Goal: Task Accomplishment & Management: Manage account settings

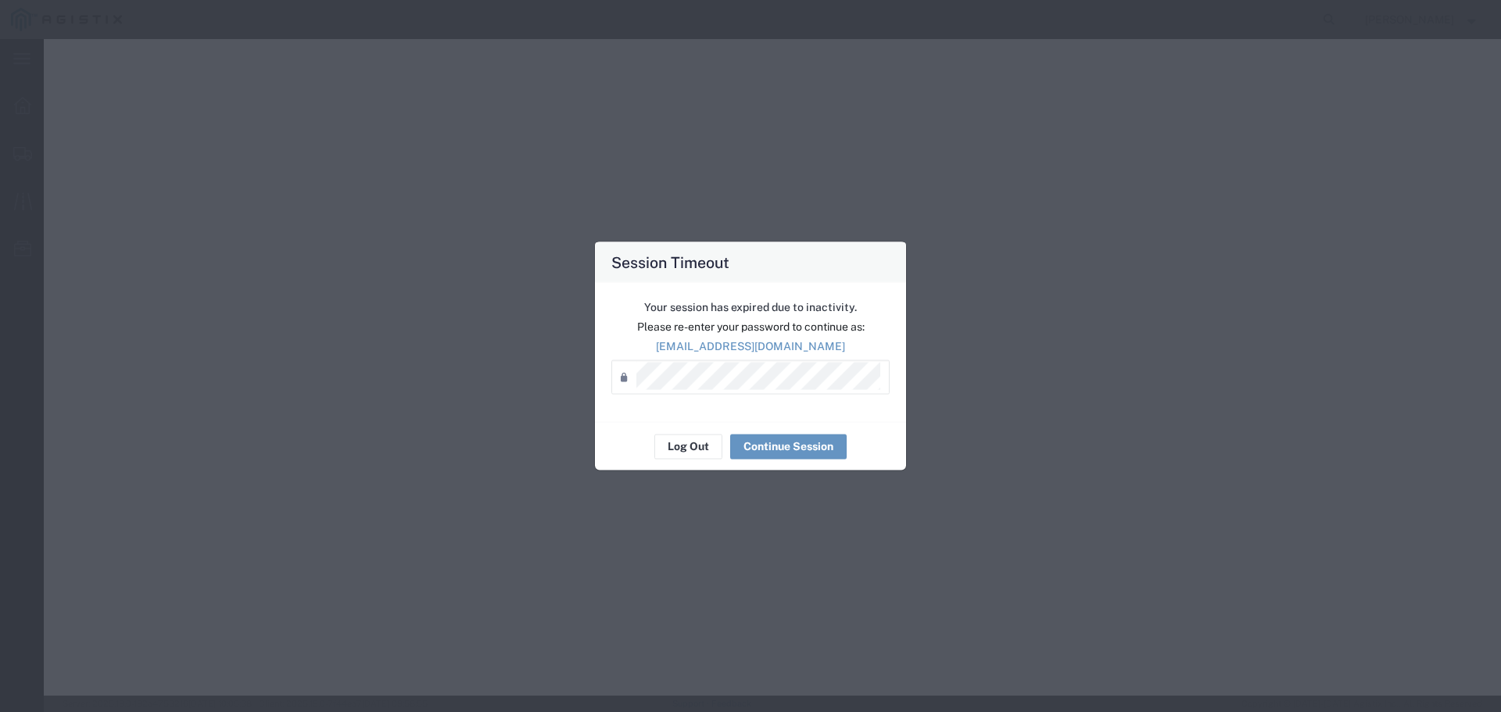
select select "22593"
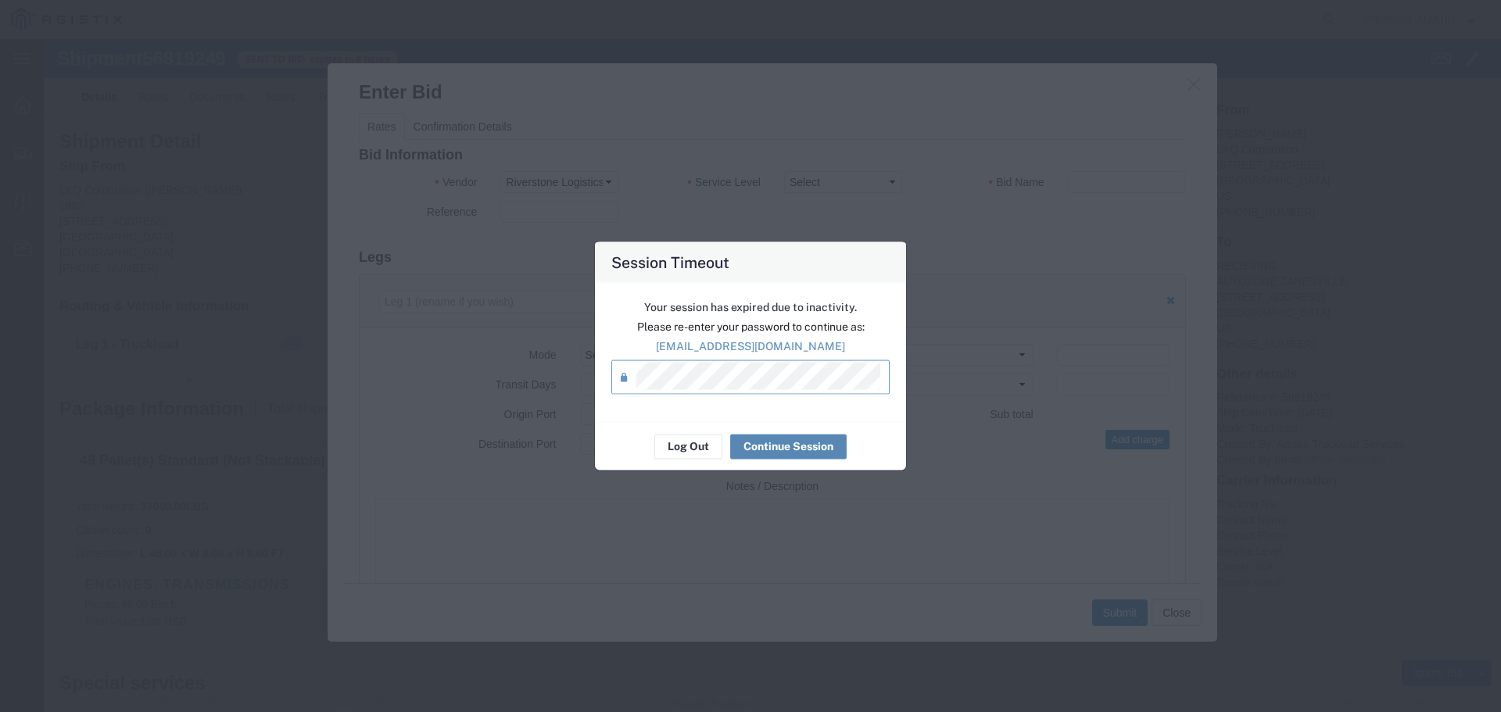
click at [796, 443] on button "Continue Session" at bounding box center [788, 446] width 116 height 25
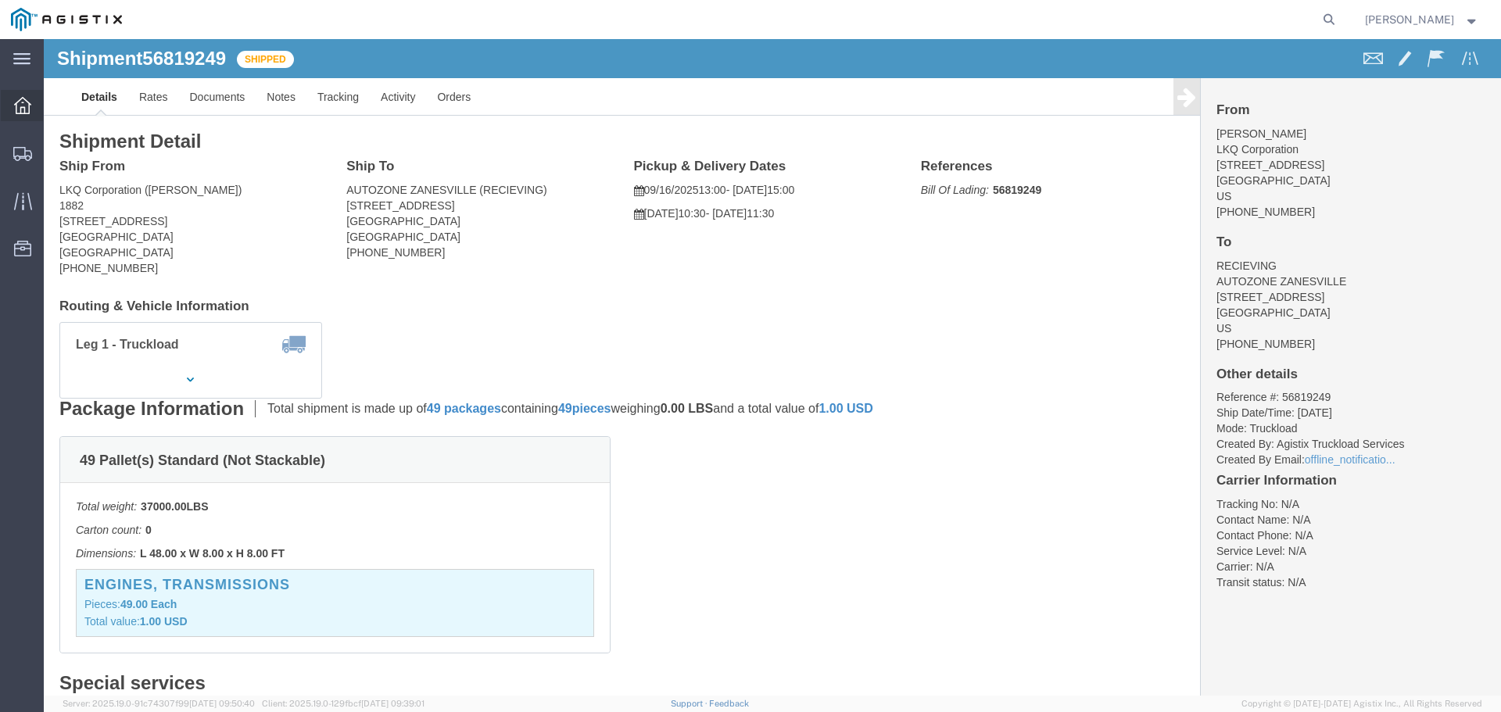
click at [29, 98] on icon at bounding box center [22, 105] width 17 height 17
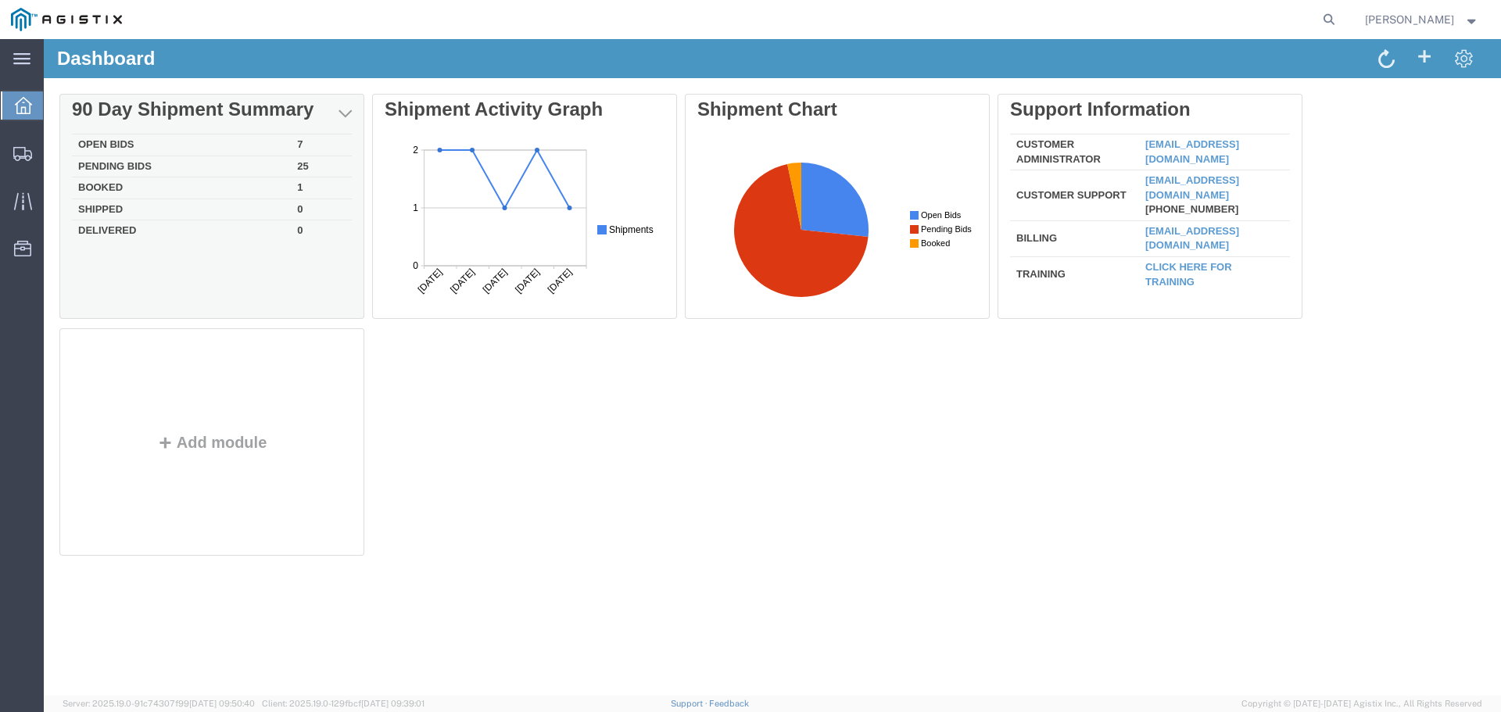
click at [126, 139] on td "Open Bids" at bounding box center [181, 145] width 219 height 22
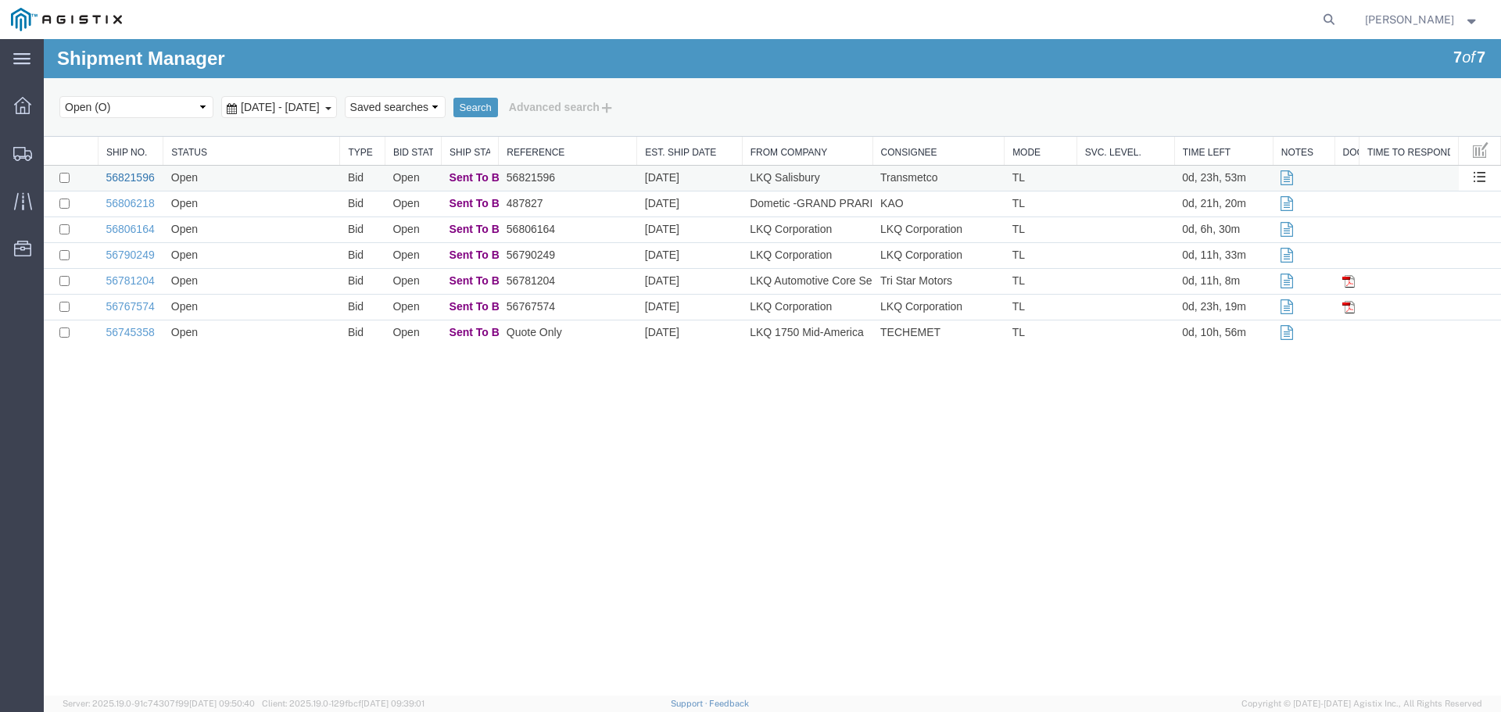
click at [141, 182] on link "56821596" at bounding box center [130, 177] width 48 height 13
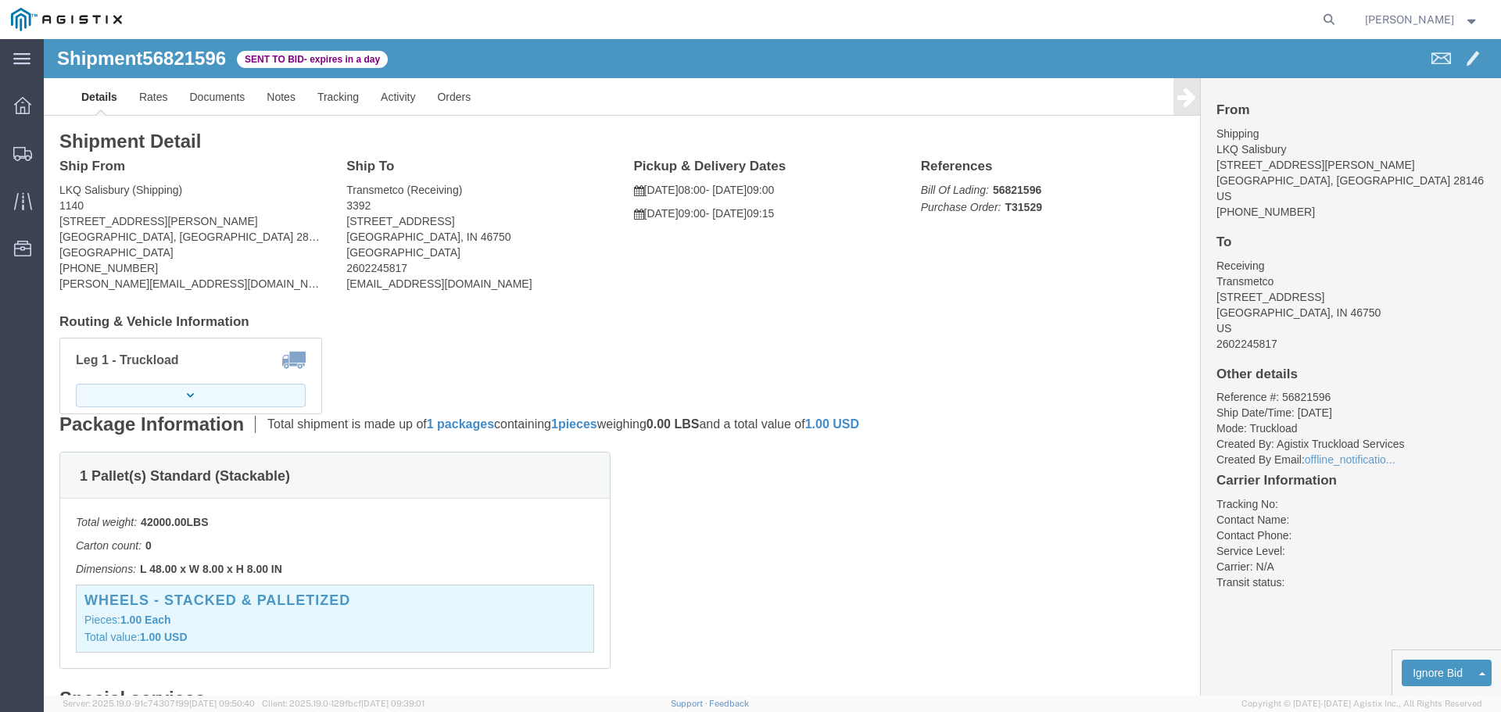
click button "button"
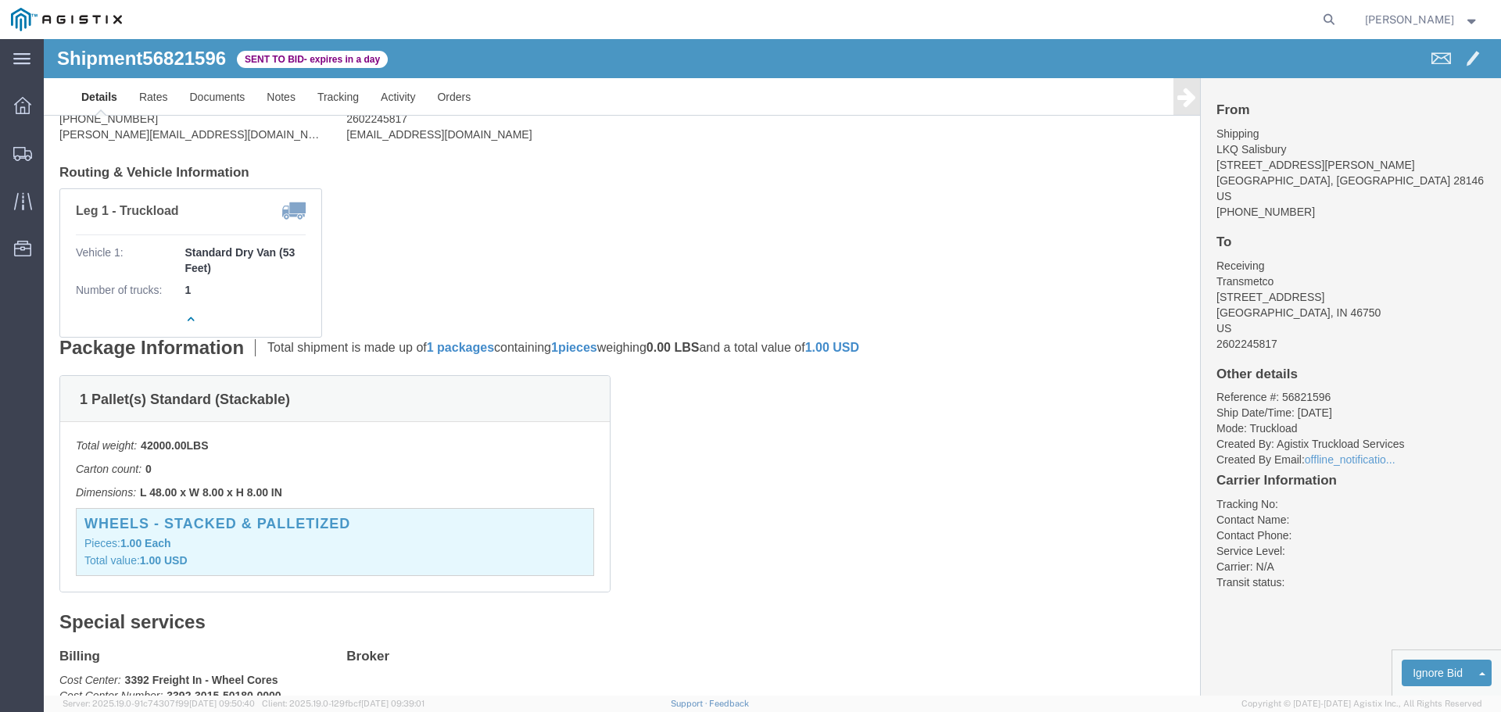
scroll to position [156, 0]
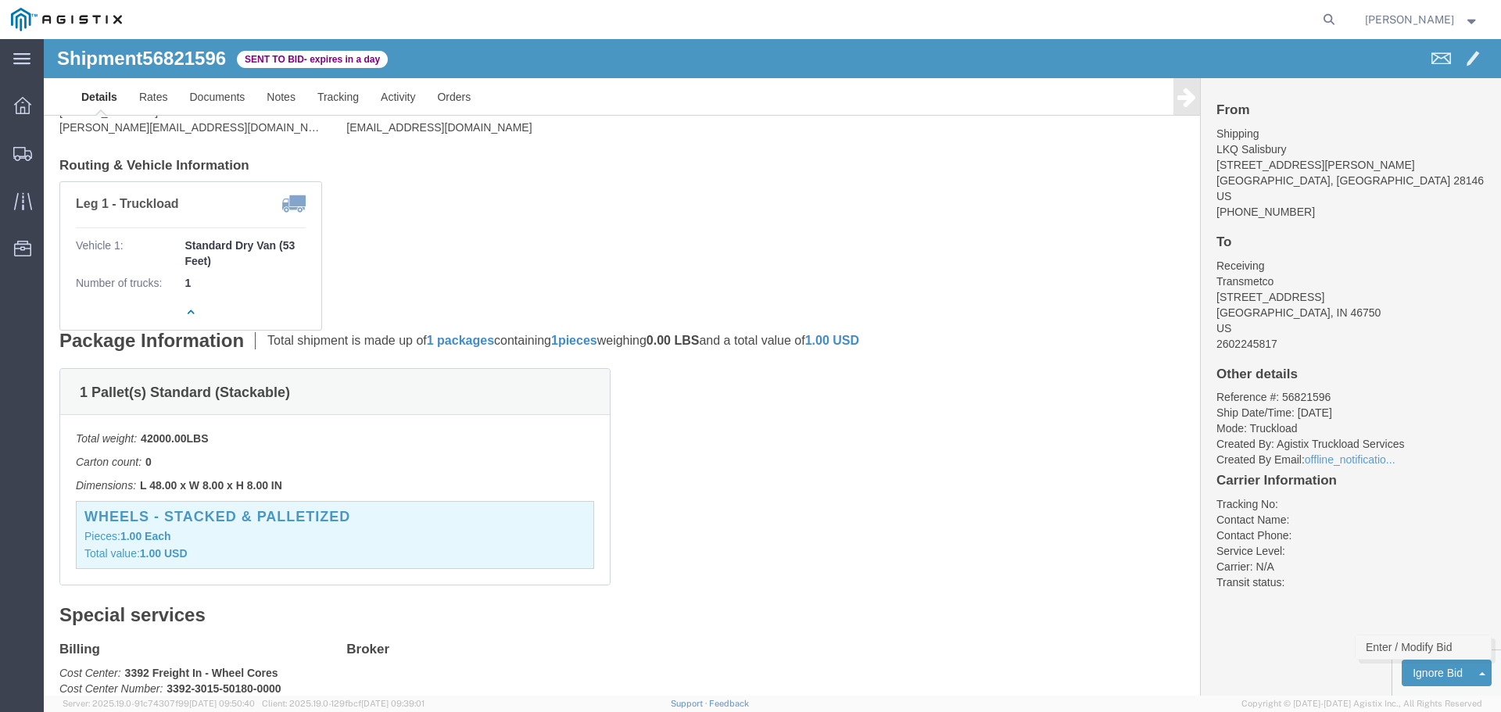
click link "Enter / Modify Bid"
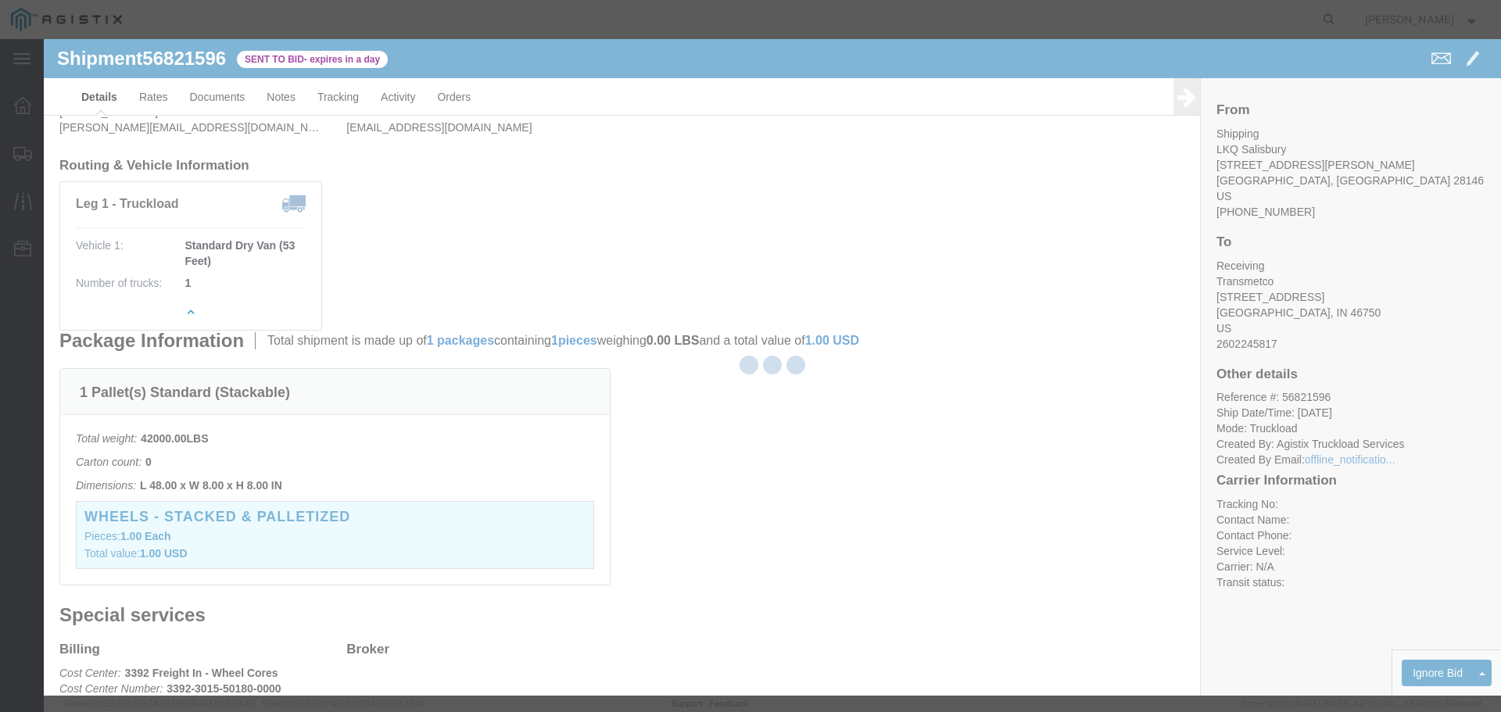
select select "22593"
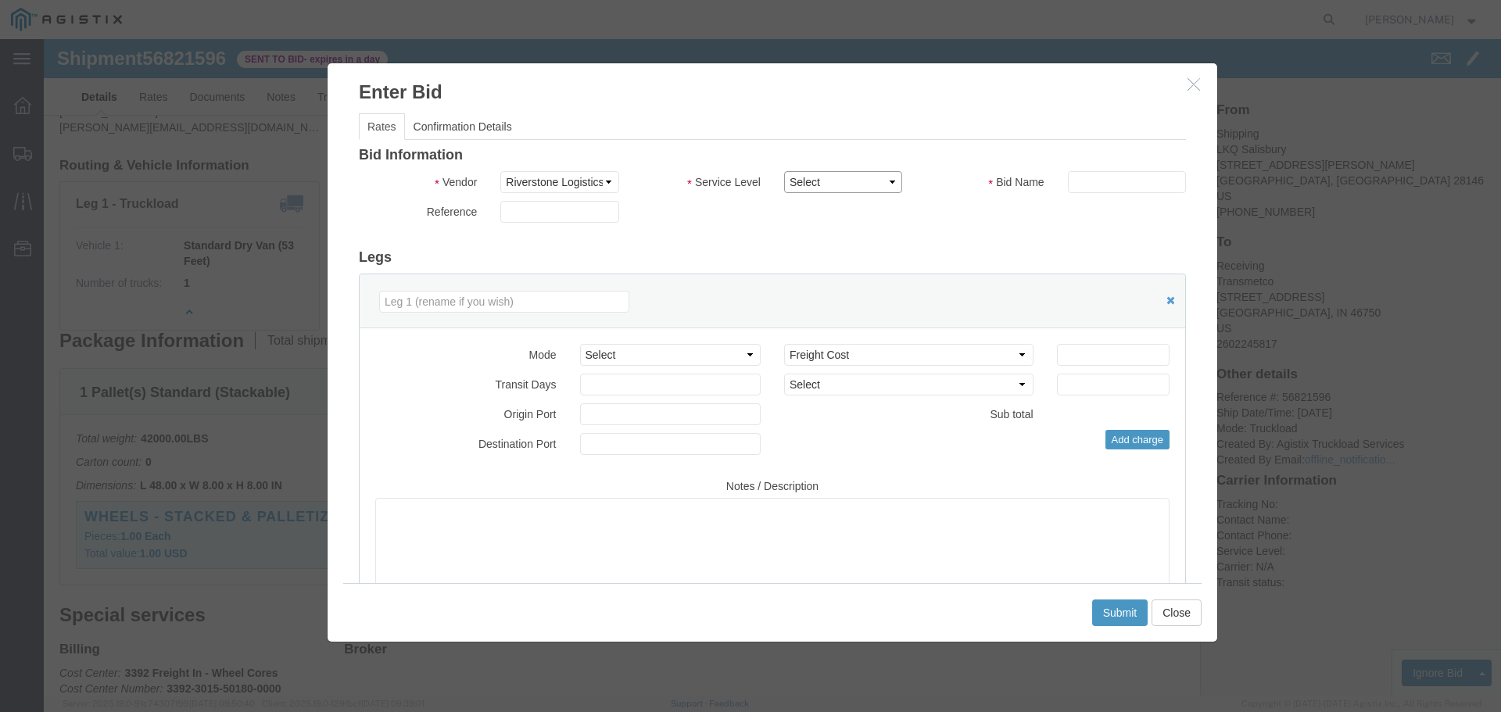
click select "Select Rail TL Standard 3 - 5 Day"
select select "41882"
click select "Select Rail TL Standard 3 - 5 Day"
click input "text"
type input "RLX"
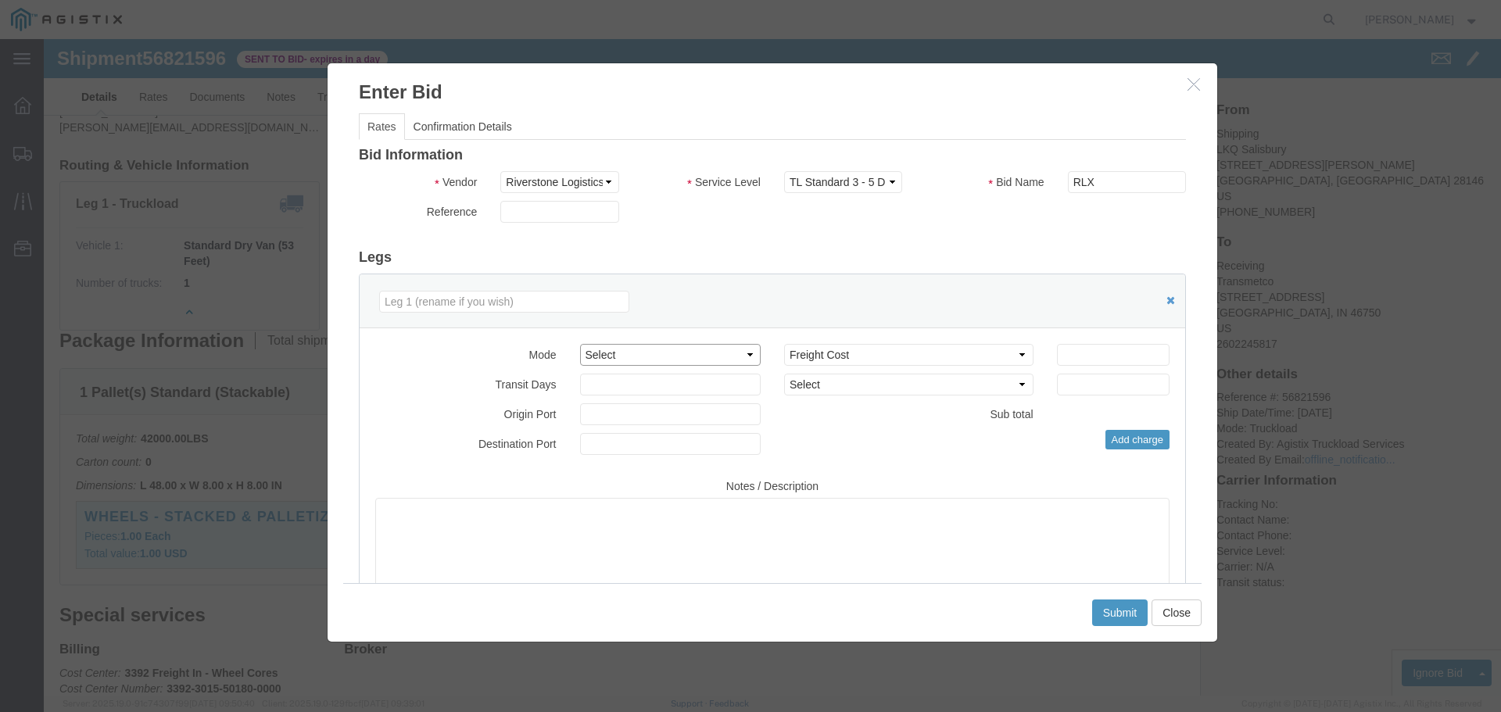
click select "Select Air Less than Truckload Multi-Leg Ocean Freight Rail Small Parcel Truckl…"
select select "TL"
click select "Select Air Less than Truckload Multi-Leg Ocean Freight Rail Small Parcel Truckl…"
click input "number"
type input "1"
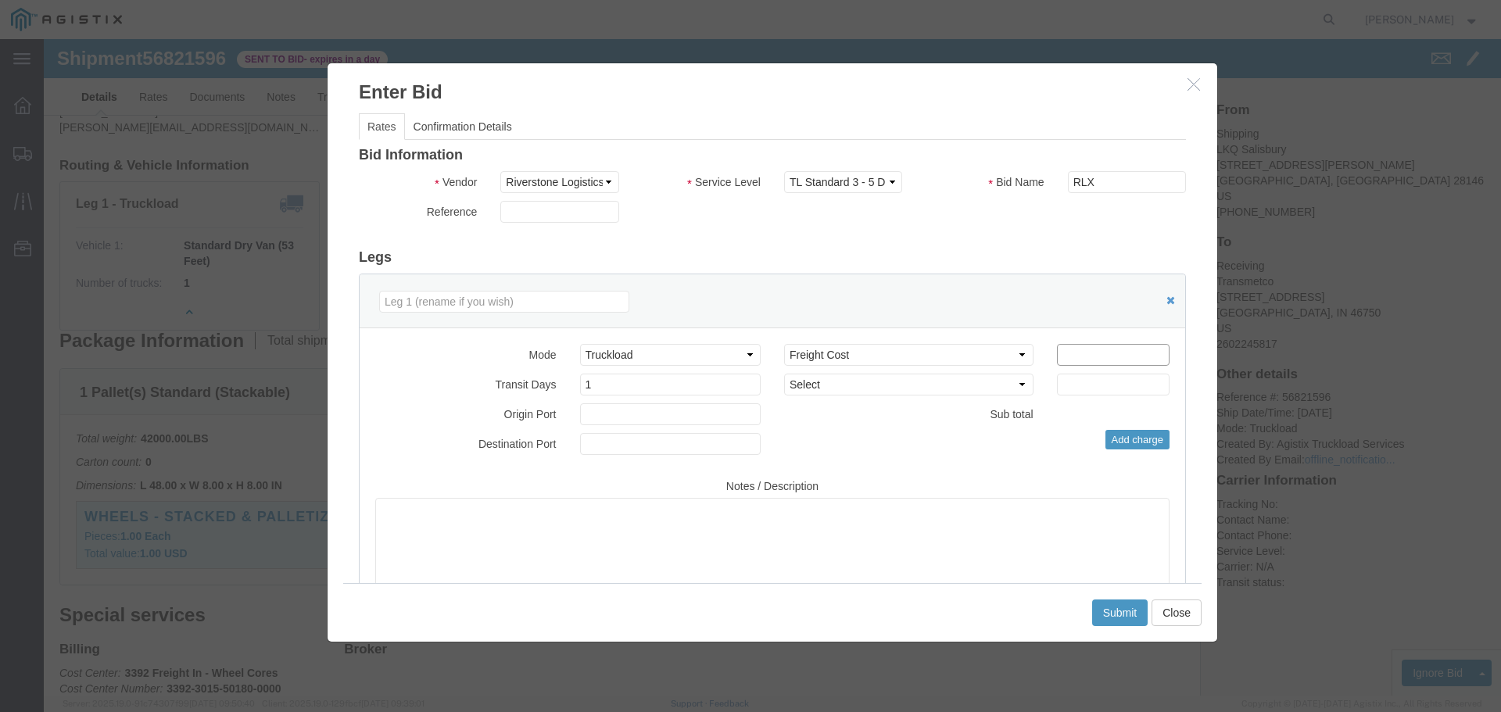
click input "number"
type input "1000"
click div "Select 2 Day Service 3 Axle Winch Truck 3 to 5 Day Service 96L Domestic Flat Ra…"
click button "Submit"
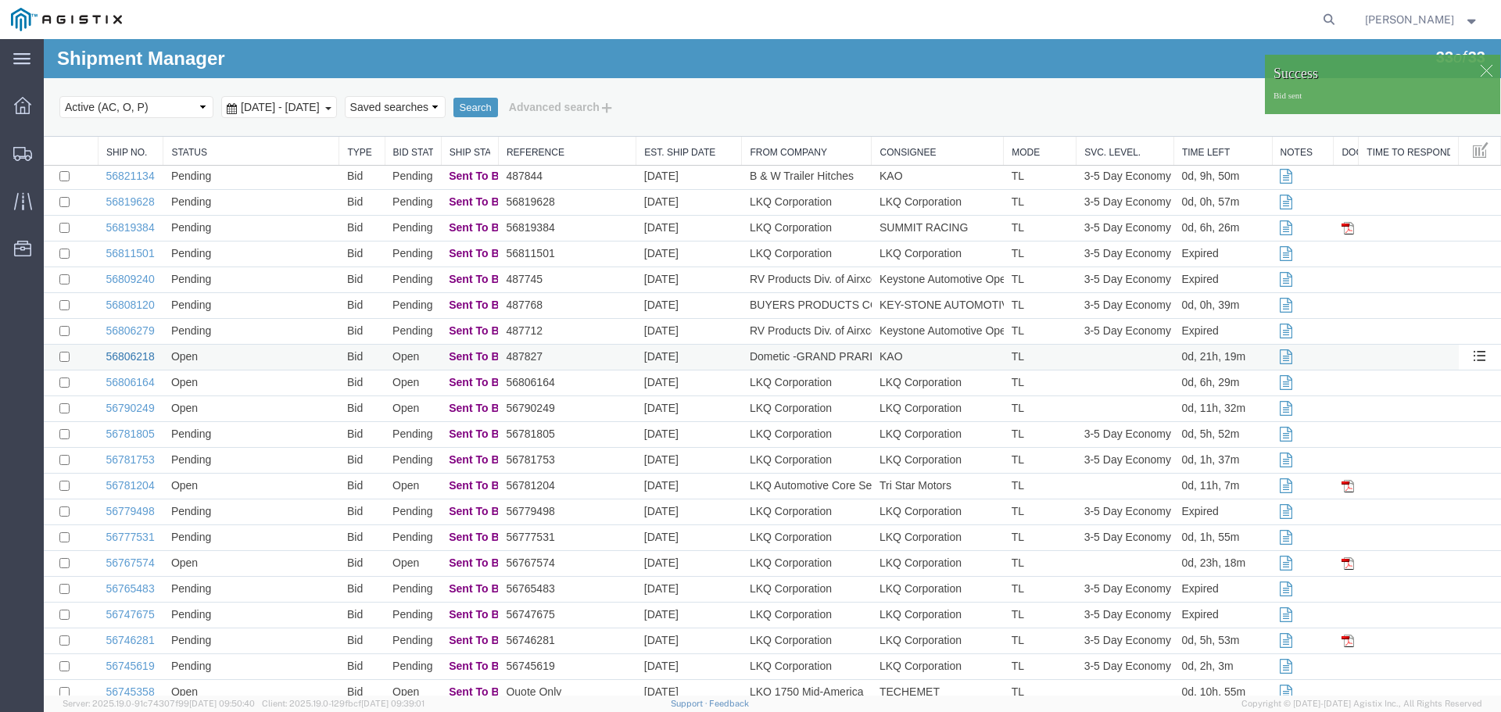
click at [138, 359] on link "56806218" at bounding box center [130, 356] width 48 height 13
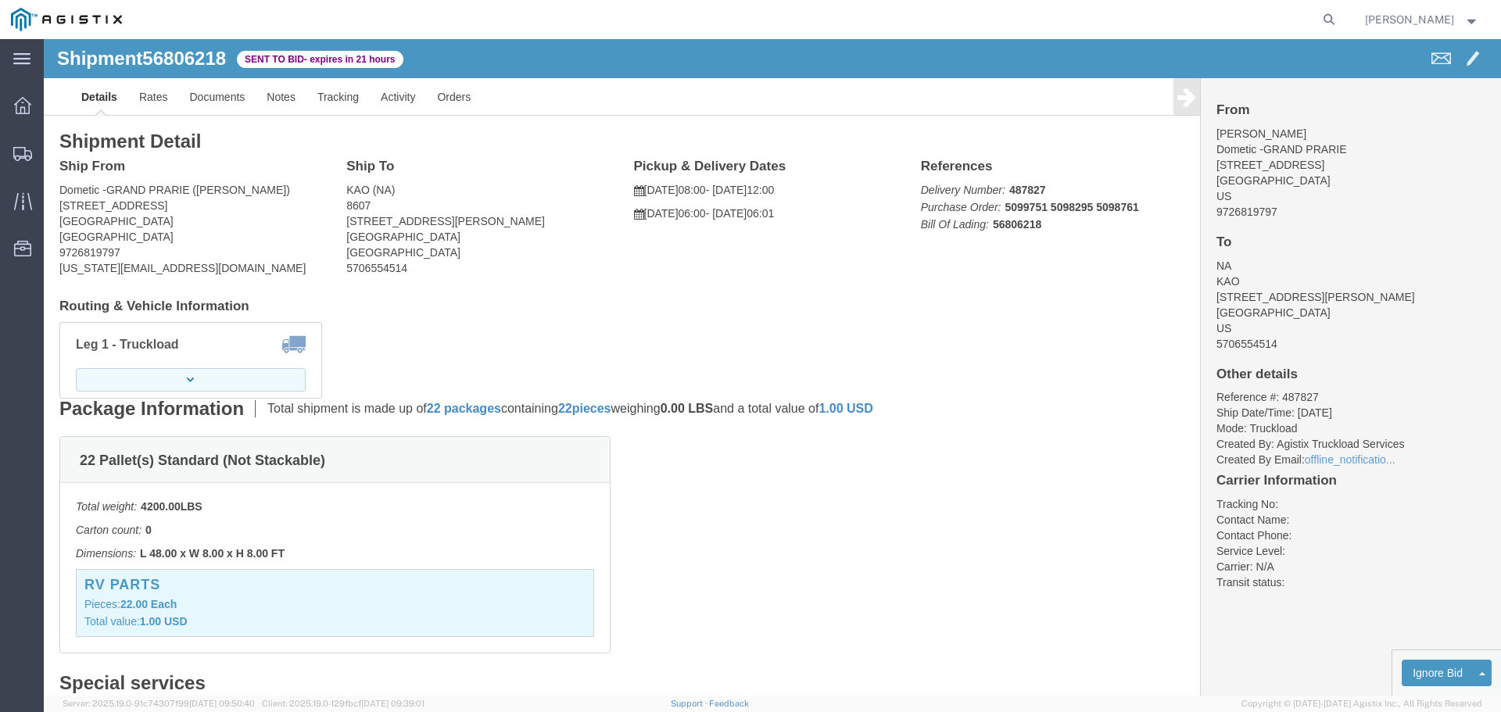
click button "button"
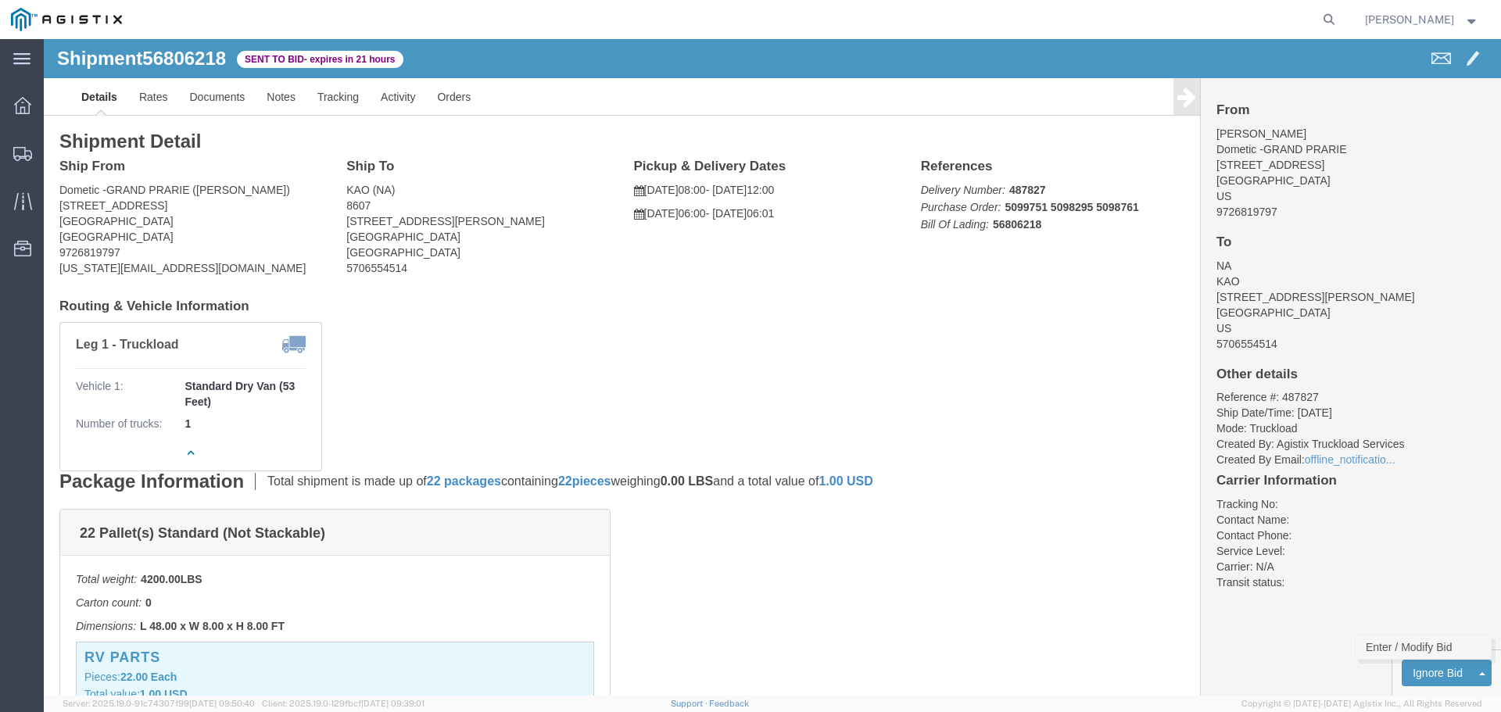
click link "Enter / Modify Bid"
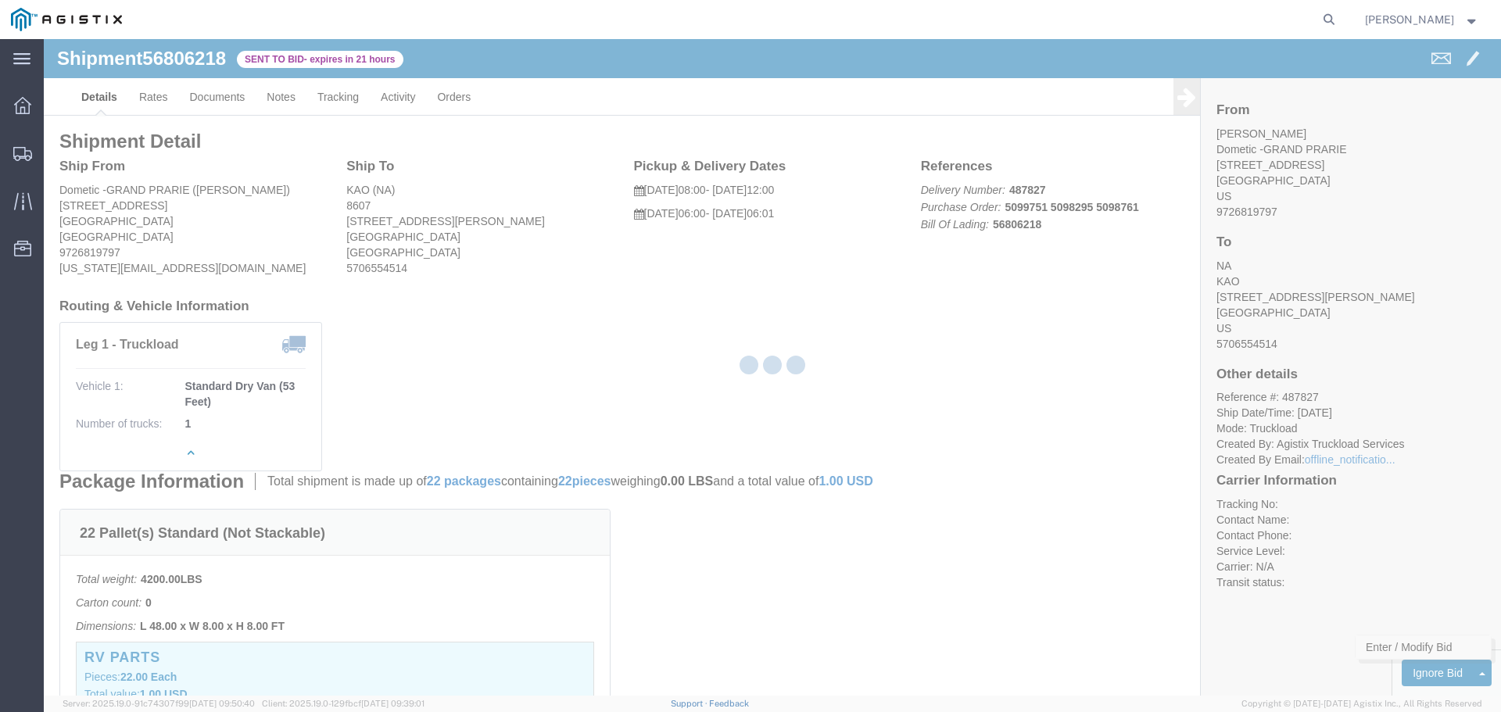
select select "22593"
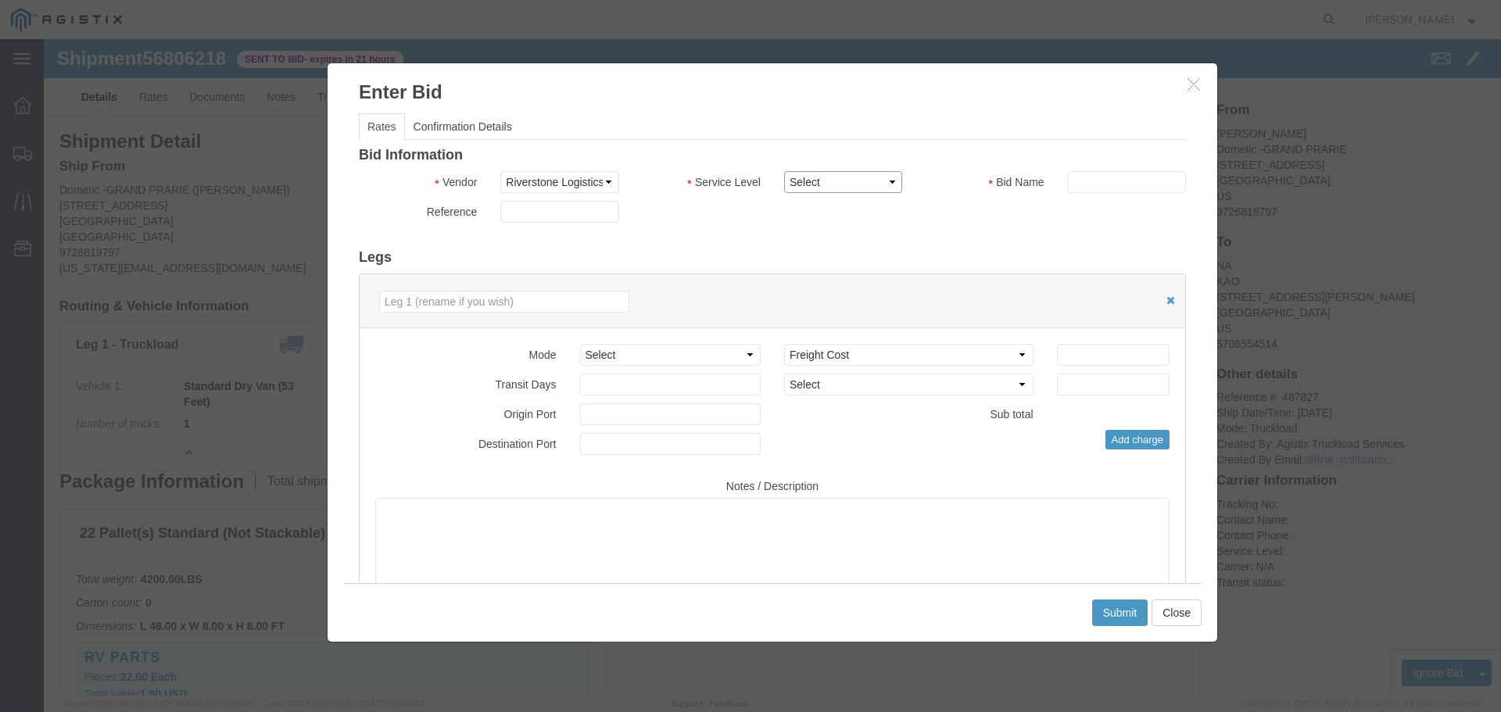
click select "Select Rail TL Standard 3 - 5 Day"
select select "41882"
click select "Select Rail TL Standard 3 - 5 Day"
click input "text"
type input "RLX"
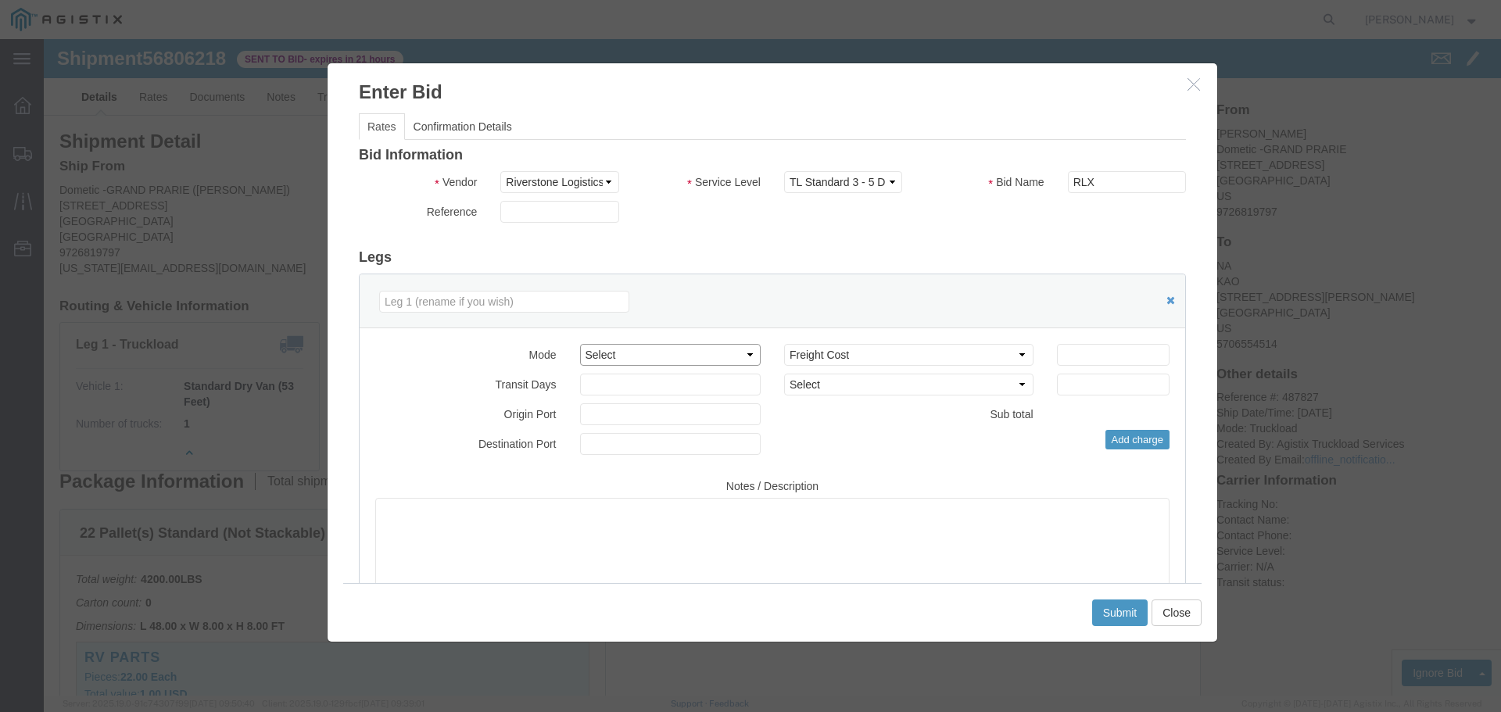
click select "Select Air Less than Truckload Multi-Leg Ocean Freight Rail Small Parcel Truckl…"
select select "TL"
click select "Select Air Less than Truckload Multi-Leg Ocean Freight Rail Small Parcel Truckl…"
click input "number"
type input "2"
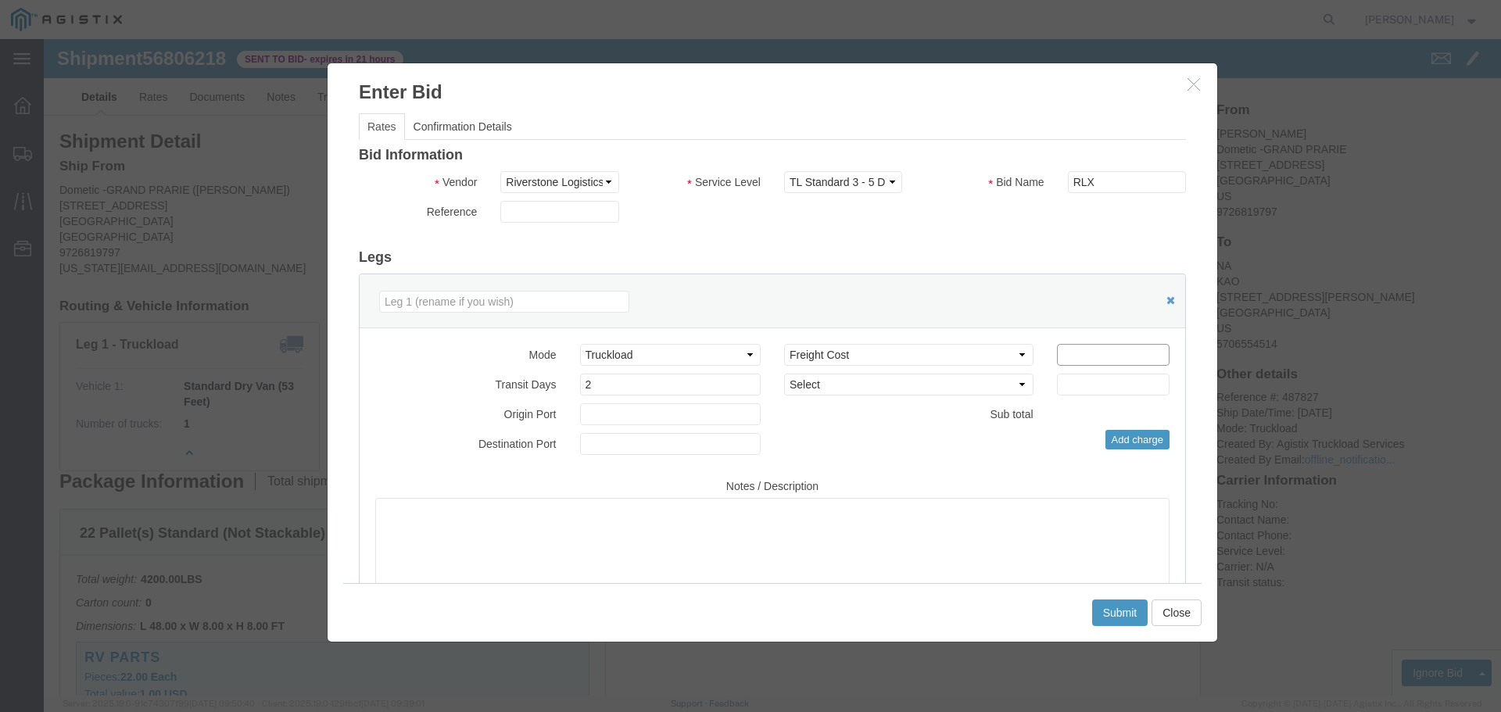
click input "number"
type input "2100"
click button "Submit"
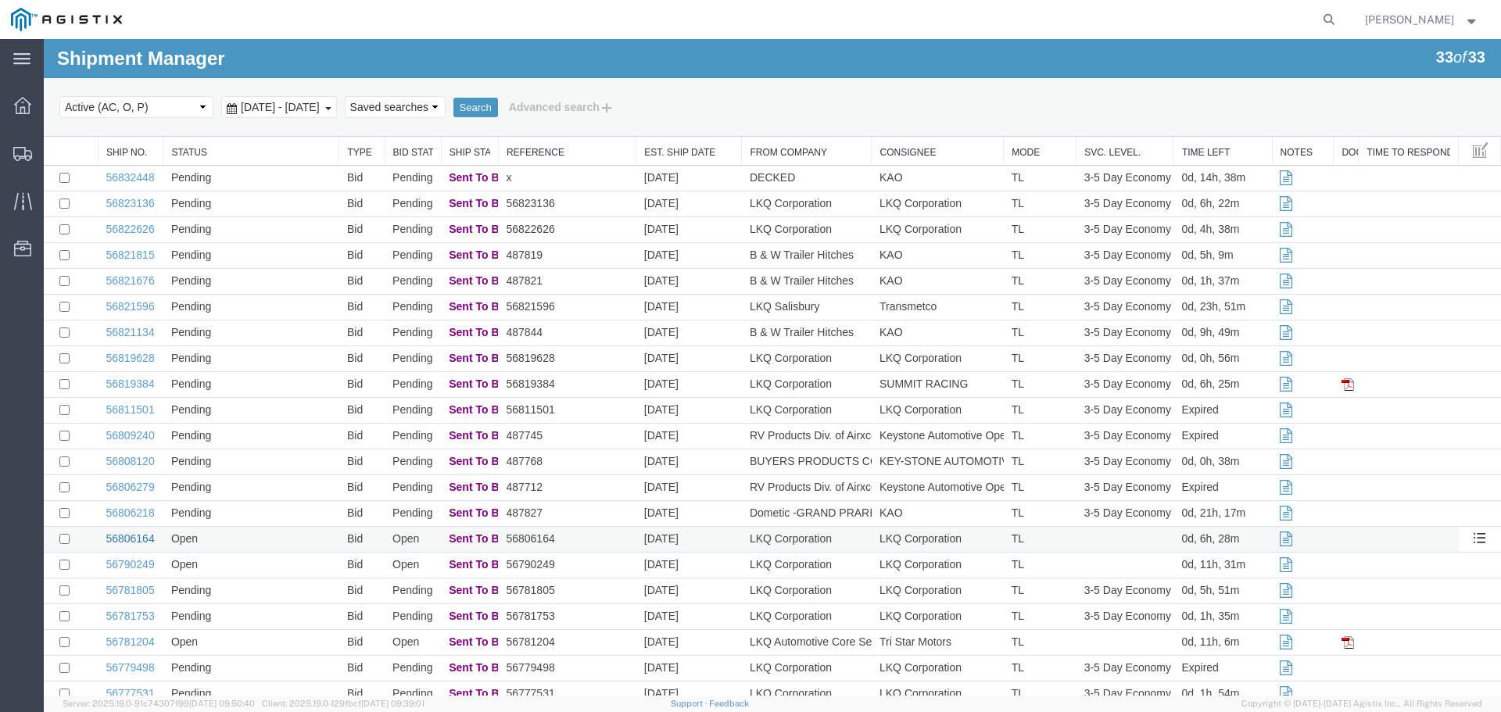
click at [139, 541] on link "56806164" at bounding box center [130, 538] width 48 height 13
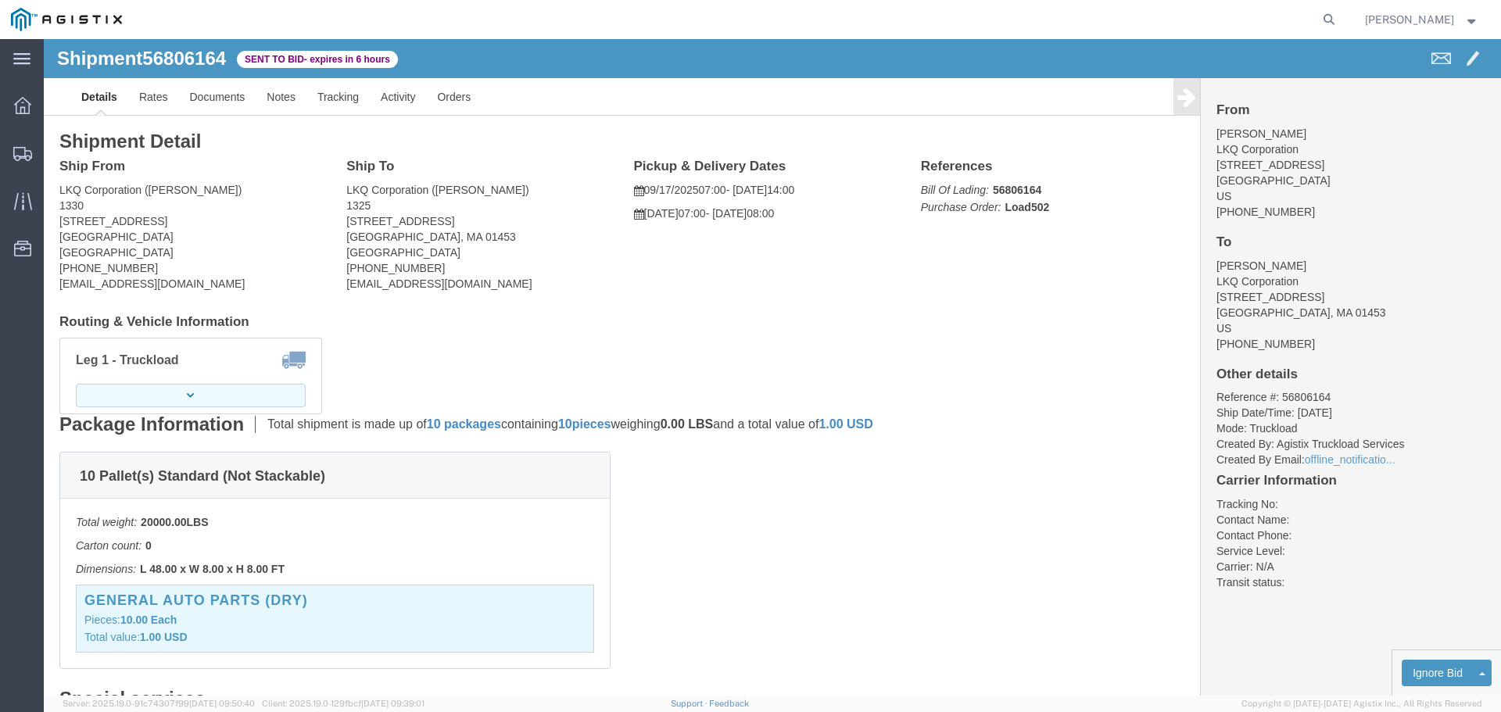
click button "button"
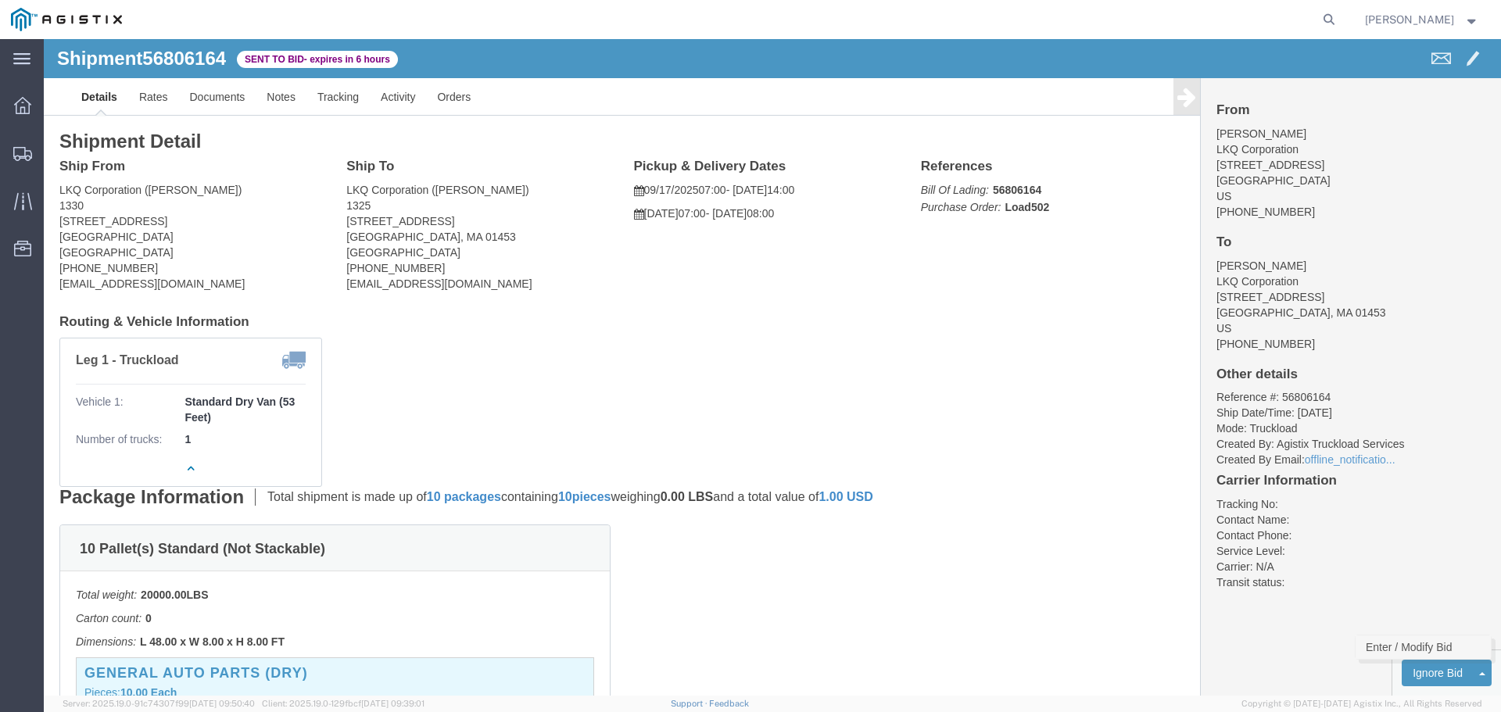
click link "Enter / Modify Bid"
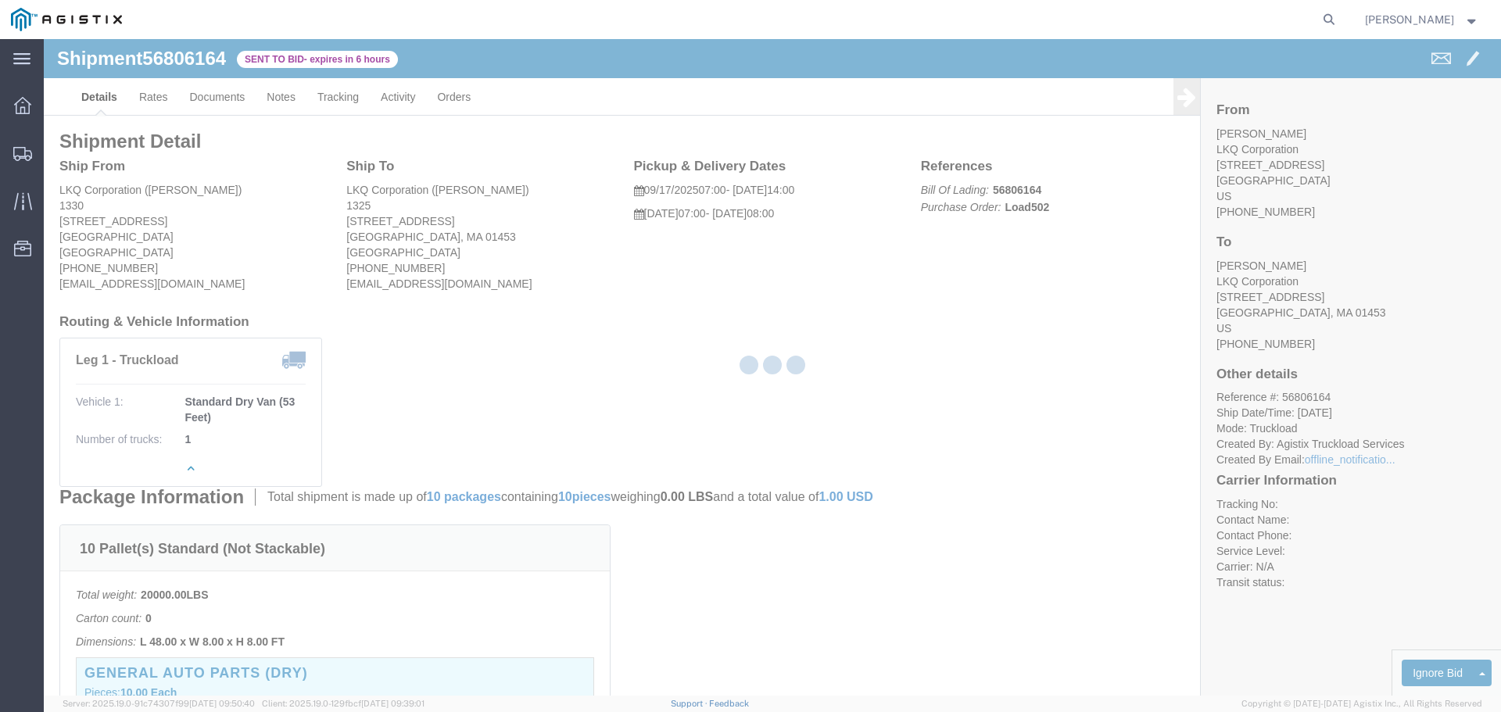
select select "22593"
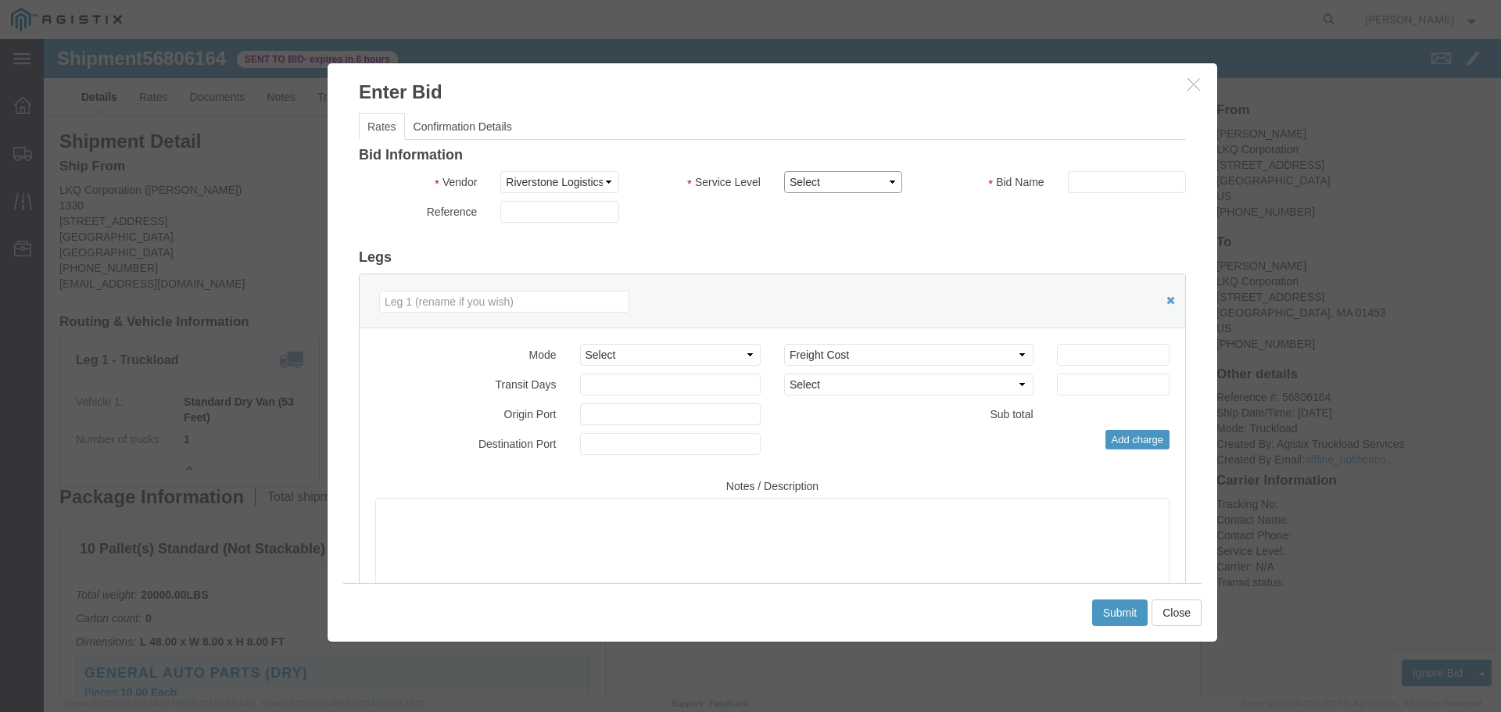
click select "Select Rail TL Standard 3 - 5 Day"
select select "41882"
click select "Select Rail TL Standard 3 - 5 Day"
drag, startPoint x: 1068, startPoint y: 143, endPoint x: 1059, endPoint y: 152, distance: 12.7
click input "text"
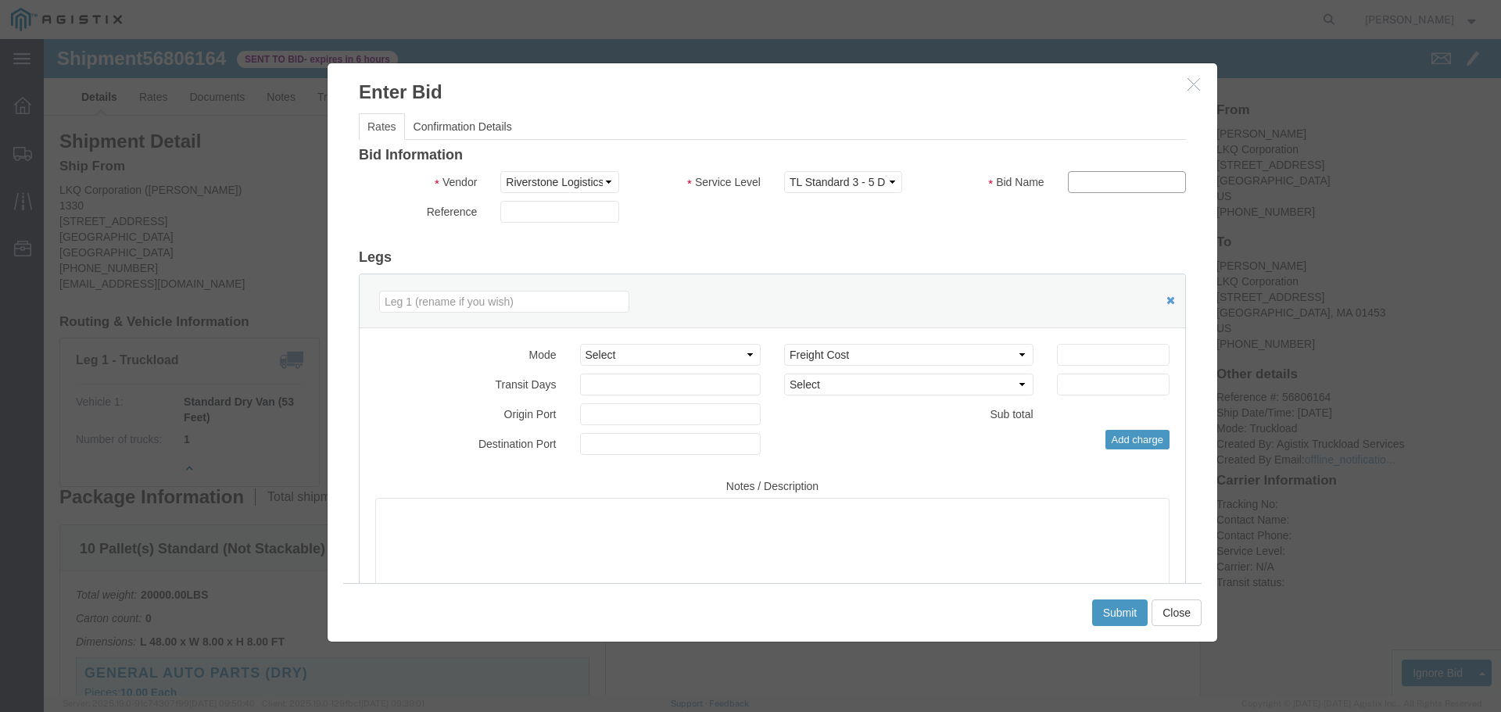
type input "RLX"
click select "Select Air Less than Truckload Multi-Leg Ocean Freight Rail Small Parcel Truckl…"
select select "TL"
click select "Select Air Less than Truckload Multi-Leg Ocean Freight Rail Small Parcel Truckl…"
click input "number"
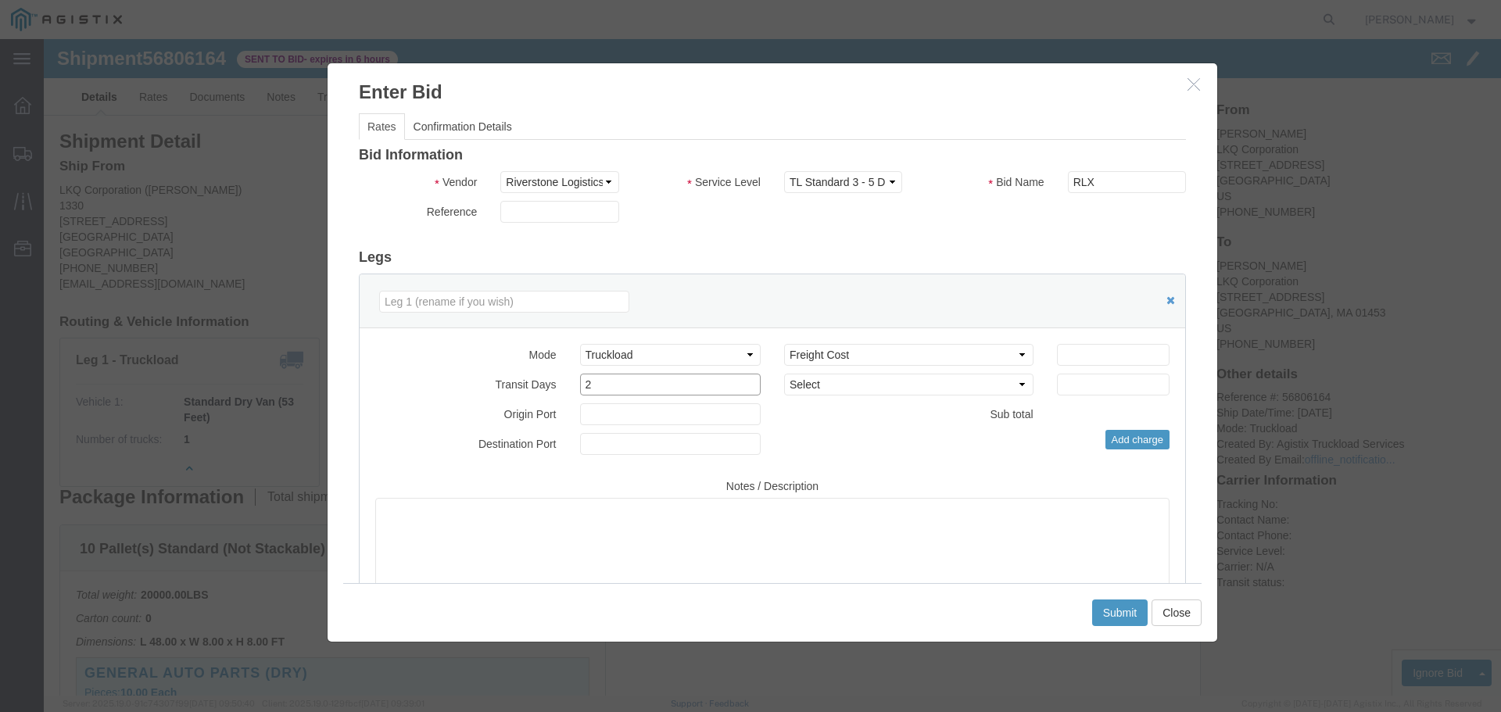
type input "2"
click input "number"
type input "2200"
click button "Submit"
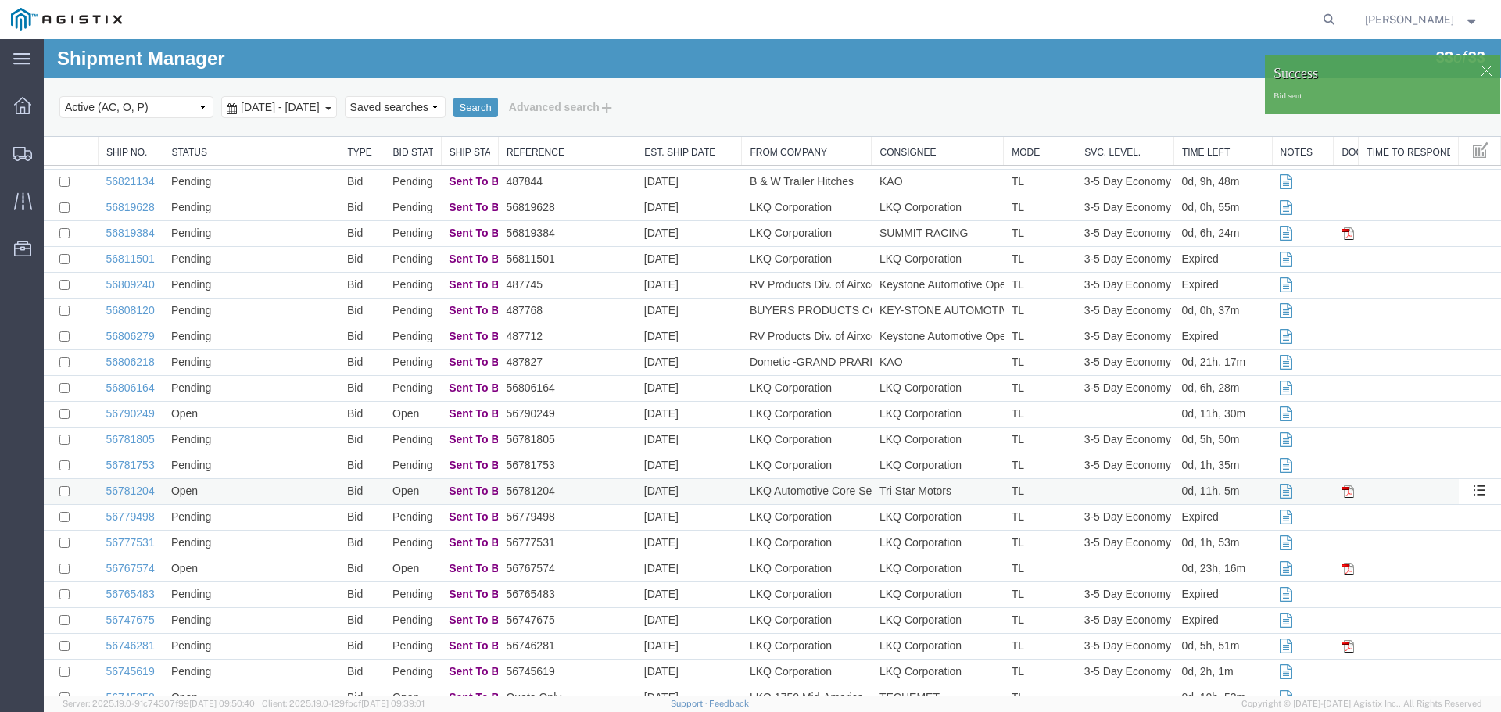
scroll to position [156, 0]
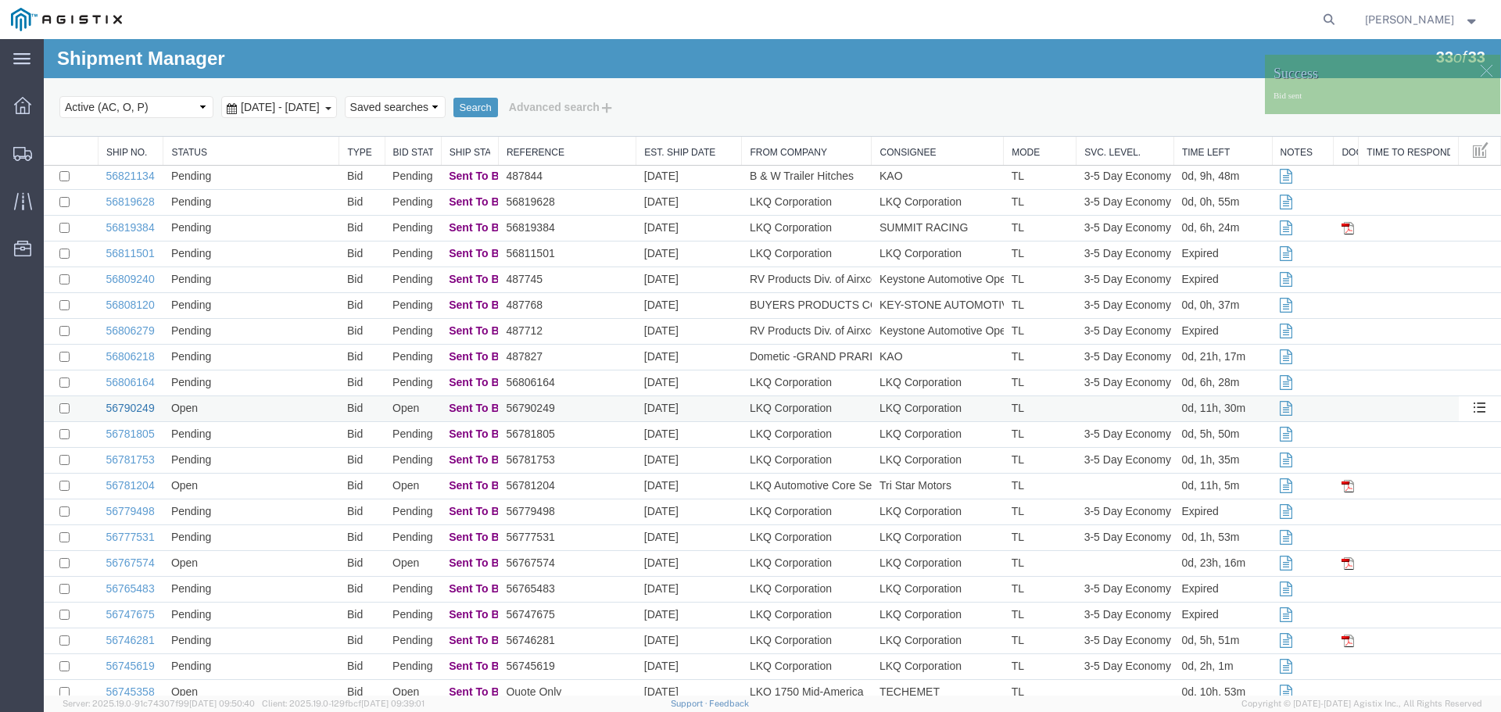
click at [144, 412] on link "56790249" at bounding box center [130, 408] width 48 height 13
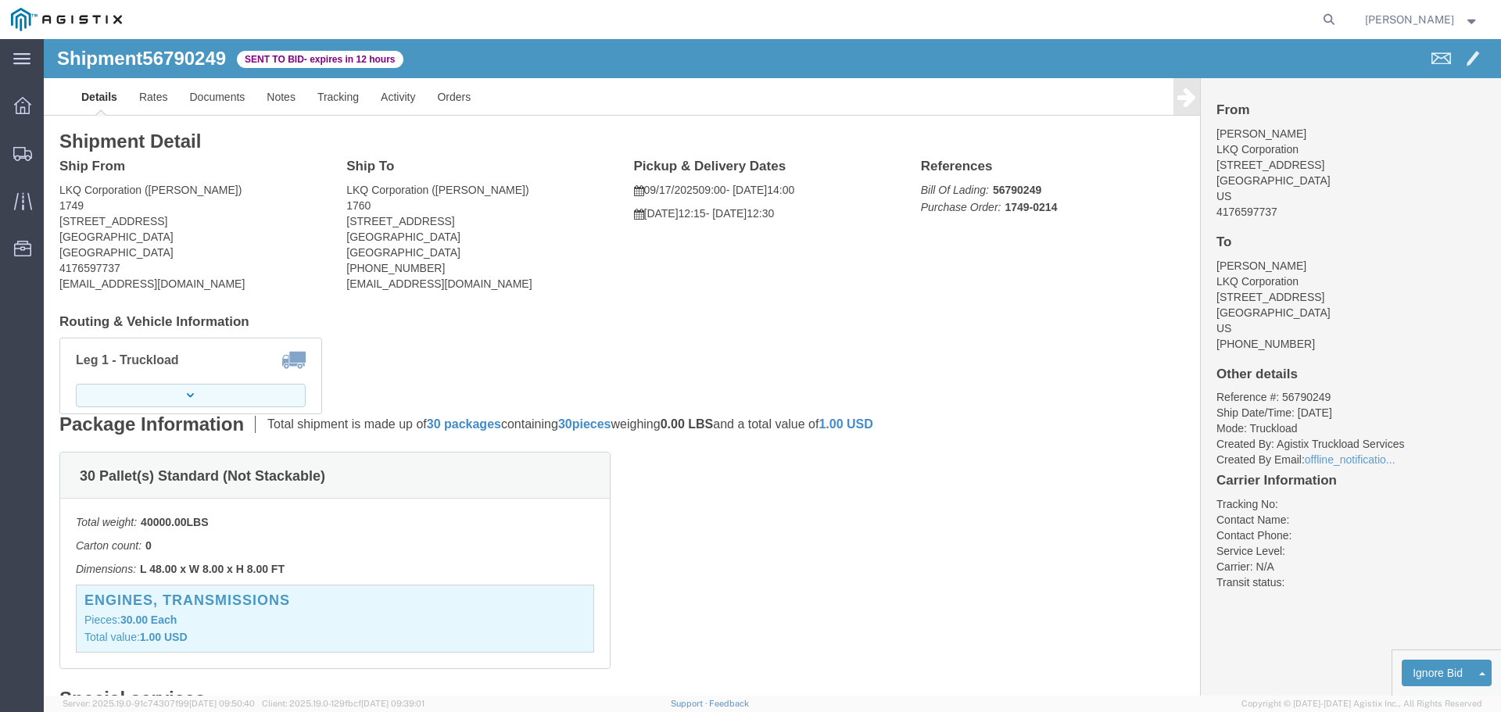
click button "button"
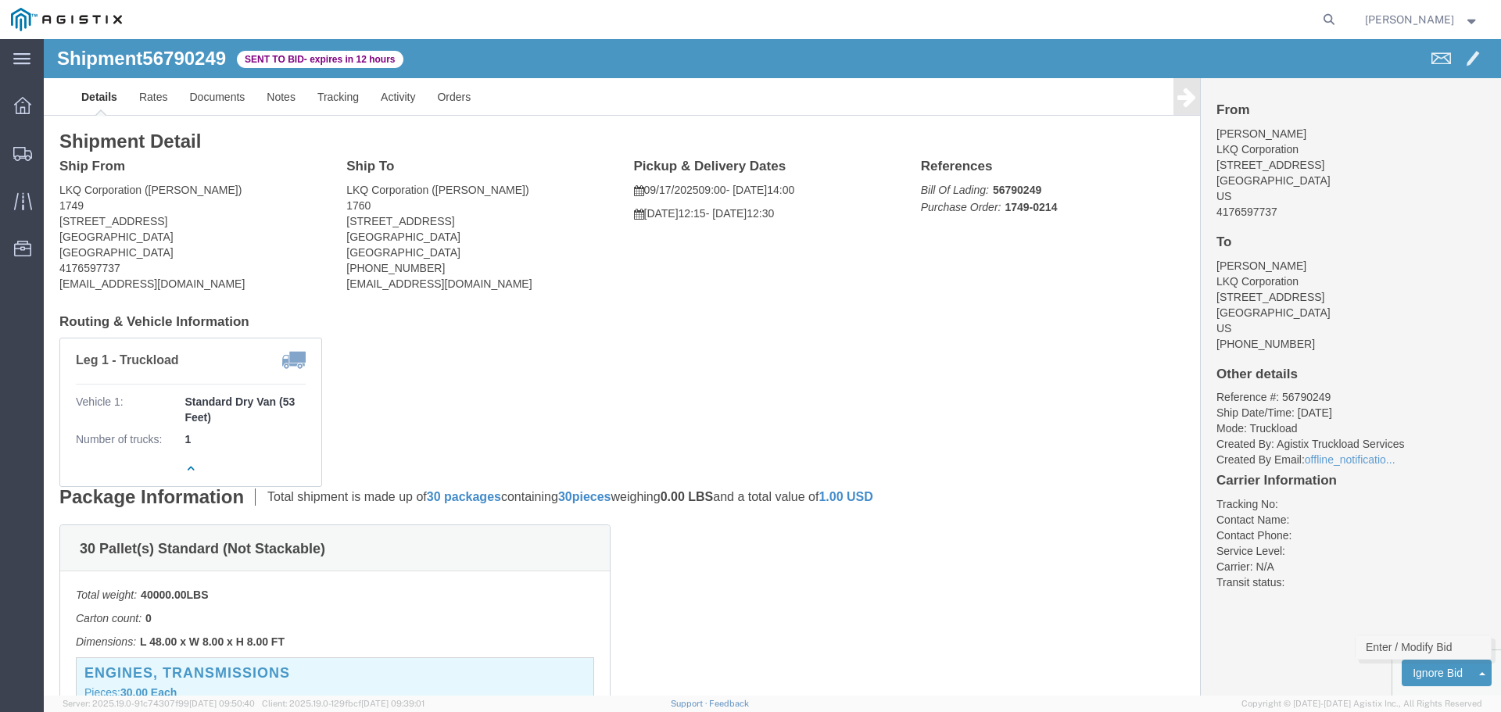
click link "Enter / Modify Bid"
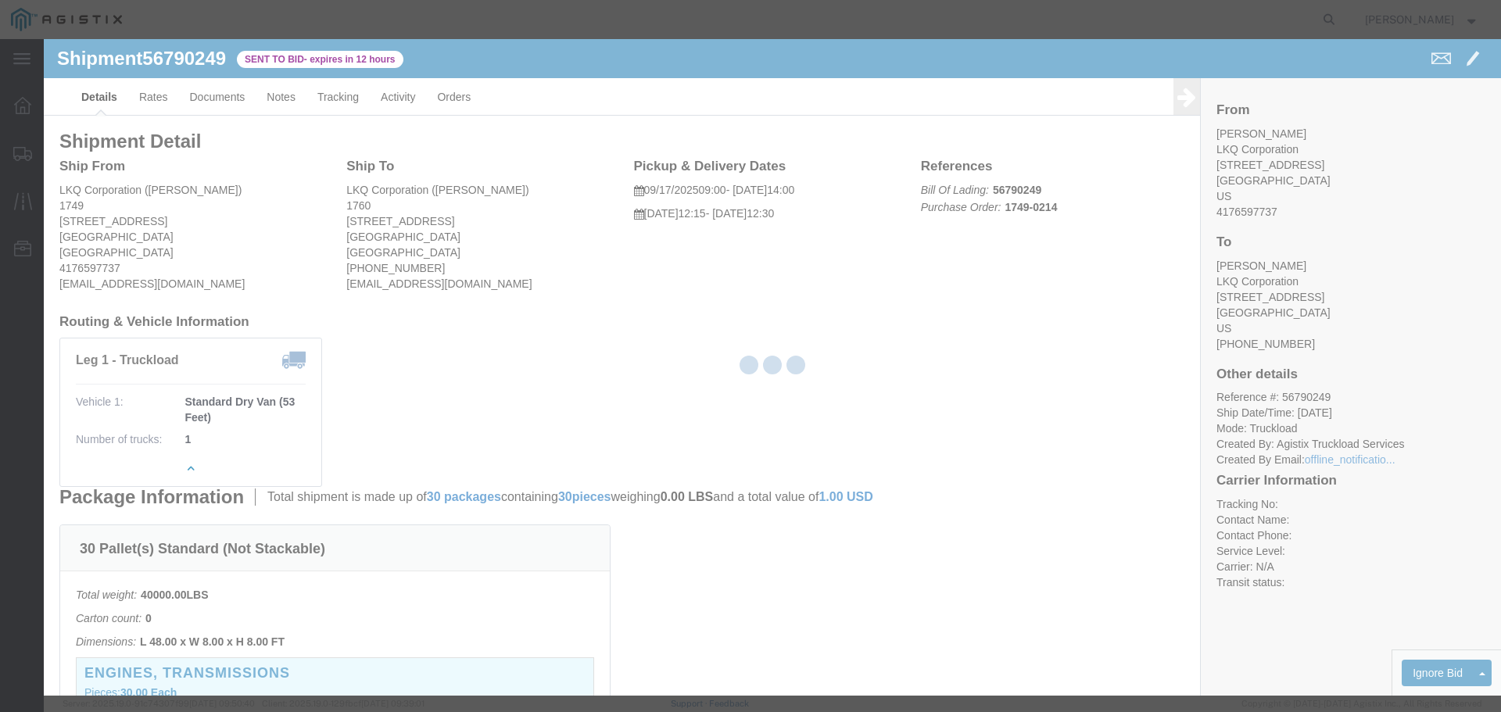
select select "22593"
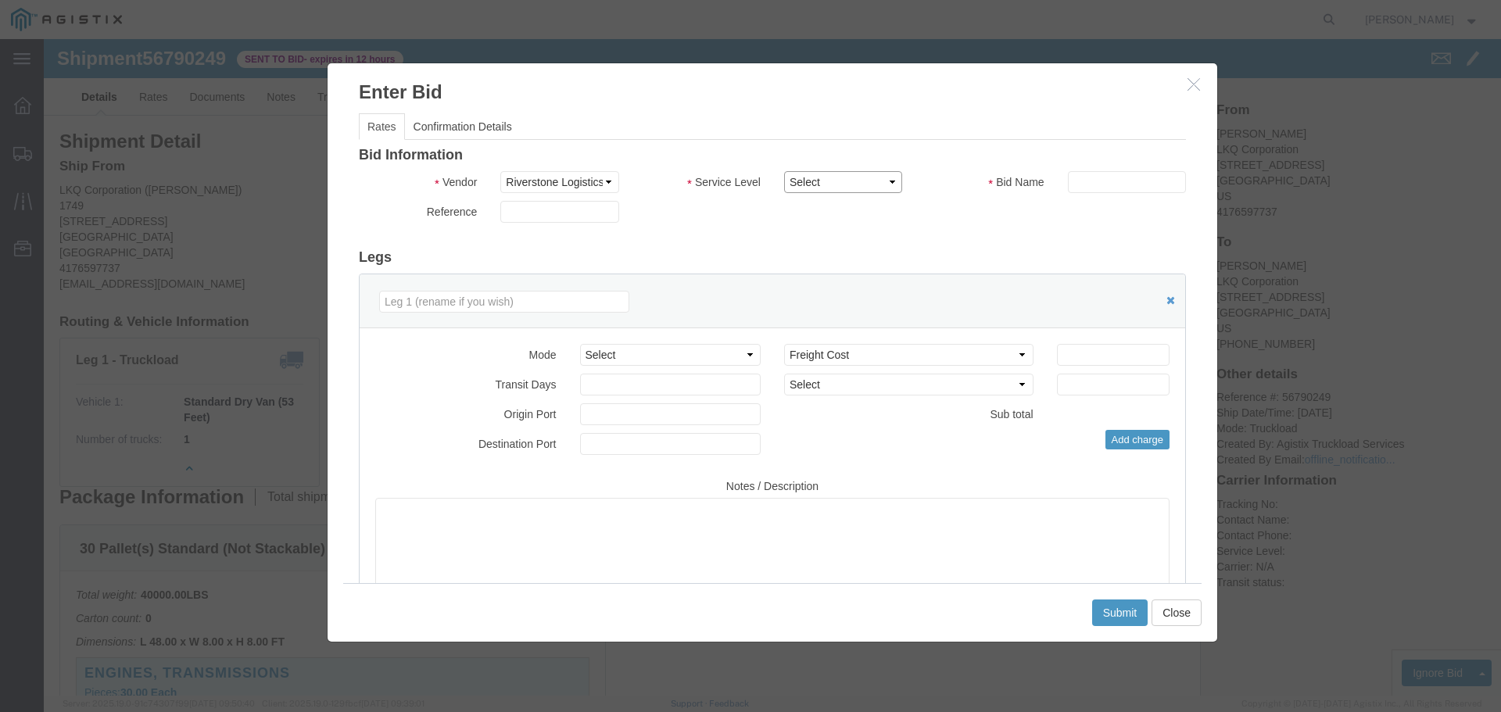
click select "Select Rail TL Standard 3 - 5 Day"
select select "41882"
click select "Select Rail TL Standard 3 - 5 Day"
click input "text"
type input "RLX"
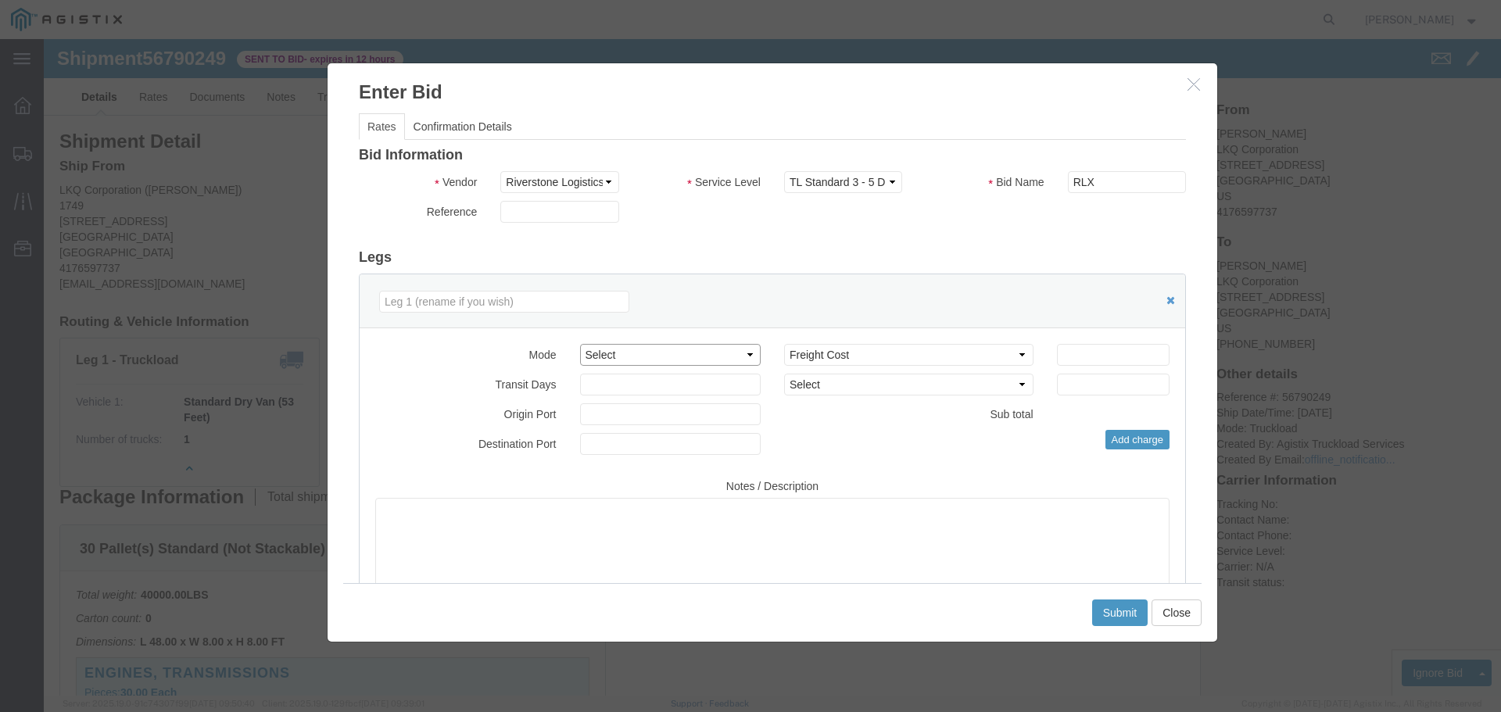
click select "Select Air Less than Truckload Multi-Leg Ocean Freight Rail Small Parcel Truckl…"
select select "TL"
click select "Select Air Less than Truckload Multi-Leg Ocean Freight Rail Small Parcel Truckl…"
click input "number"
type input "1"
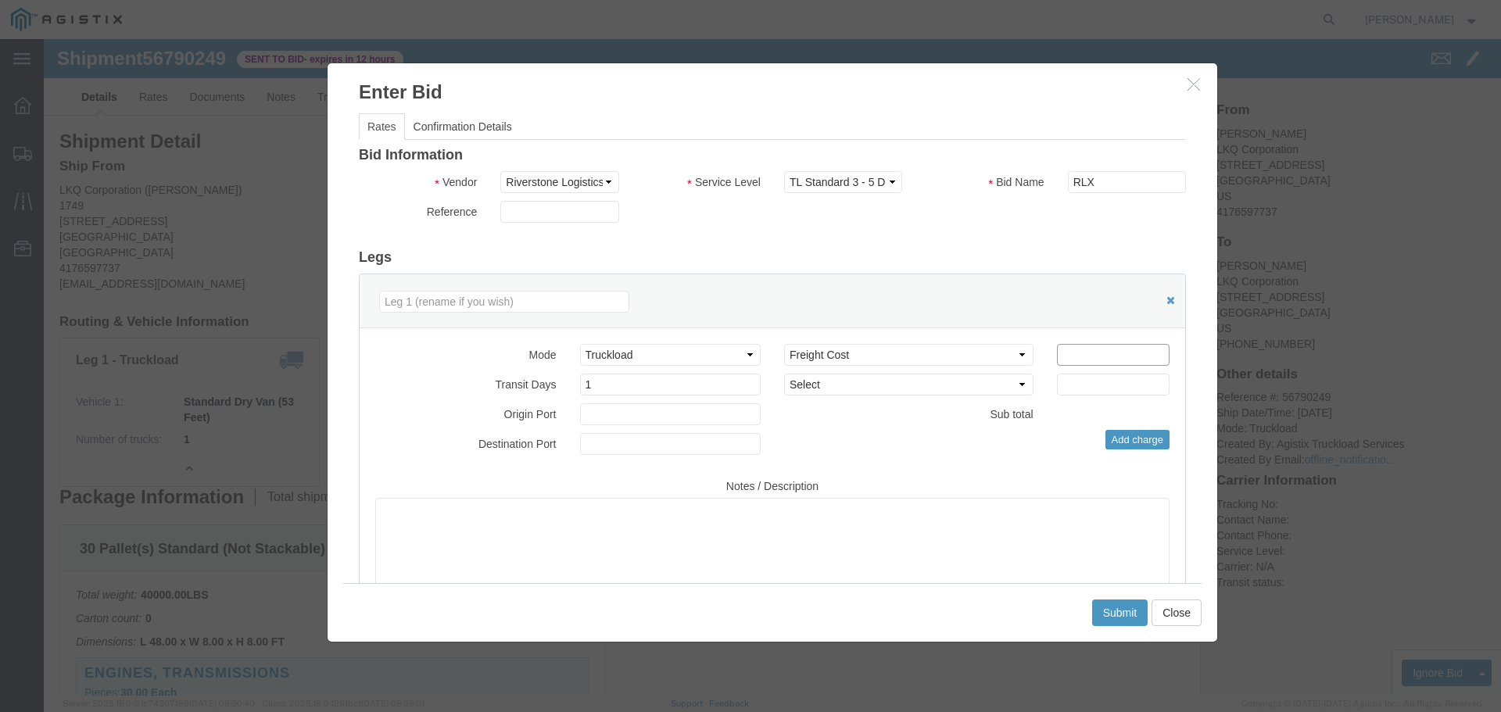
click input "number"
type input "1200"
click button "Submit"
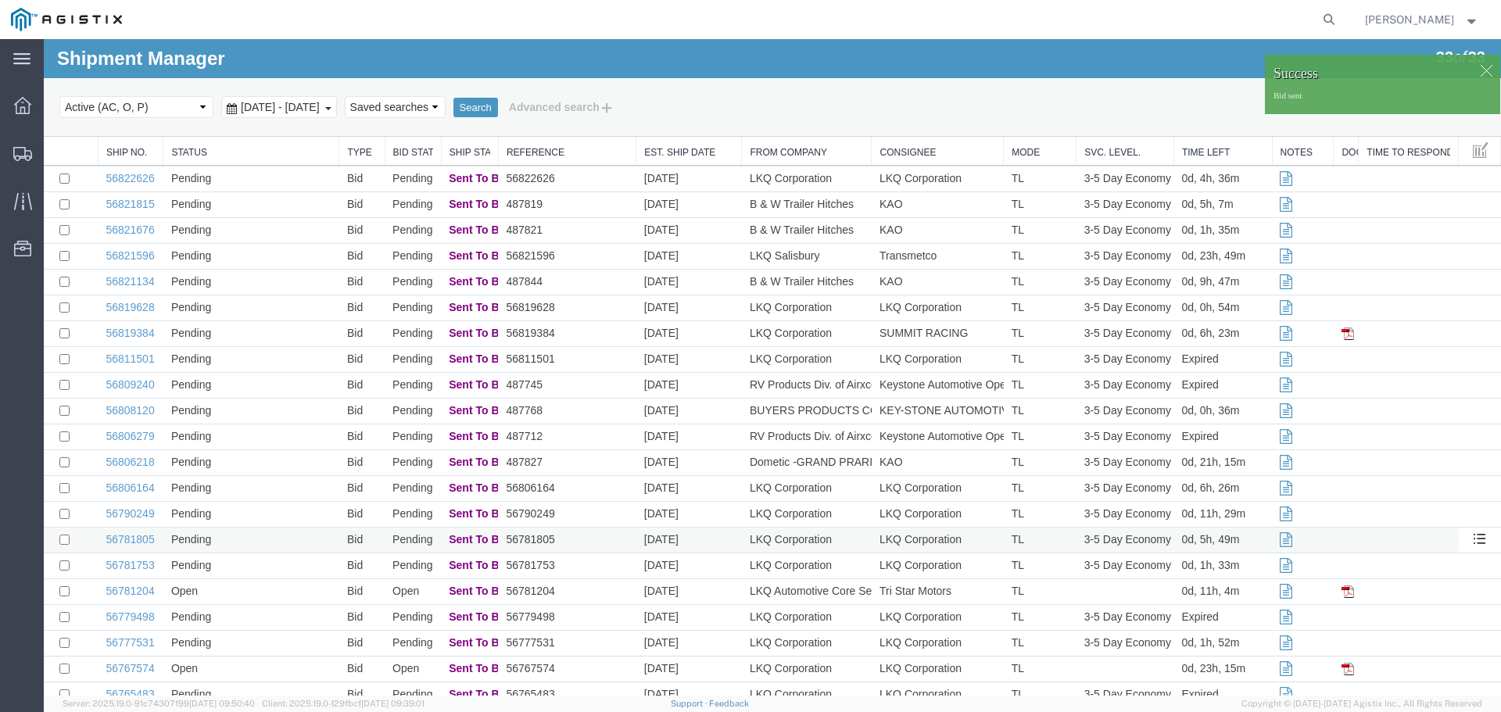
scroll to position [78, 0]
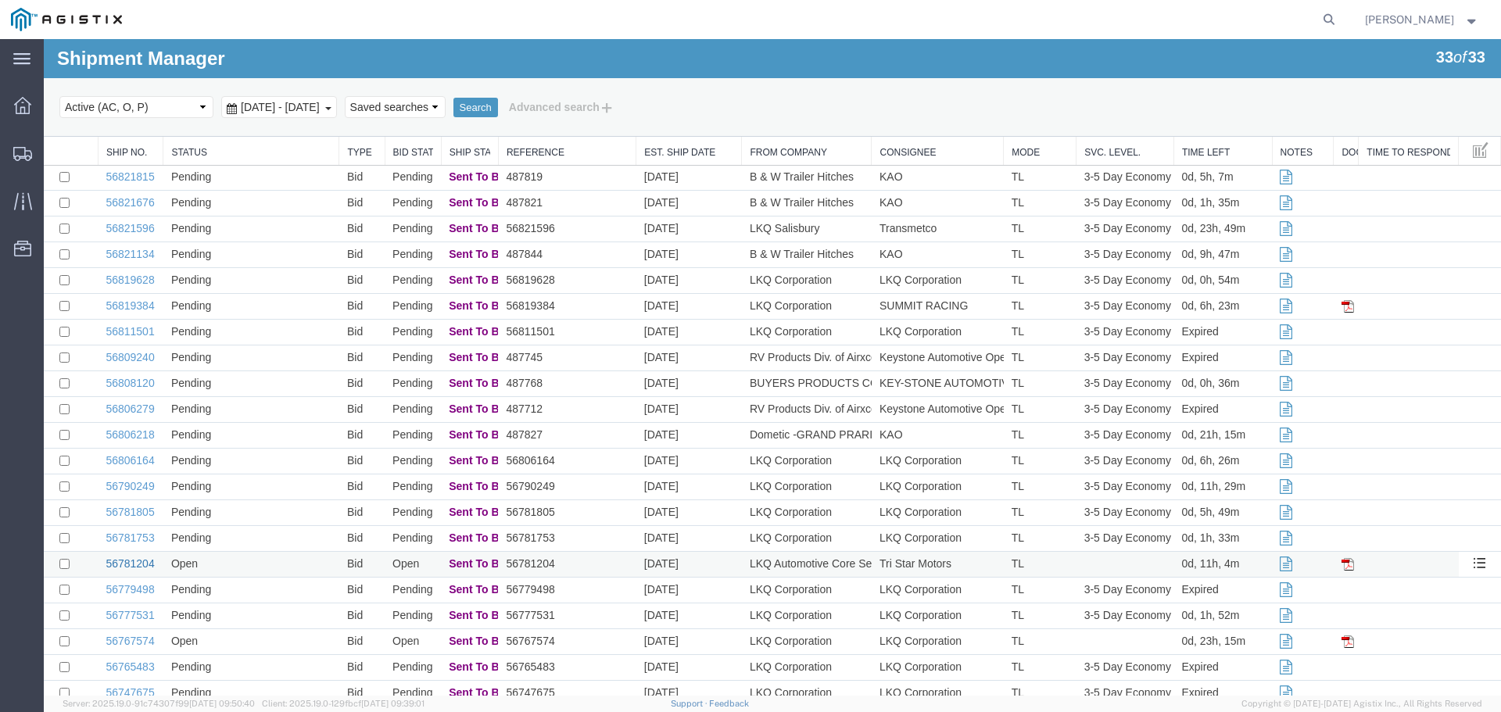
click at [140, 564] on link "56781204" at bounding box center [130, 563] width 48 height 13
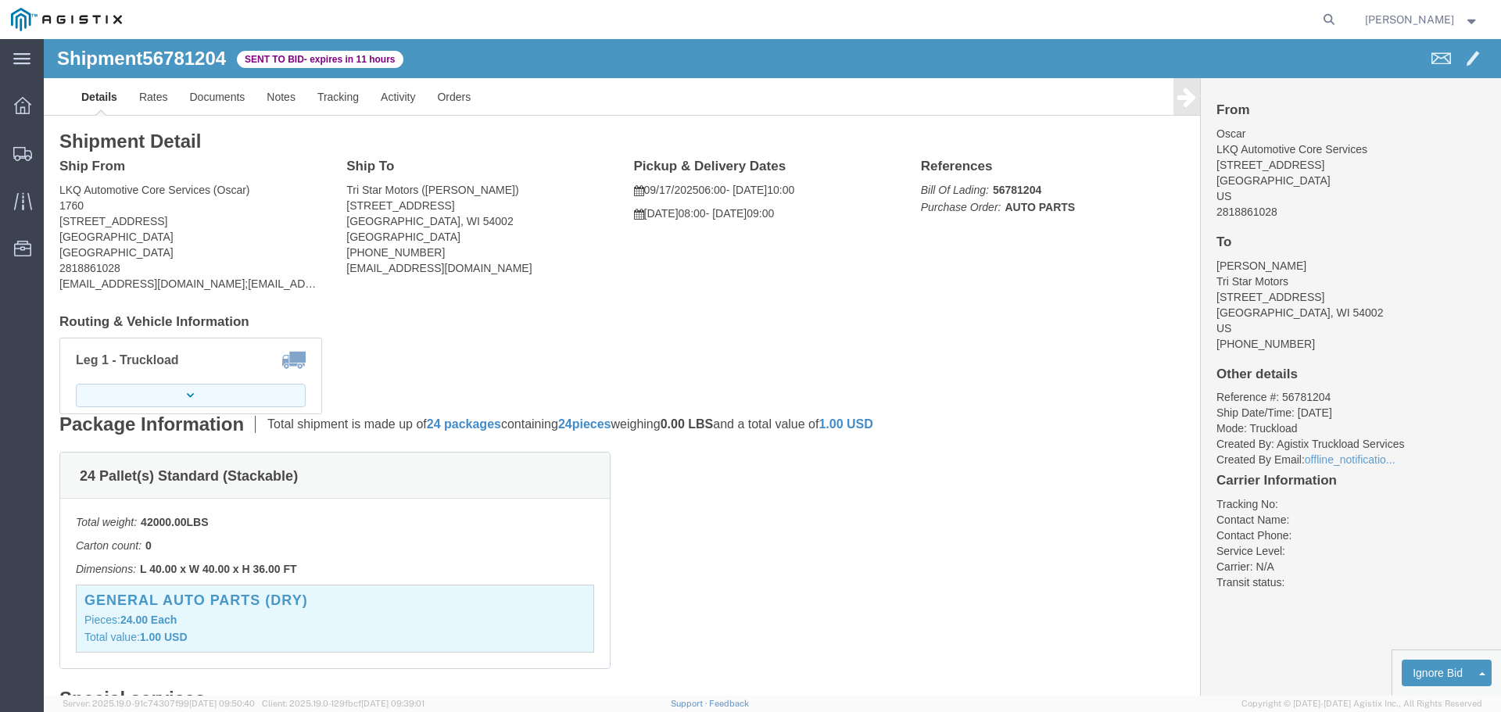
click button "button"
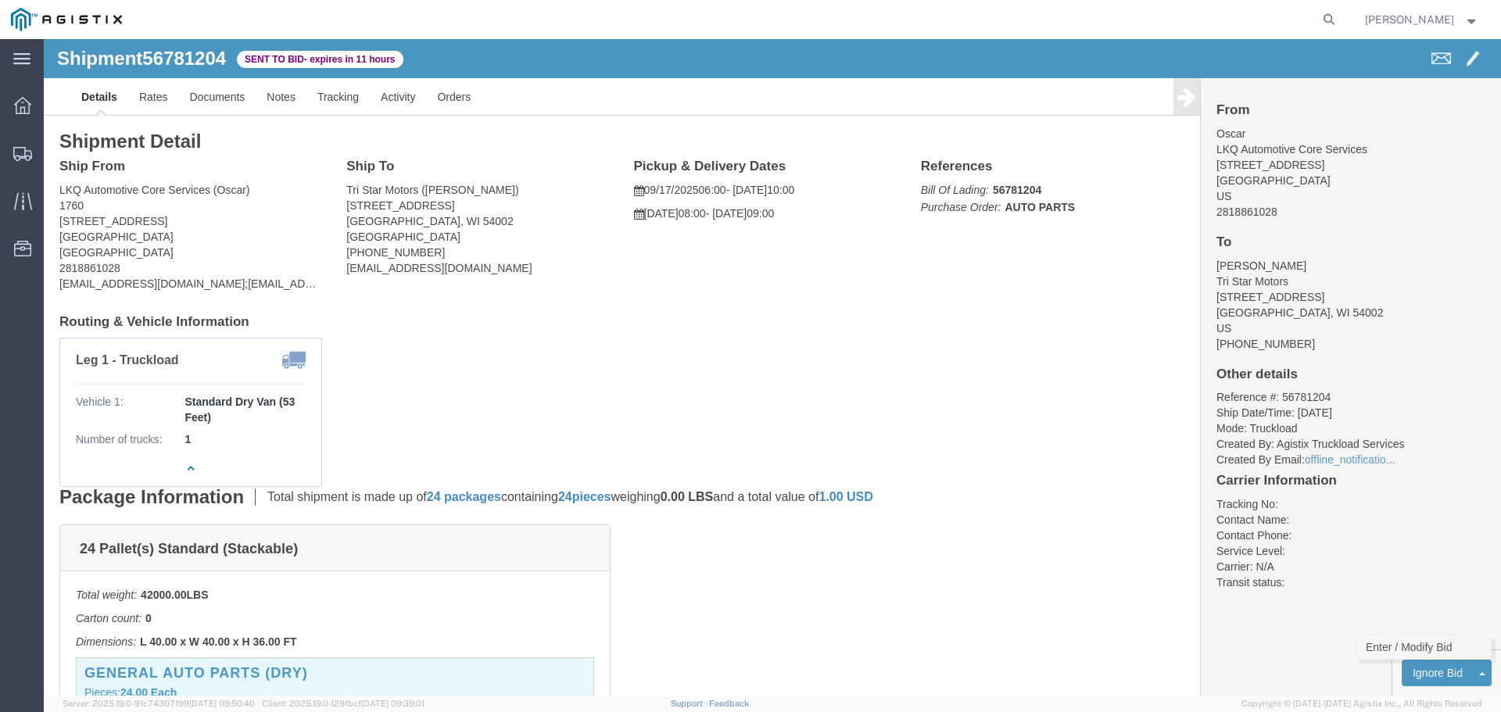
click link "Enter / Modify Bid"
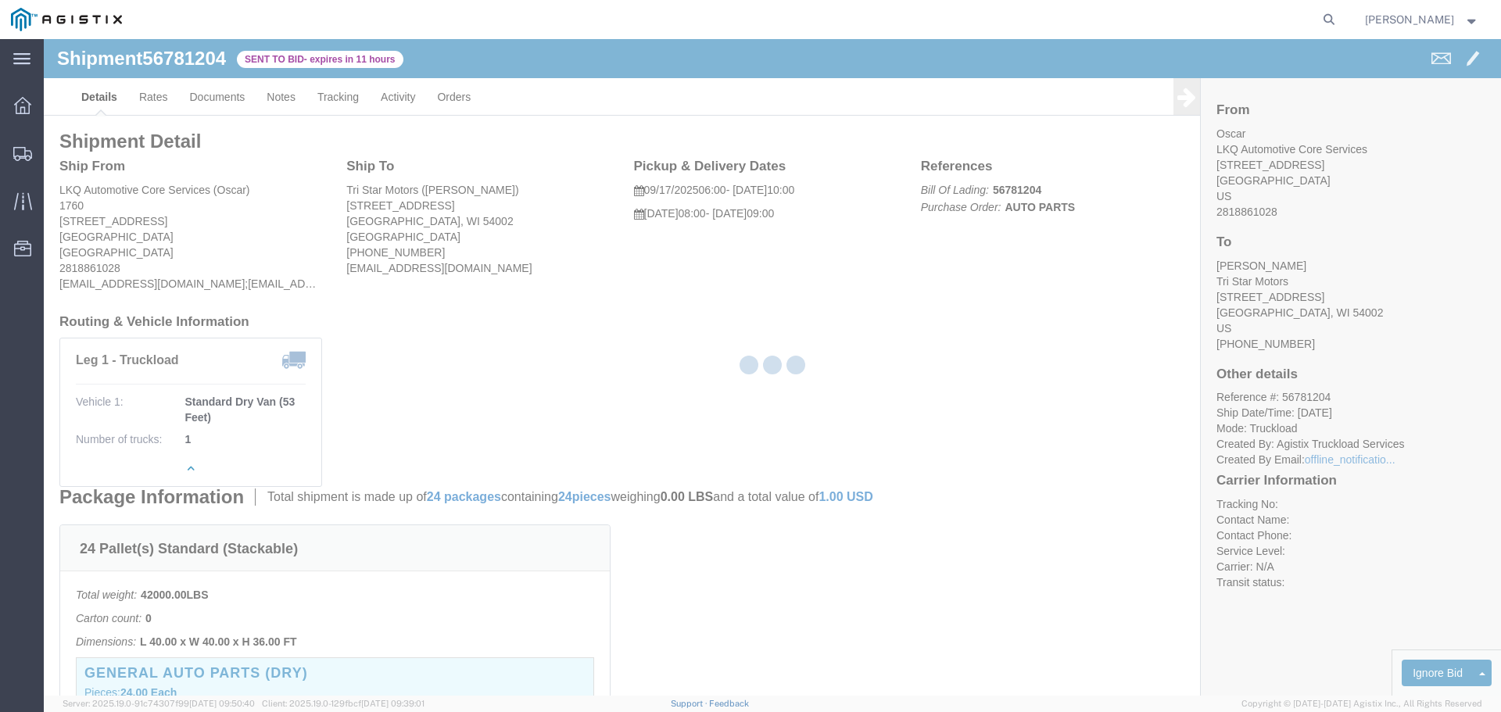
select select "22593"
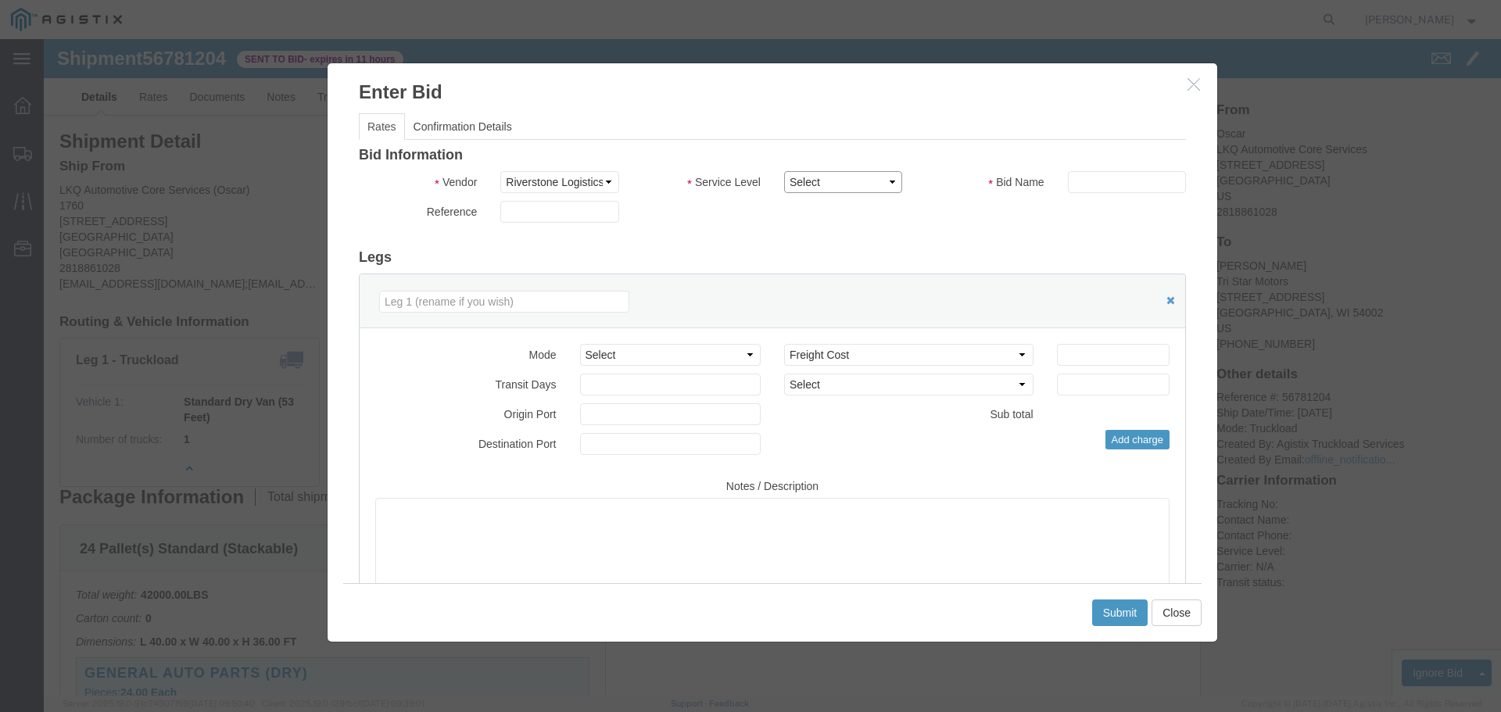
click select "Select Rail TL Standard 3 - 5 Day"
select select "41882"
click select "Select Rail TL Standard 3 - 5 Day"
click input "text"
type input "RLX"
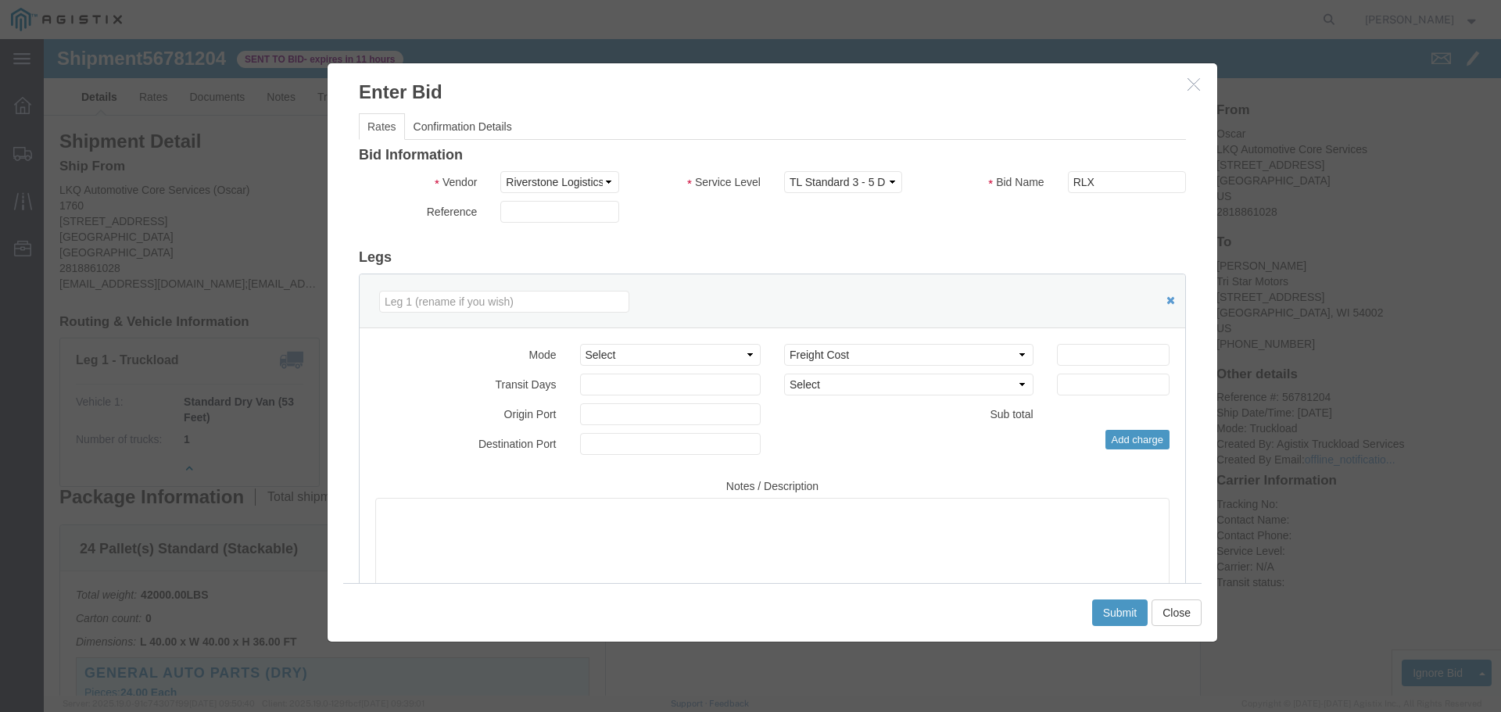
click h3 "Legs"
click select "Select Air Less than Truckload Multi-Leg Ocean Freight Rail Small Parcel Truckl…"
select select "TL"
click select "Select Air Less than Truckload Multi-Leg Ocean Freight Rail Small Parcel Truckl…"
click input "number"
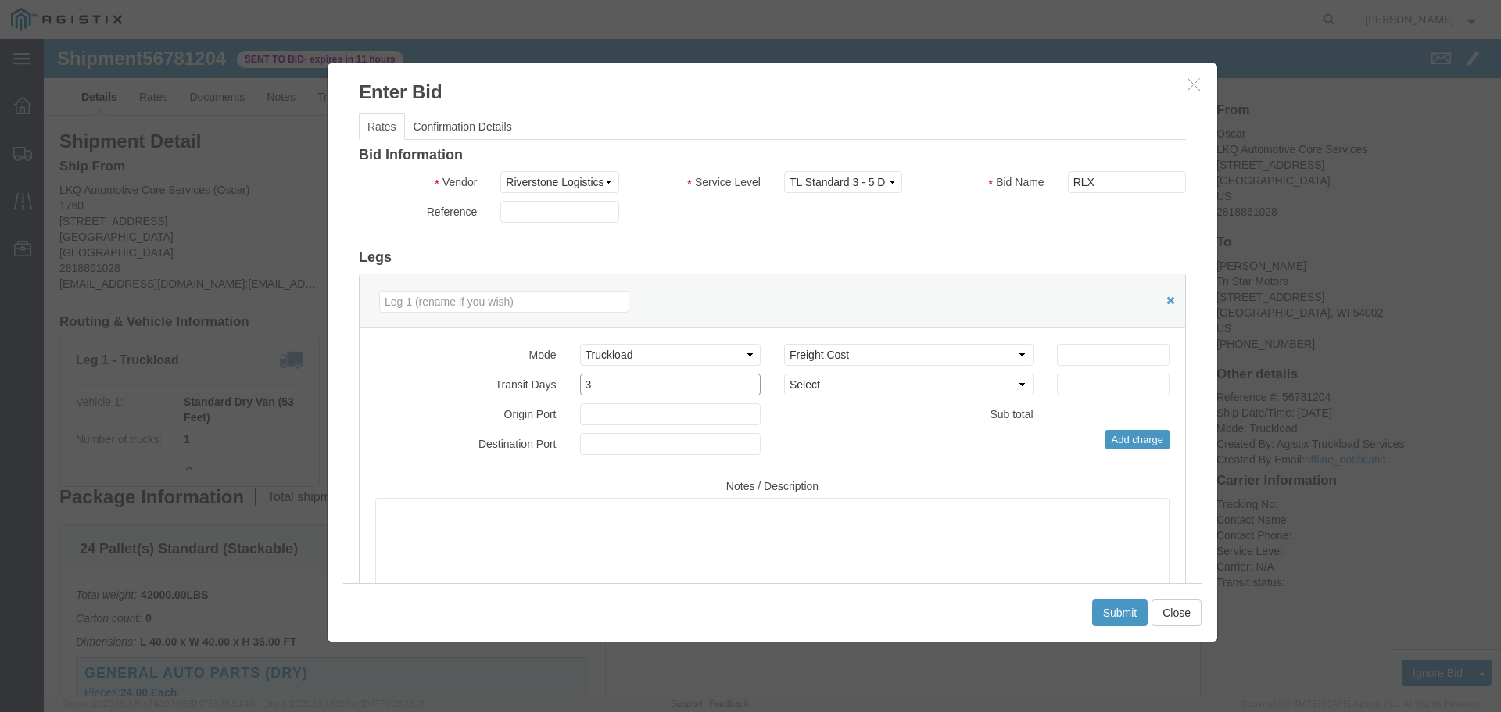
type input "3"
click input "number"
type input "2200"
click button "Submit"
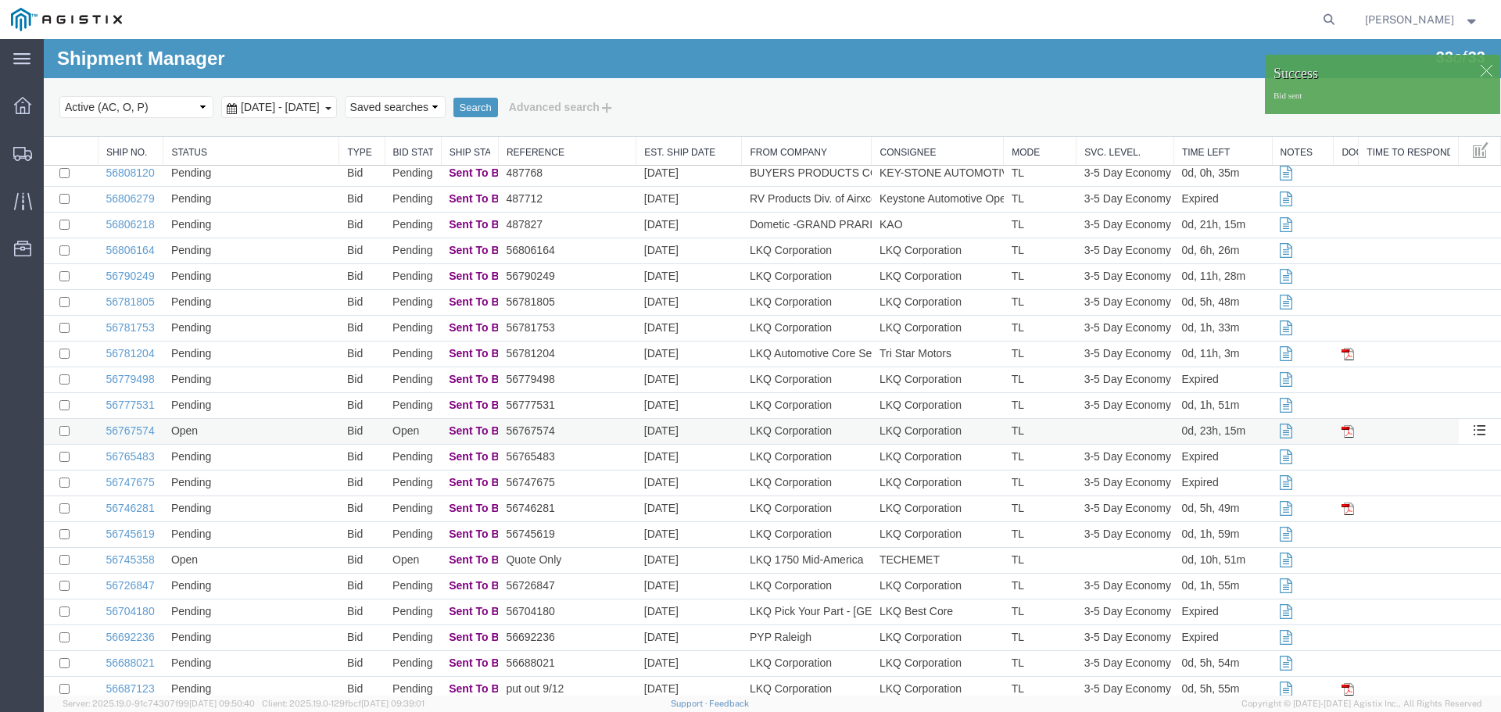
scroll to position [313, 0]
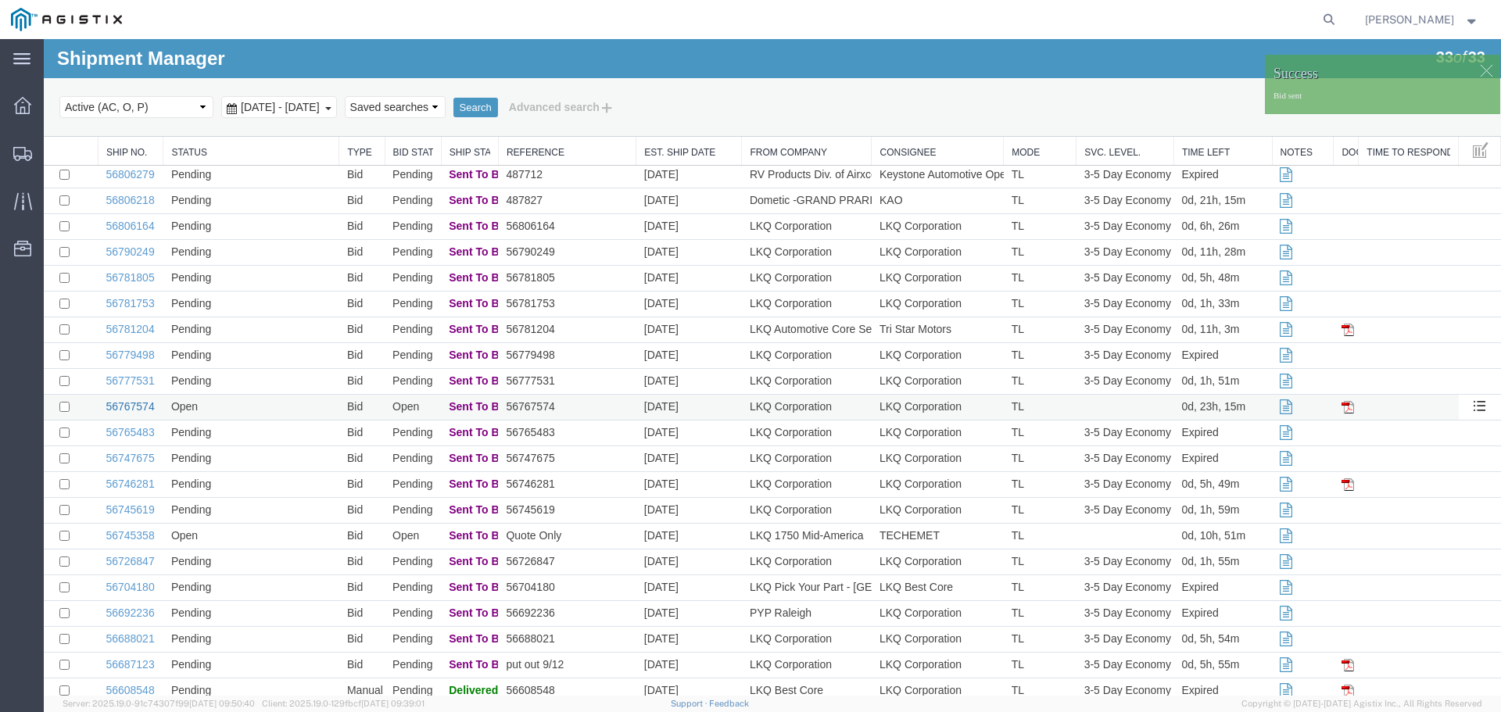
click at [130, 408] on link "56767574" at bounding box center [130, 406] width 48 height 13
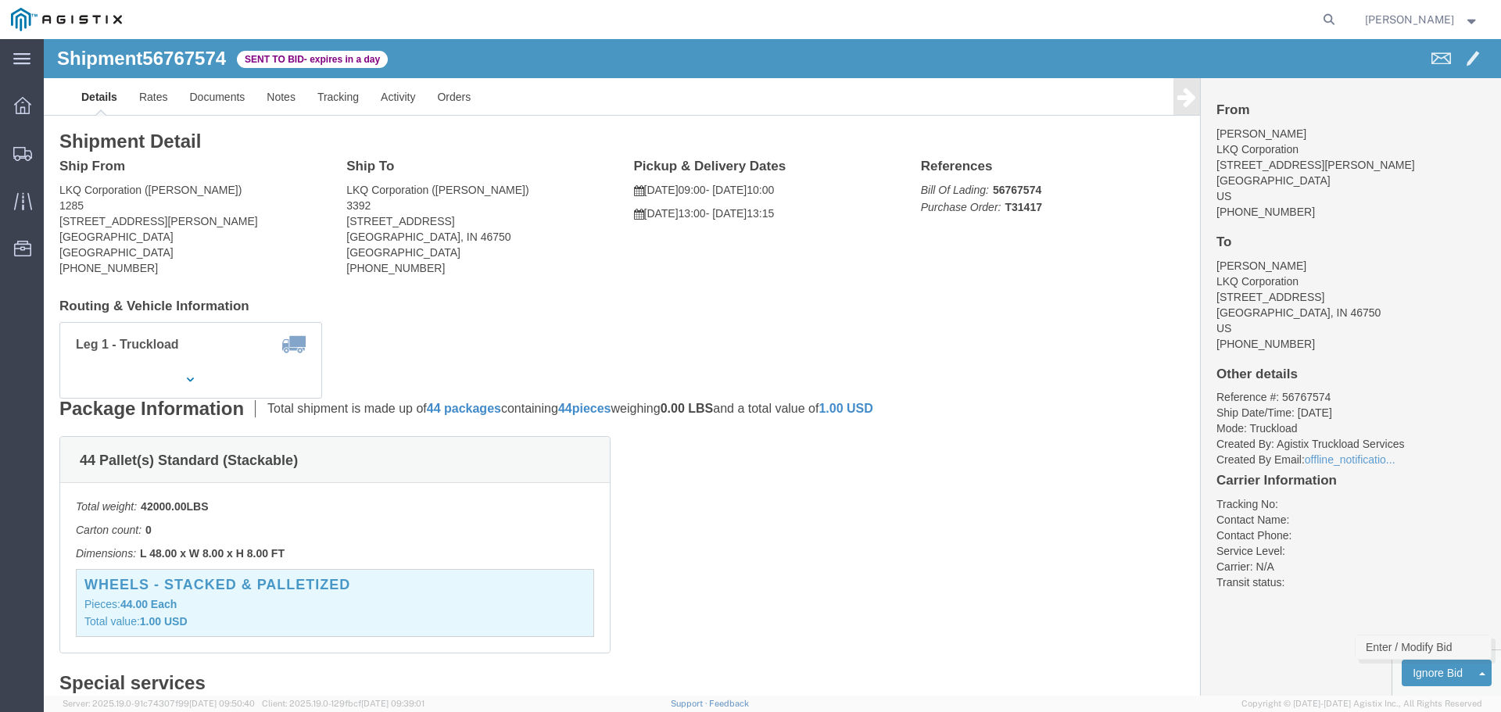
click link "Enter / Modify Bid"
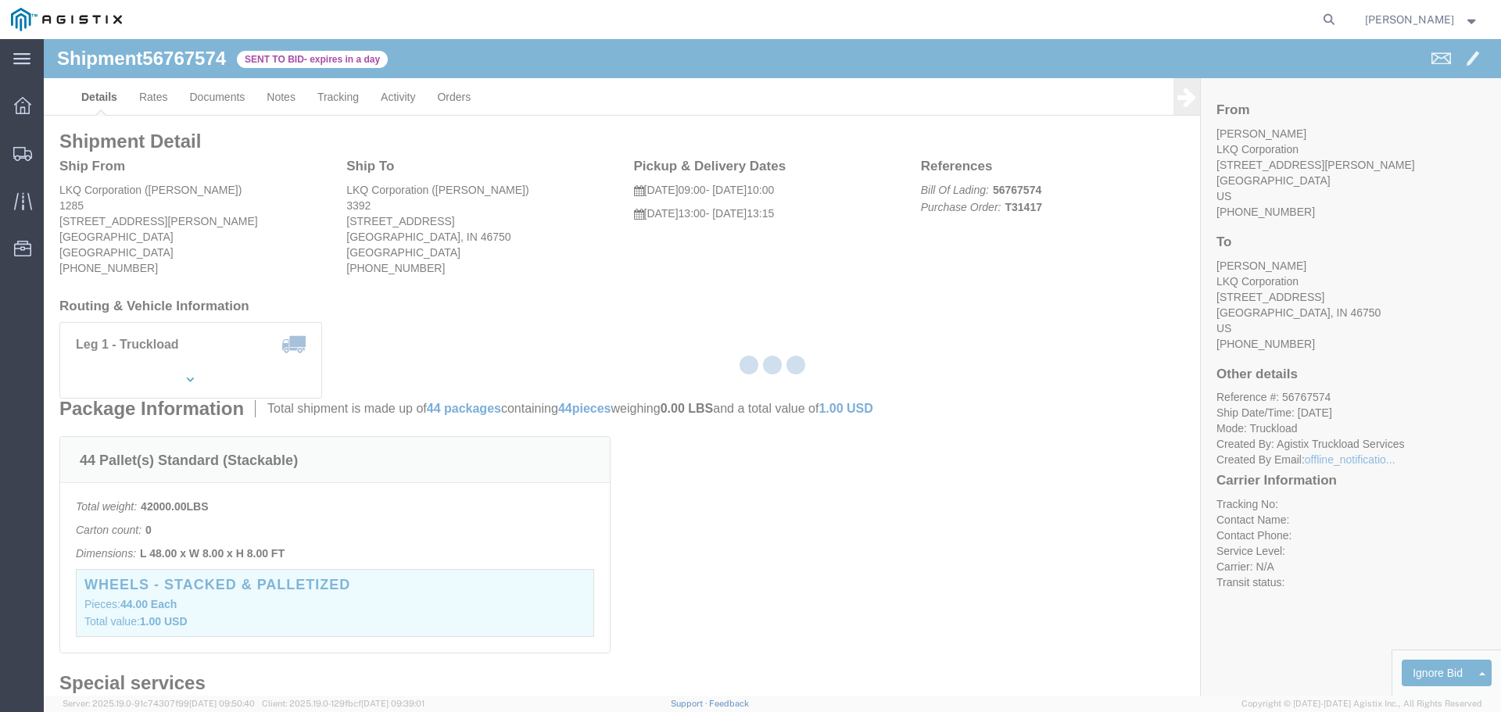
select select "22593"
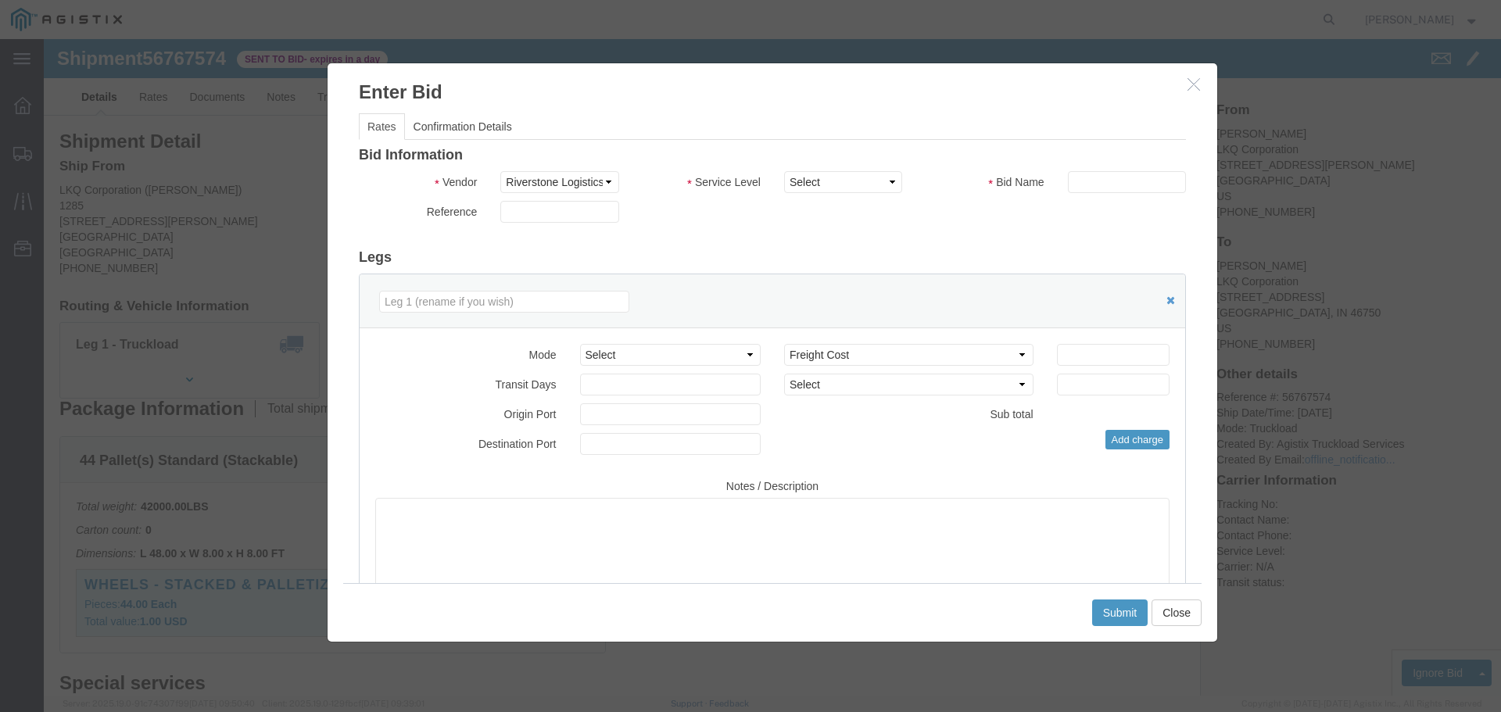
click button "button"
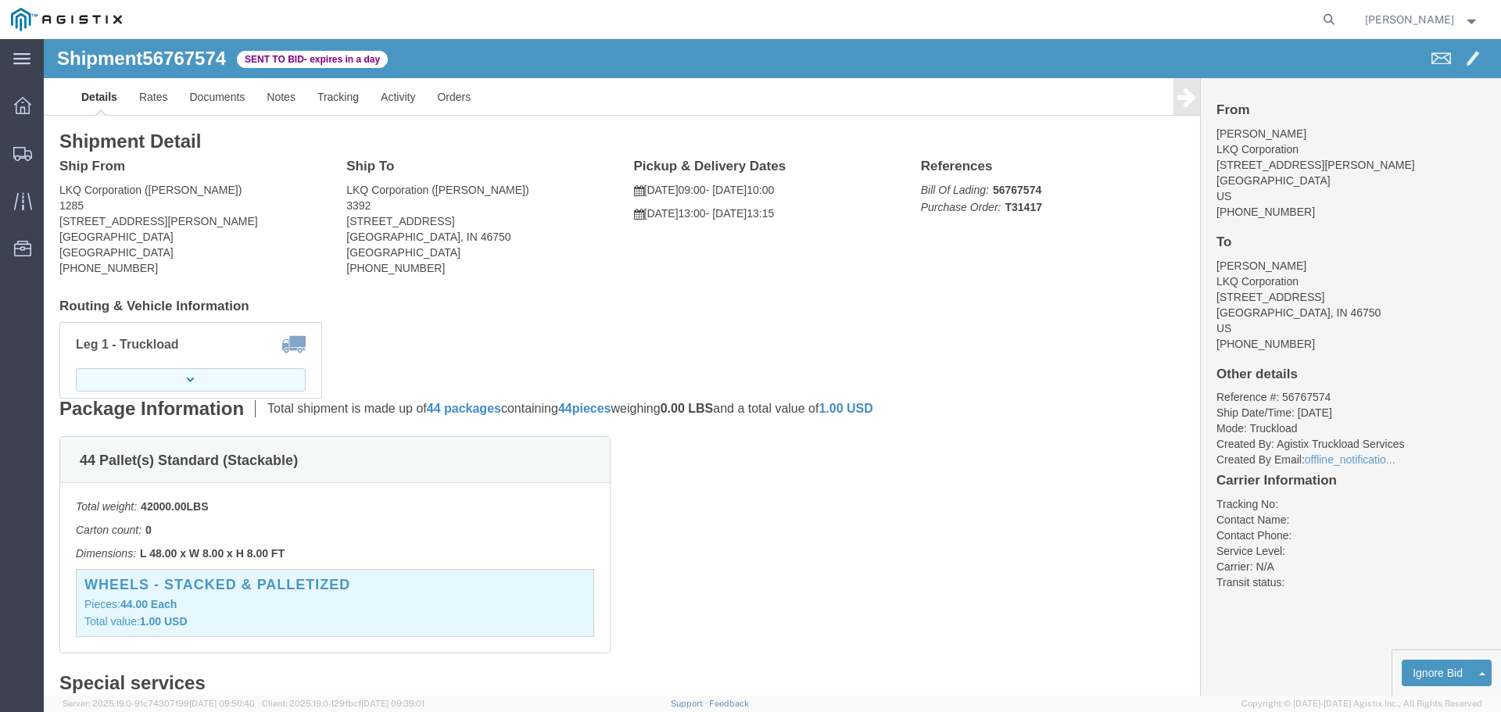
click button "button"
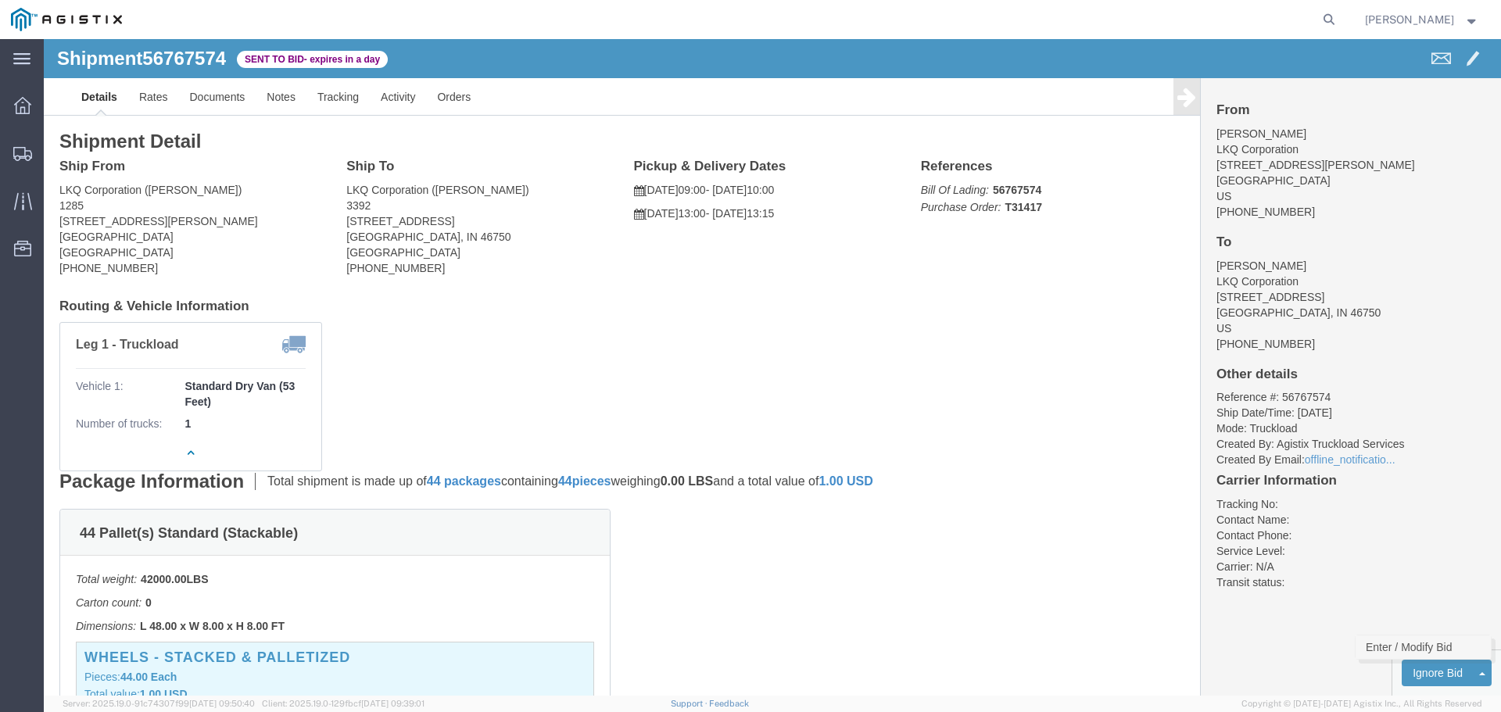
click link "Enter / Modify Bid"
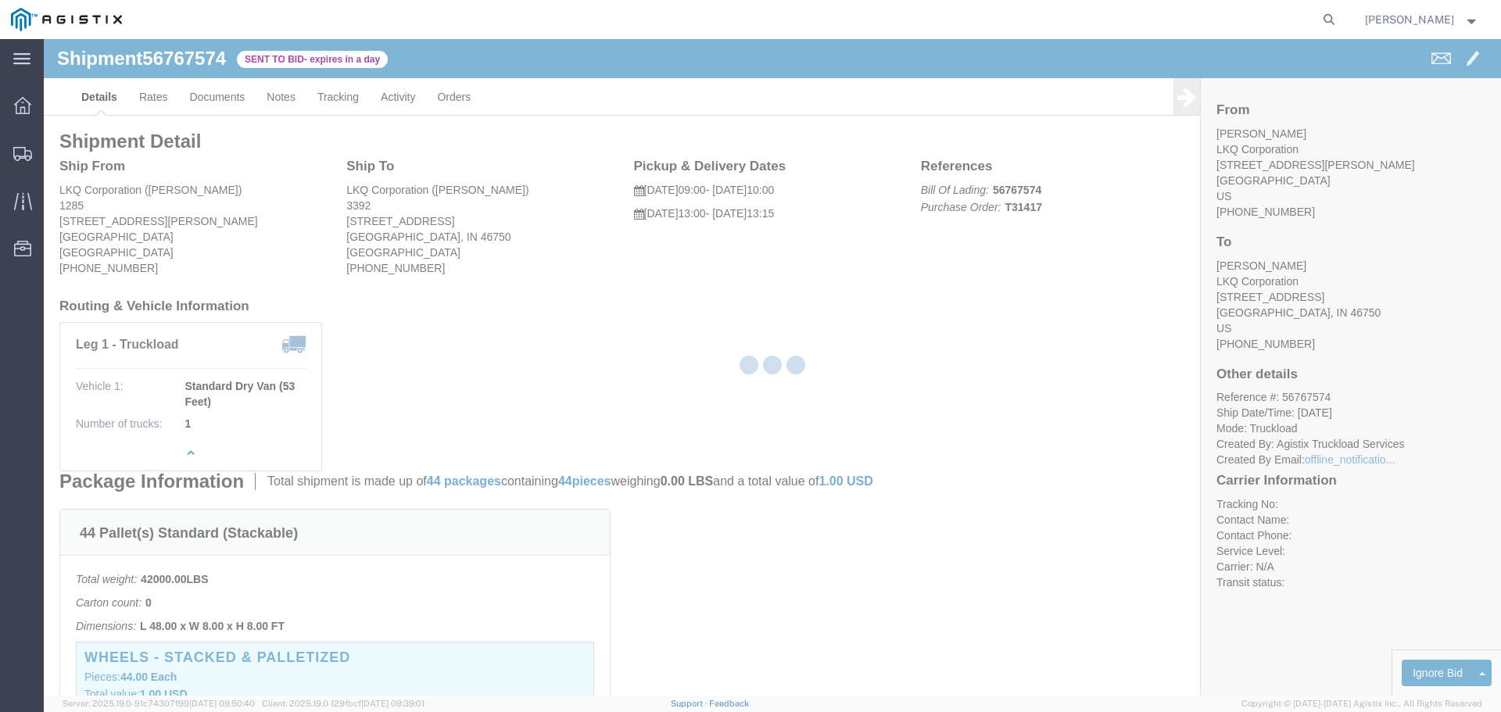
select select "22593"
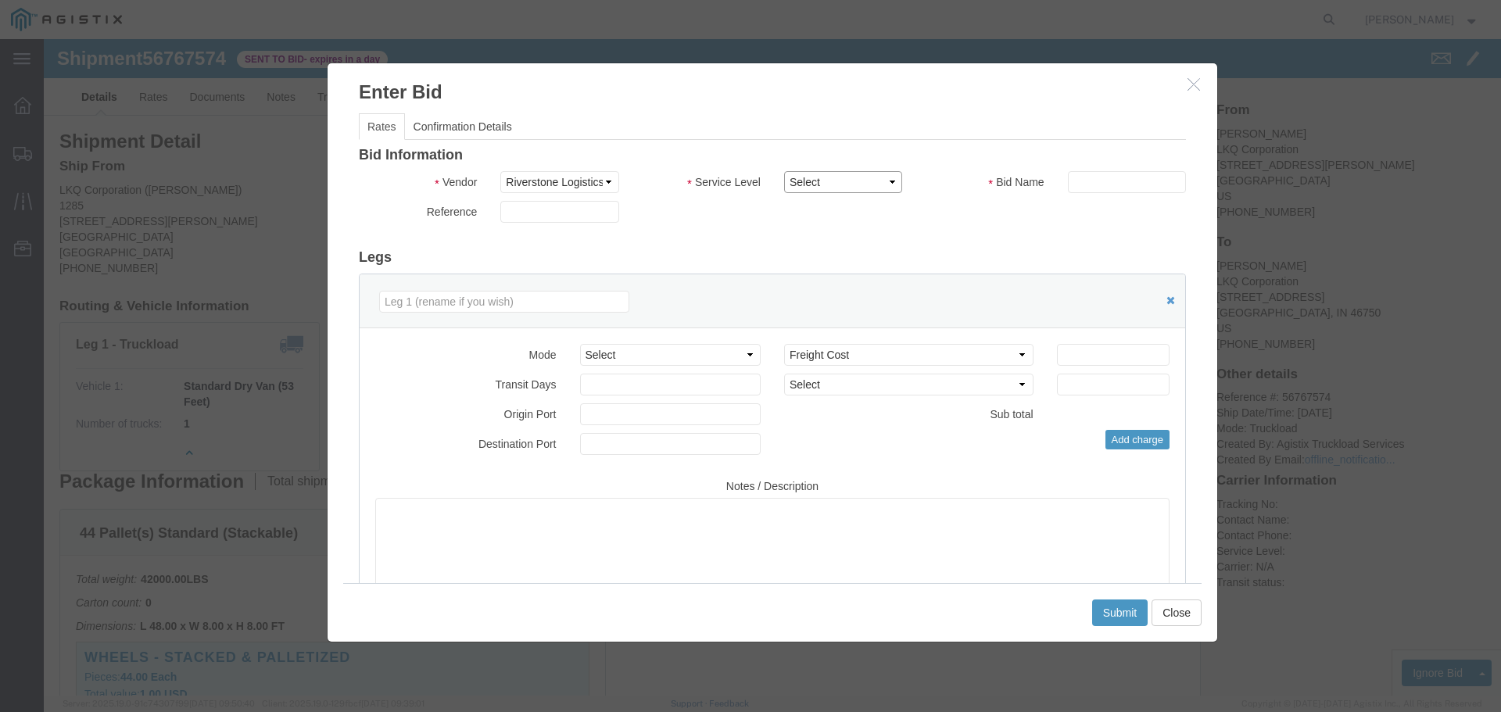
click select "Select Rail TL Standard 3 - 5 Day"
select select "41882"
click select "Select Rail TL Standard 3 - 5 Day"
click input "text"
type input "RLX"
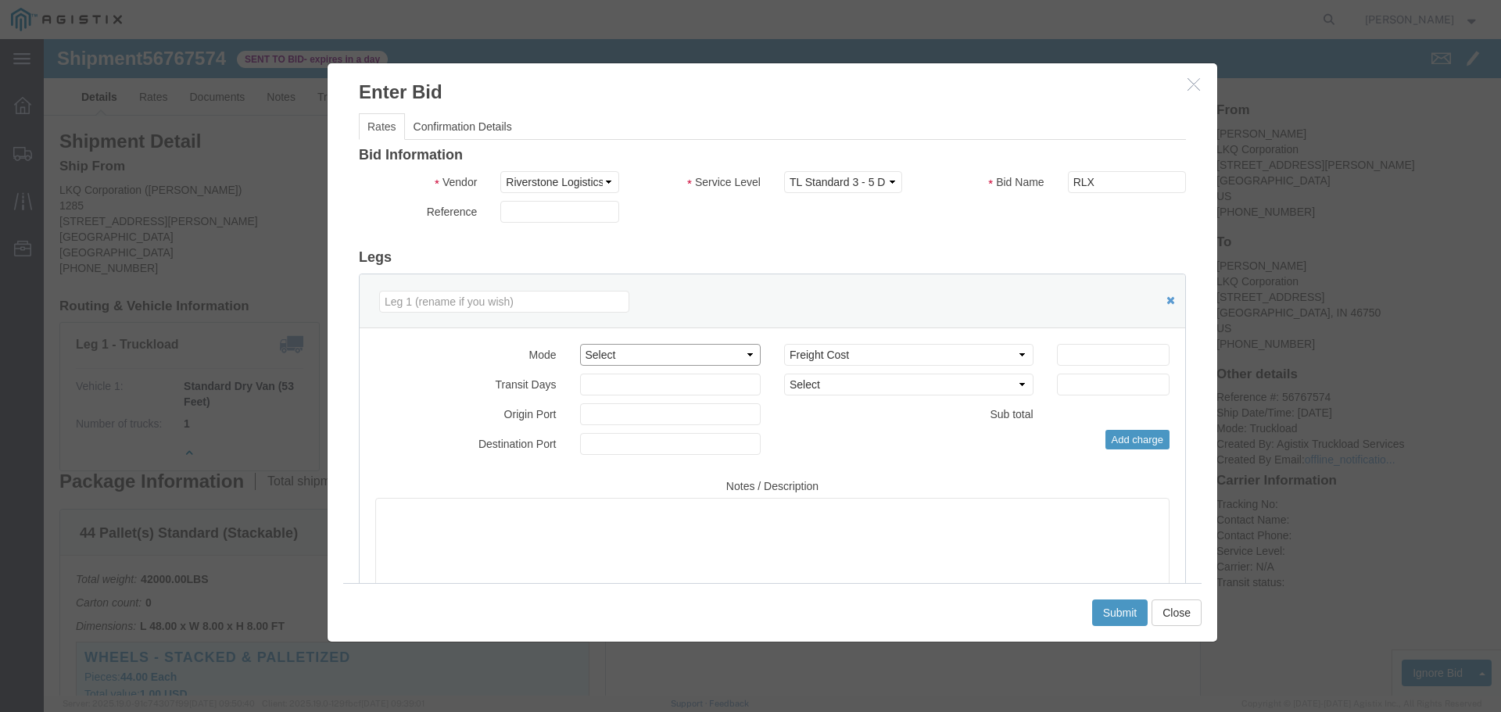
click select "Select Air Less than Truckload Multi-Leg Ocean Freight Rail Small Parcel Truckl…"
select select "TL"
click select "Select Air Less than Truckload Multi-Leg Ocean Freight Rail Small Parcel Truckl…"
click input "number"
type input "3"
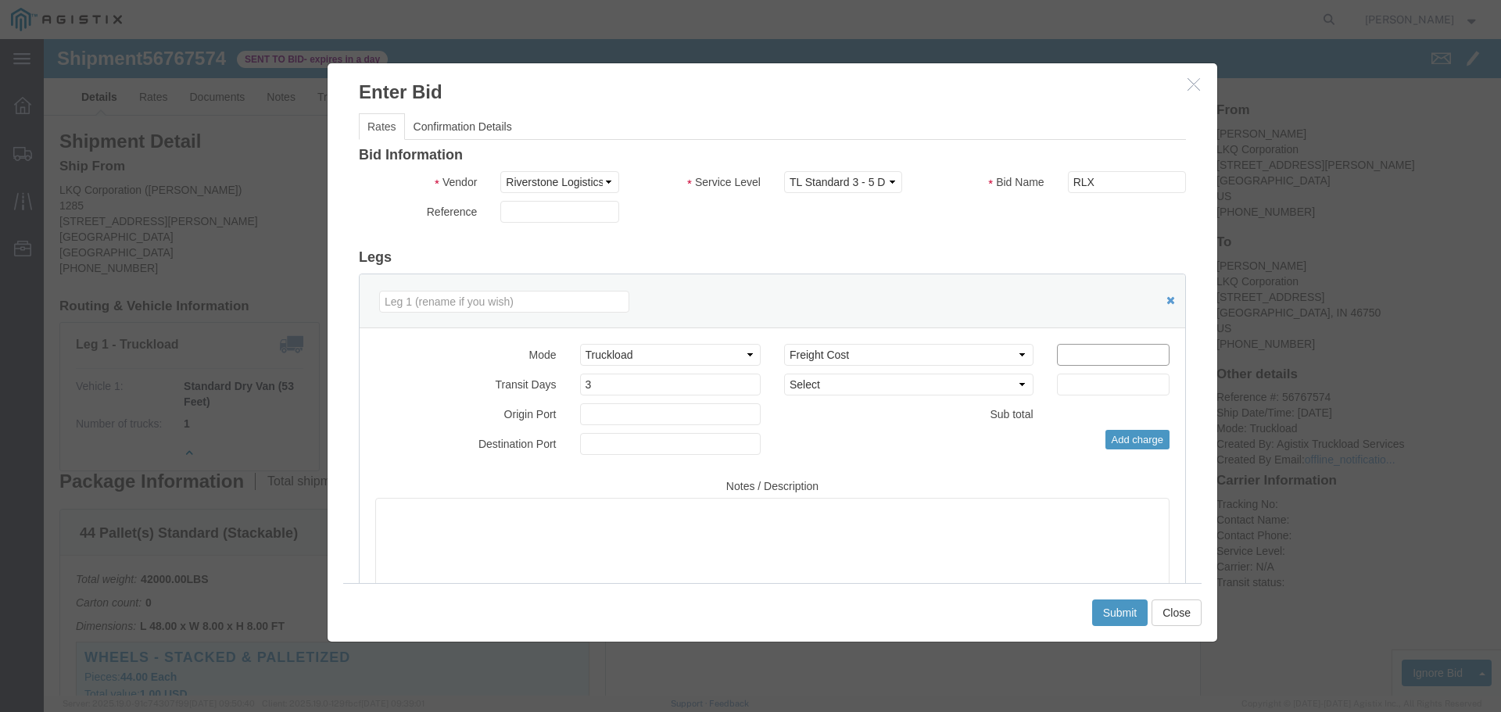
click input "number"
type input "4450"
click button "Submit"
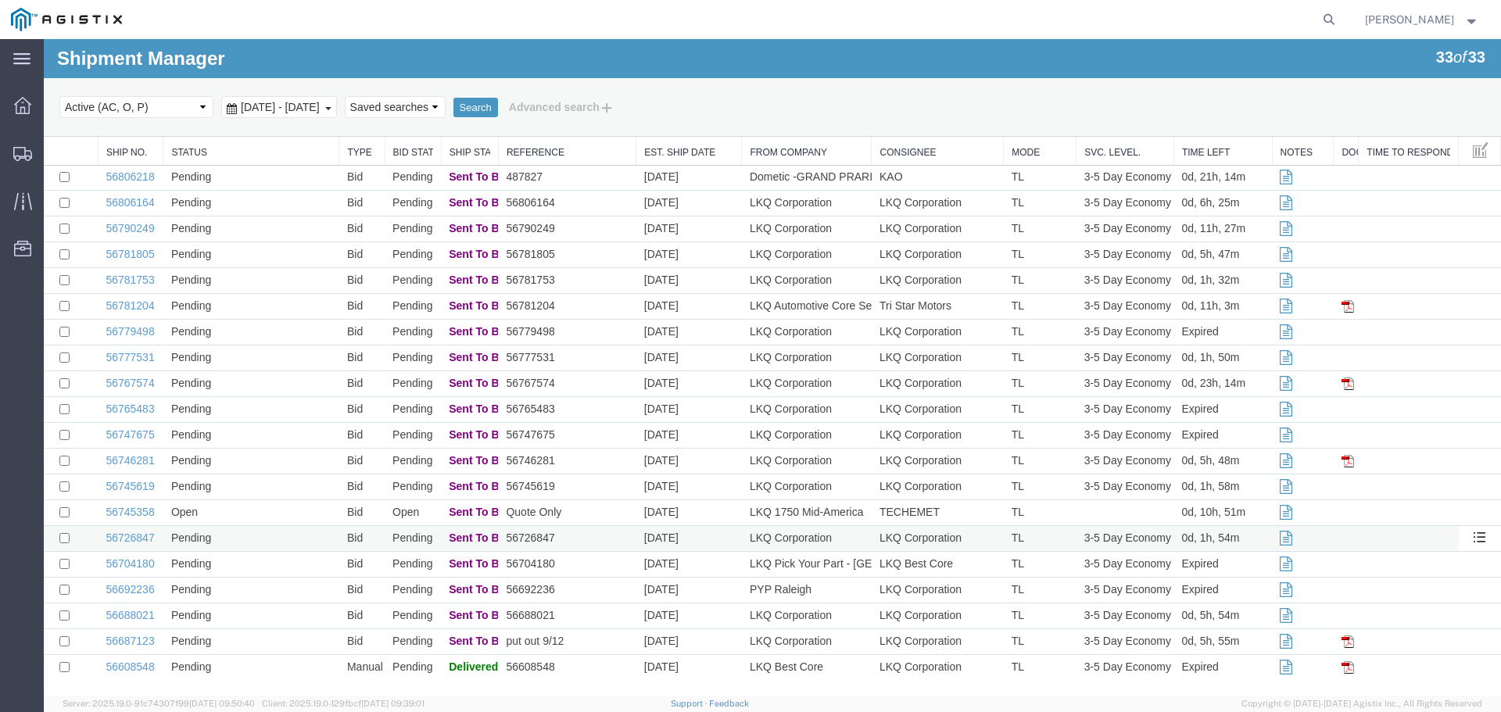
scroll to position [337, 0]
click at [118, 508] on link "56745358" at bounding box center [130, 511] width 48 height 13
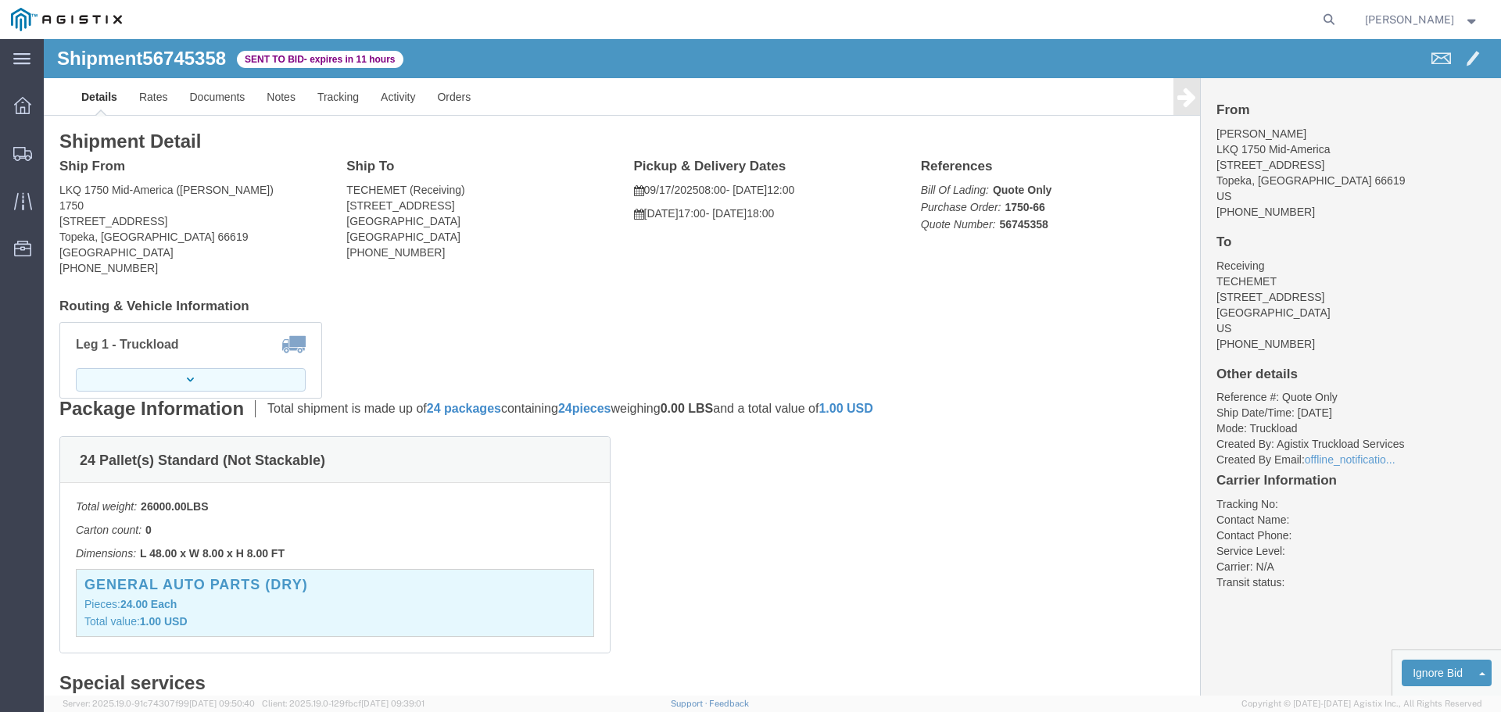
click button "button"
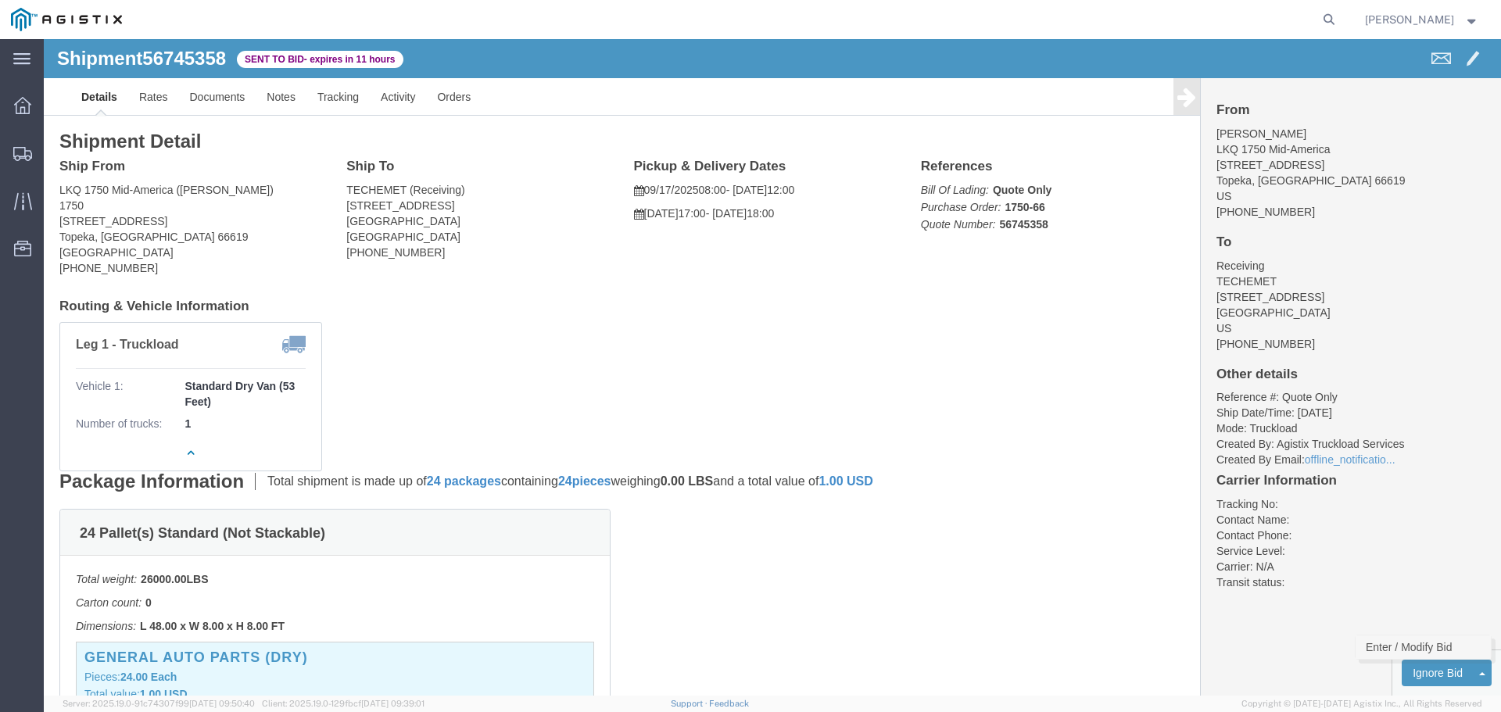
click link "Enter / Modify Bid"
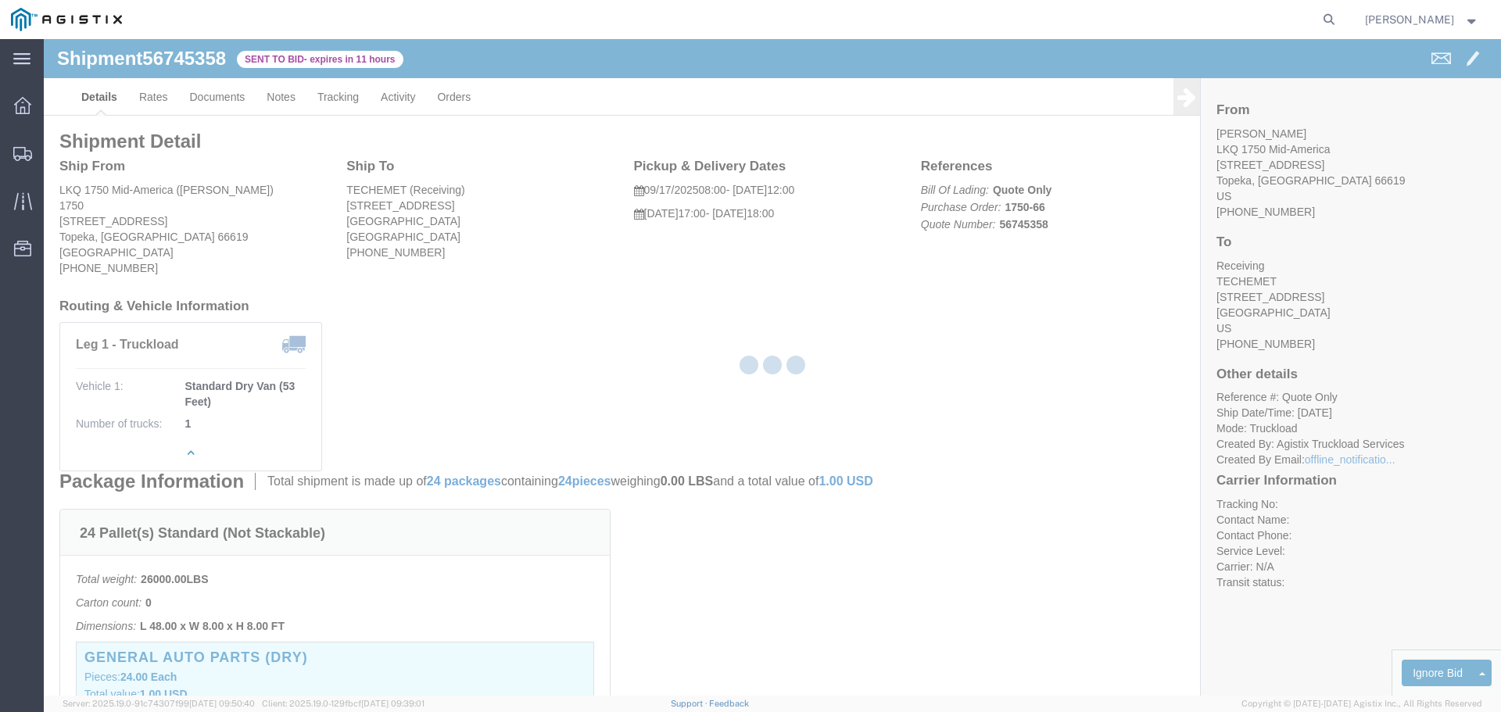
select select "22593"
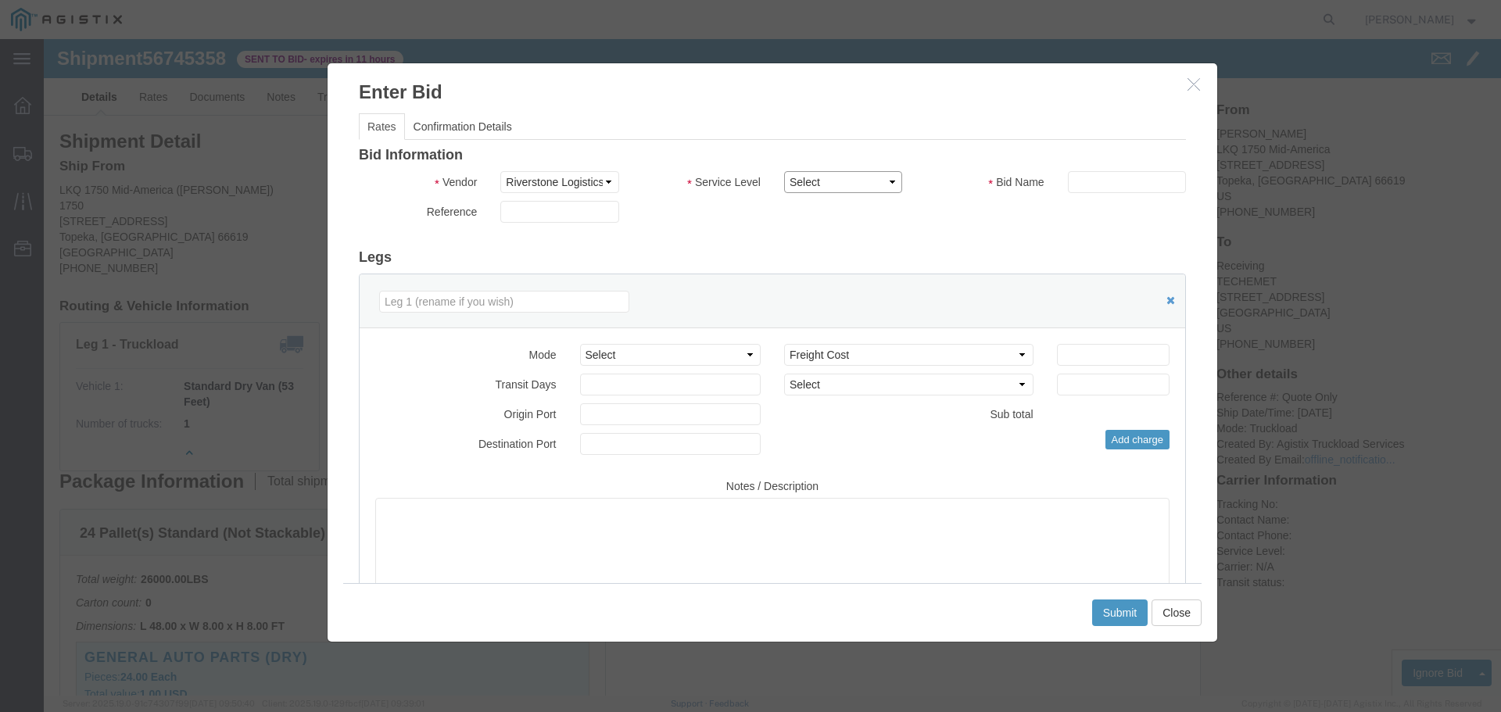
click select "Select Rail TL Standard 3 - 5 Day"
select select "41882"
click select "Select Rail TL Standard 3 - 5 Day"
click input "text"
type input "RLX"
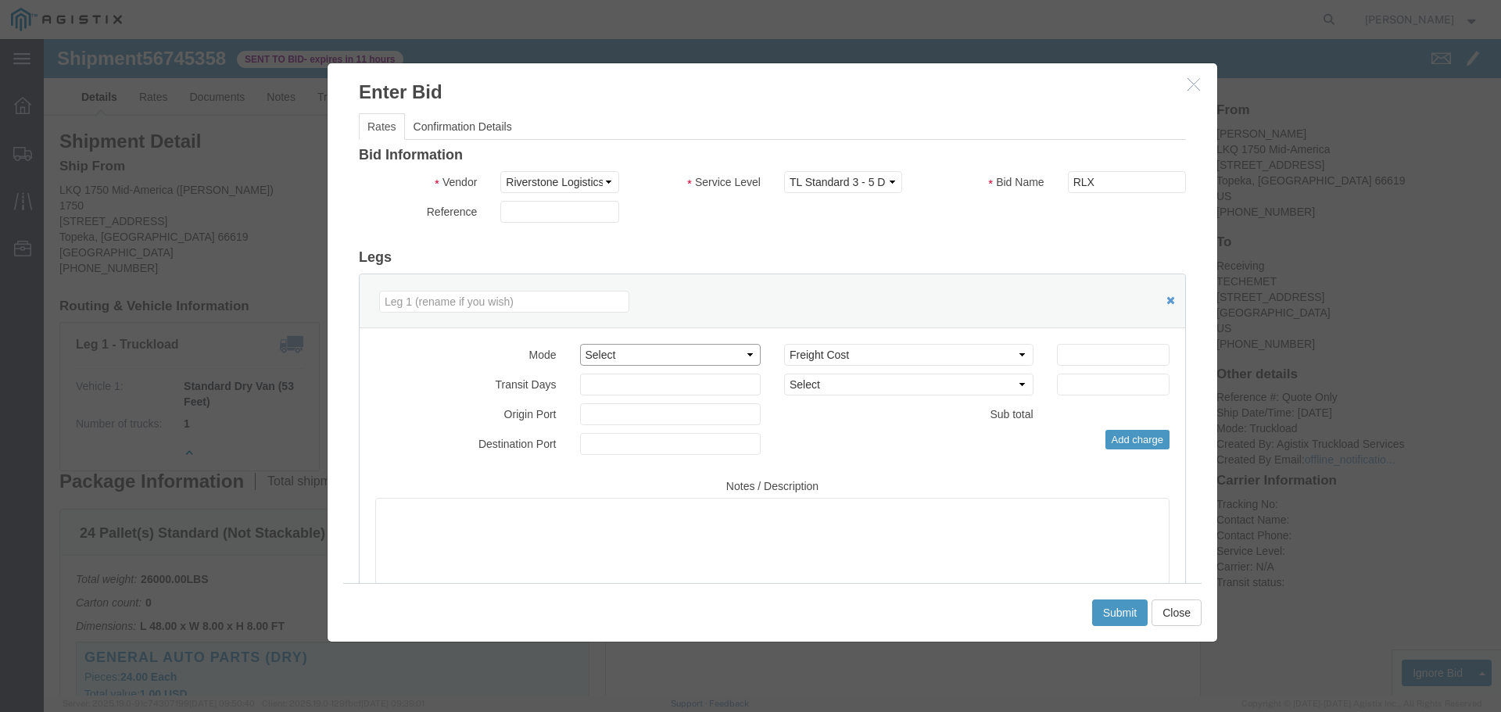
click select "Select Air Less than Truckload Multi-Leg Ocean Freight Rail Small Parcel Truckl…"
select select "TL"
click select "Select Air Less than Truckload Multi-Leg Ocean Freight Rail Small Parcel Truckl…"
click input "number"
type input "2"
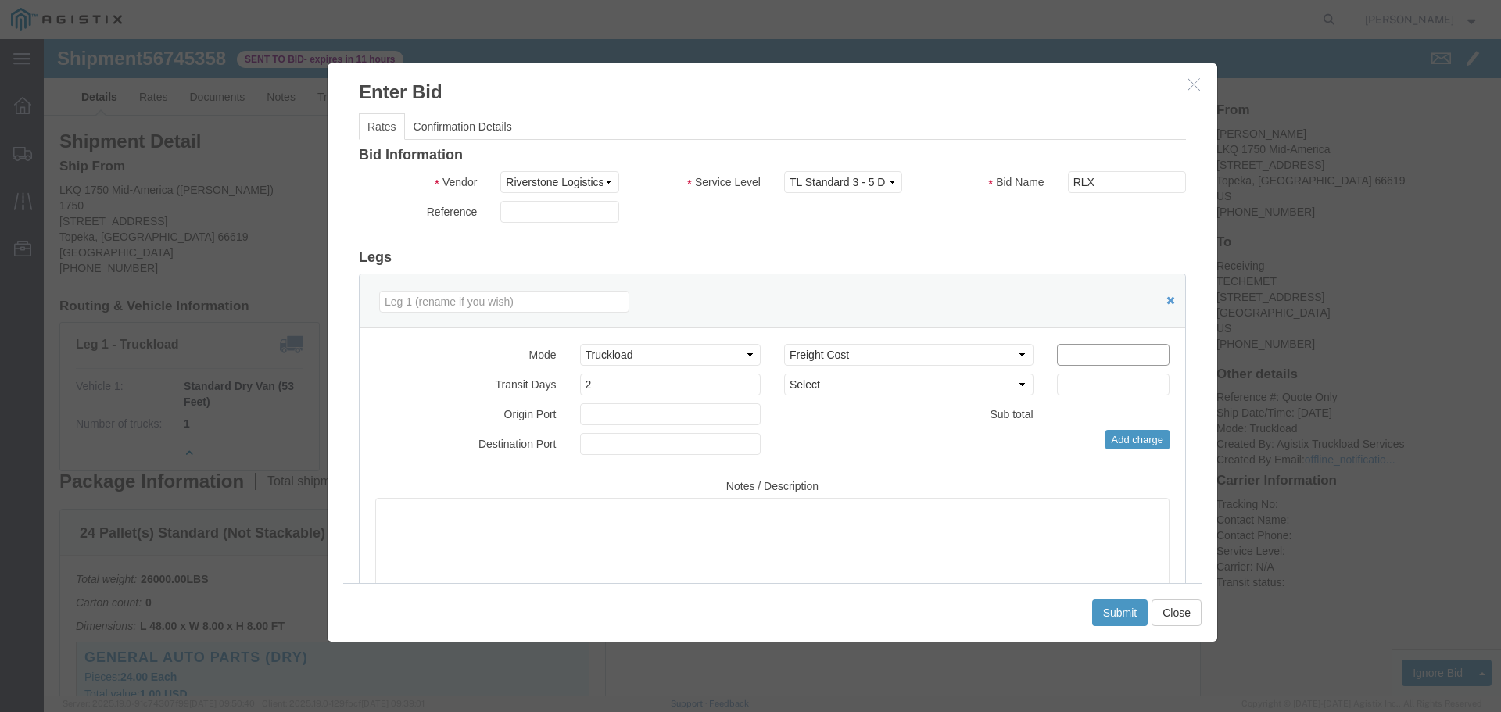
click input "number"
type input "1580"
click button "Submit"
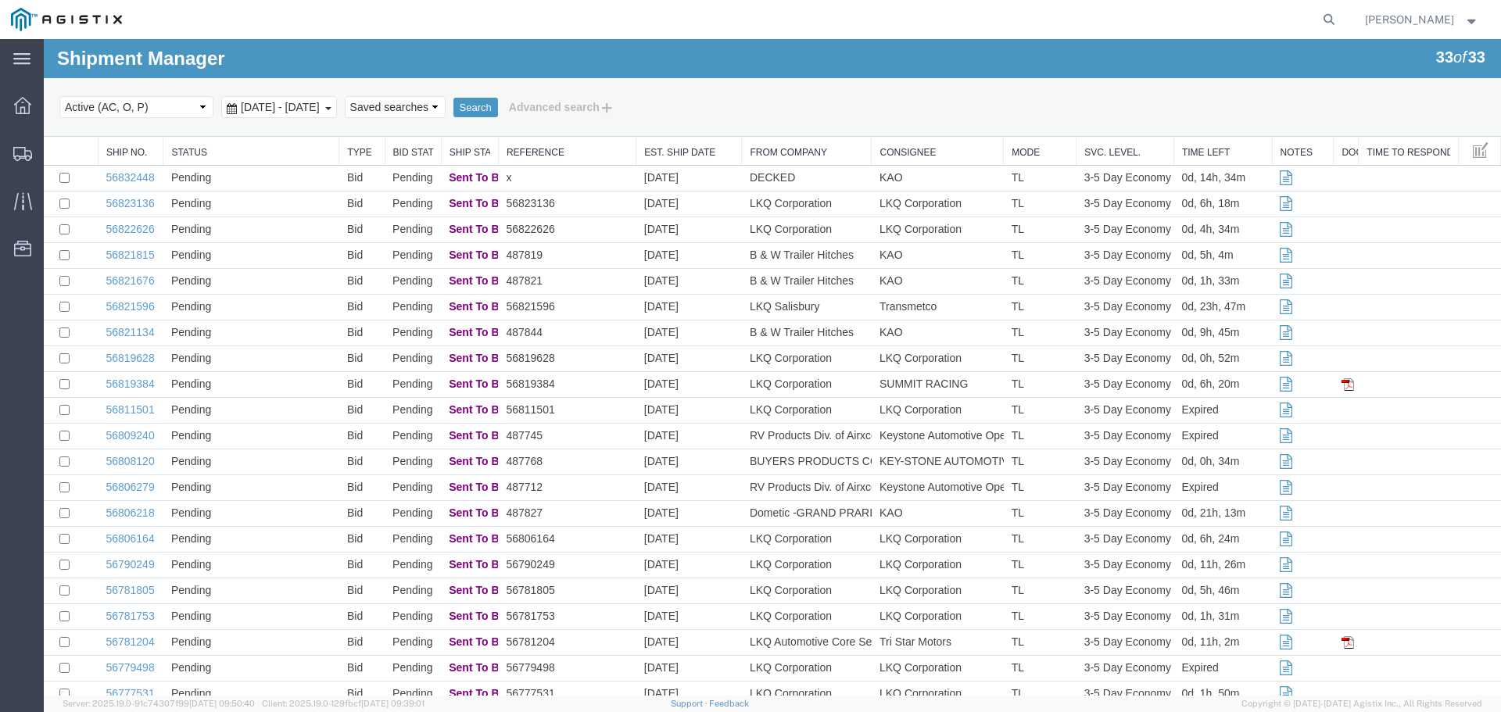
click at [20, 20] on img at bounding box center [66, 19] width 111 height 23
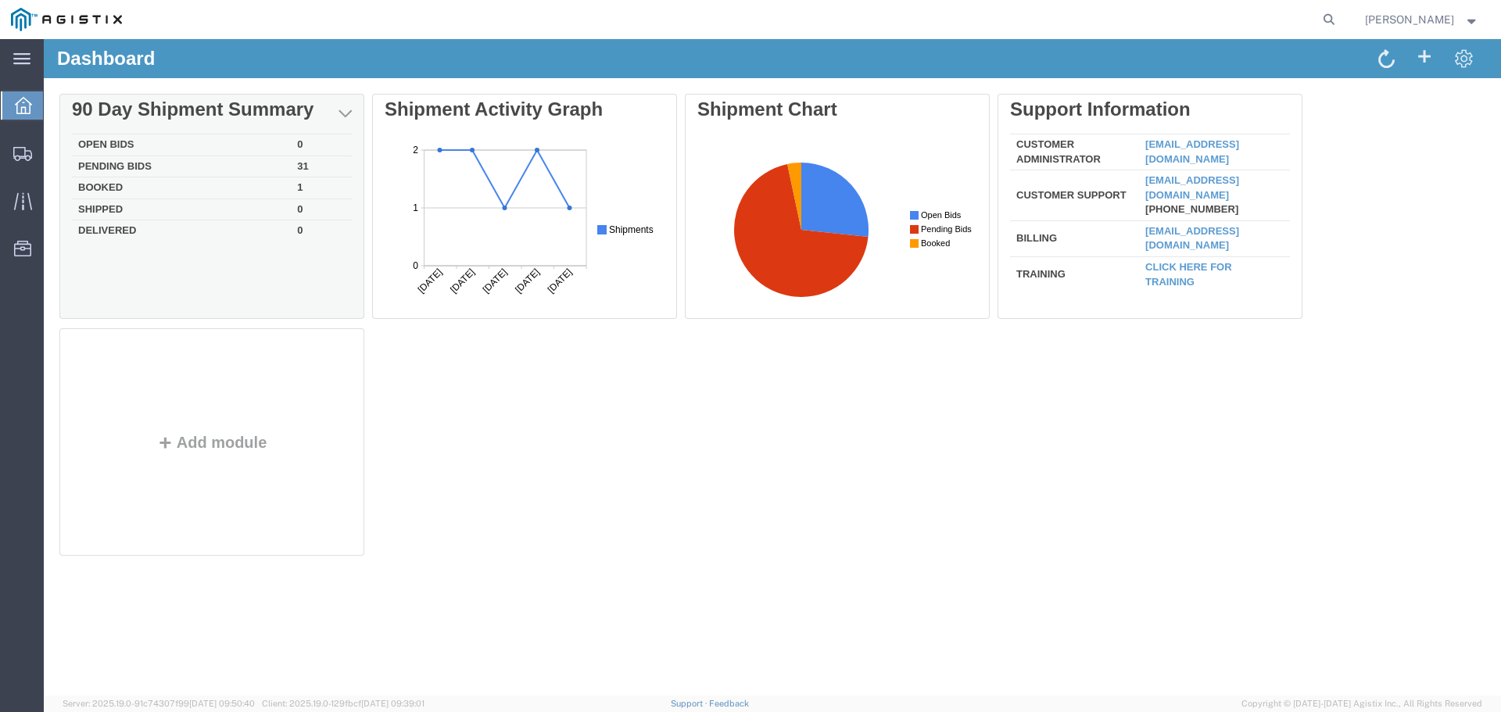
click at [105, 189] on td "Booked" at bounding box center [181, 188] width 219 height 22
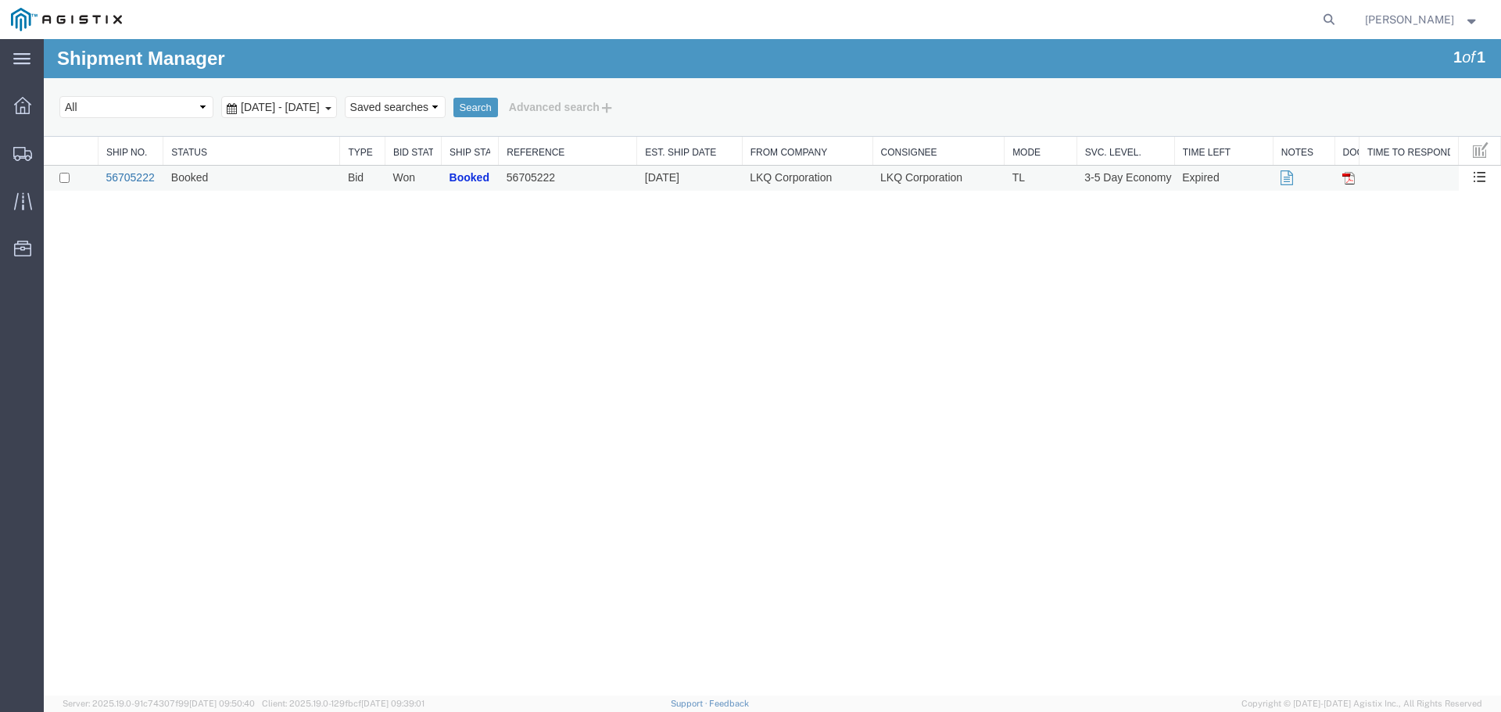
click at [146, 182] on link "56705222" at bounding box center [130, 177] width 48 height 13
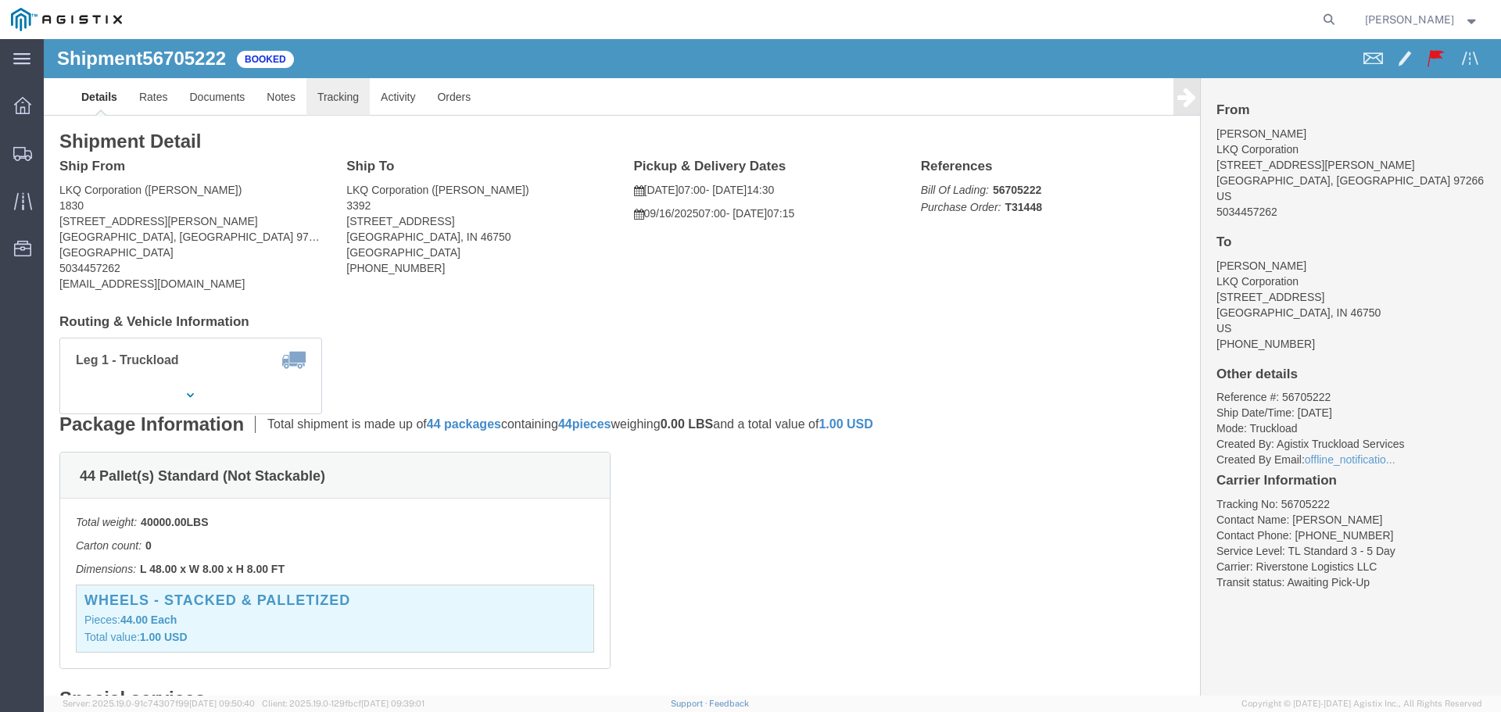
click link "Tracking"
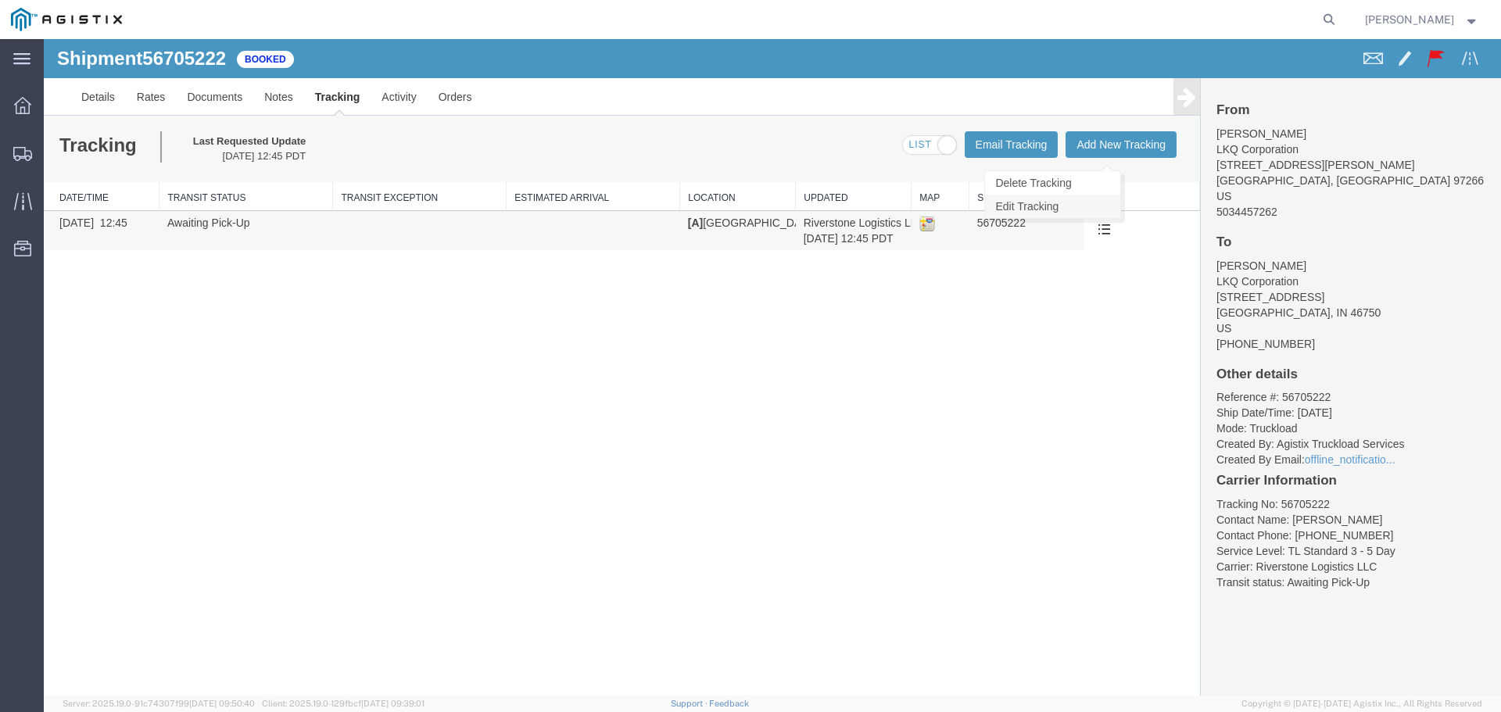
click at [1089, 199] on link "Edit Tracking" at bounding box center [1052, 206] width 135 height 23
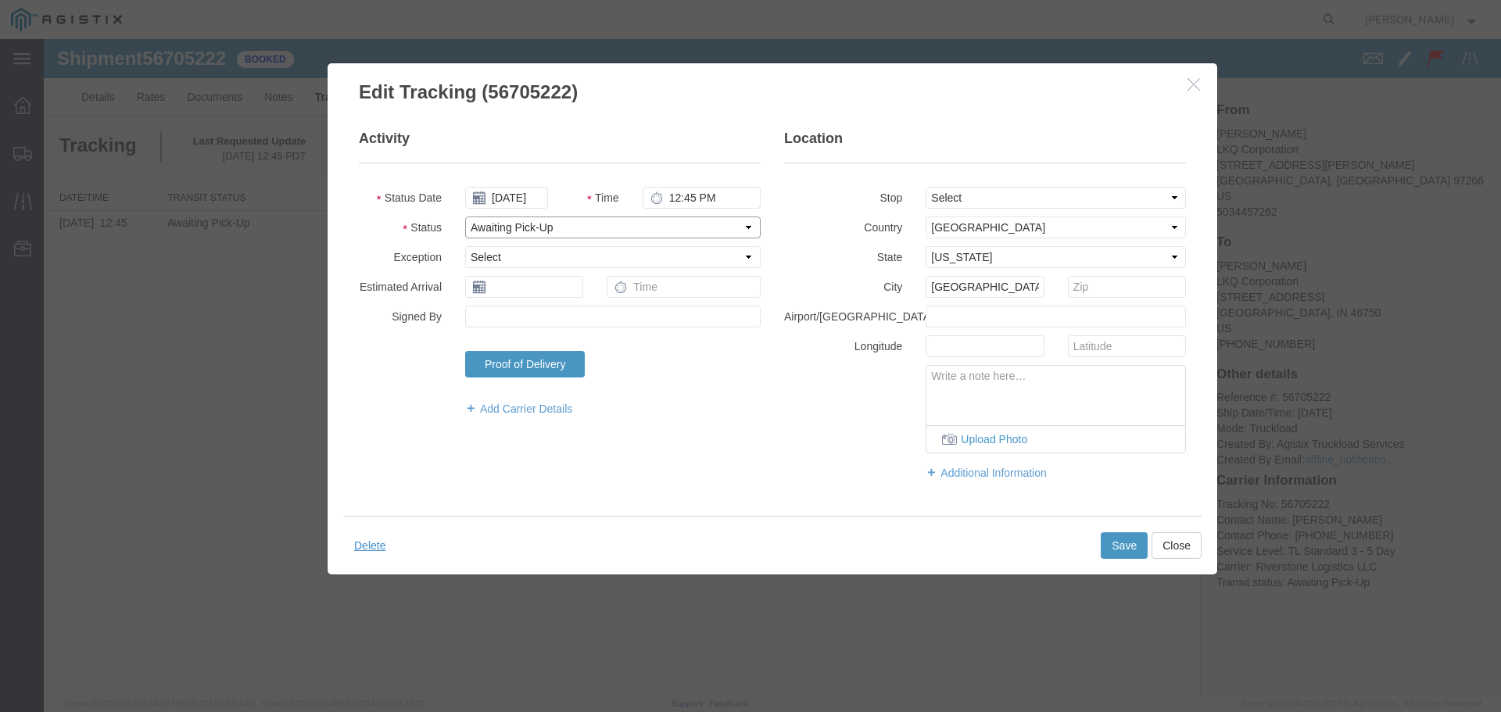
click at [592, 230] on select "Select Arrival Notice Available Arrival Notice Imported Arrive at Delivery Loca…" at bounding box center [612, 227] width 295 height 22
select select "DELIVRED"
click at [465, 216] on select "Select Arrival Notice Available Arrival Notice Imported Arrive at Delivery Loca…" at bounding box center [612, 227] width 295 height 22
click at [982, 442] on button "Upload Photo" at bounding box center [1055, 438] width 259 height 27
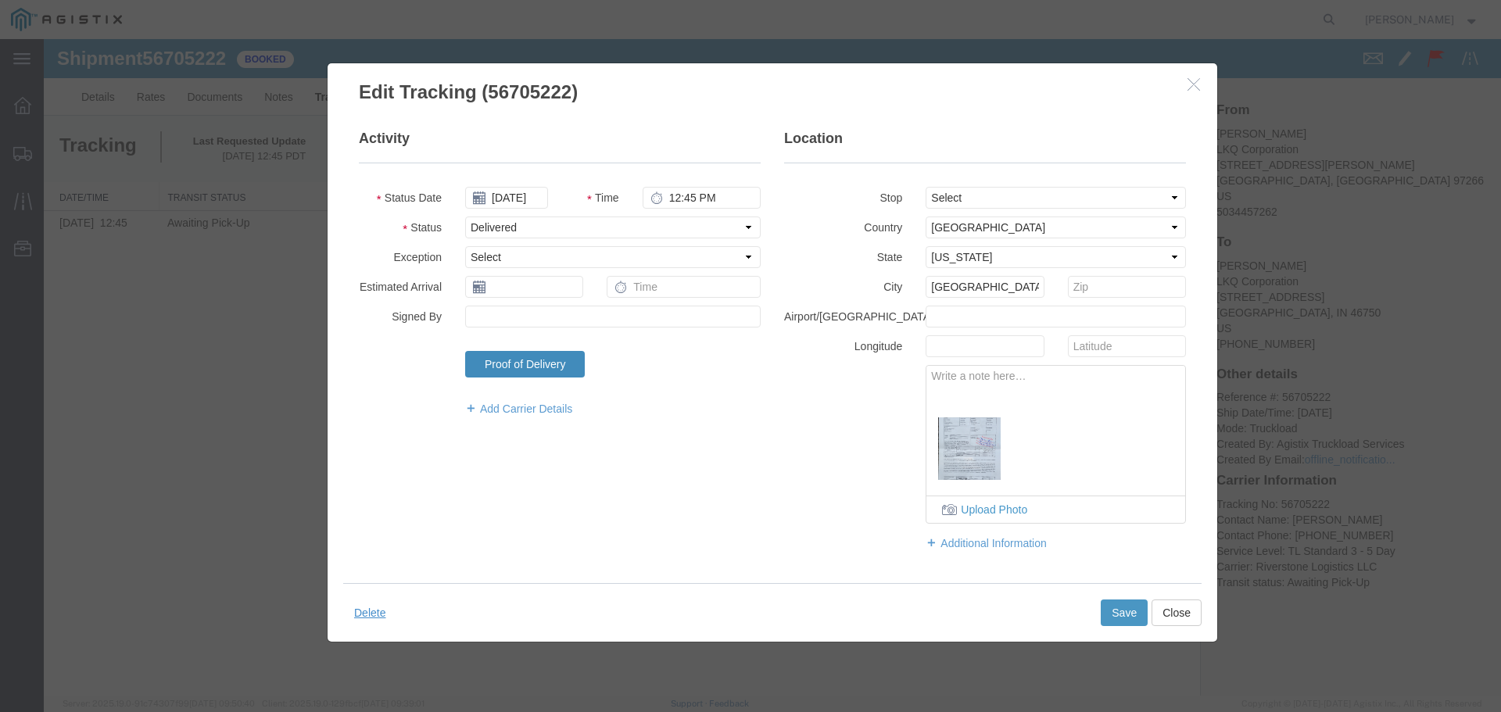
click at [542, 359] on link "Proof of Delivery" at bounding box center [525, 364] width 120 height 27
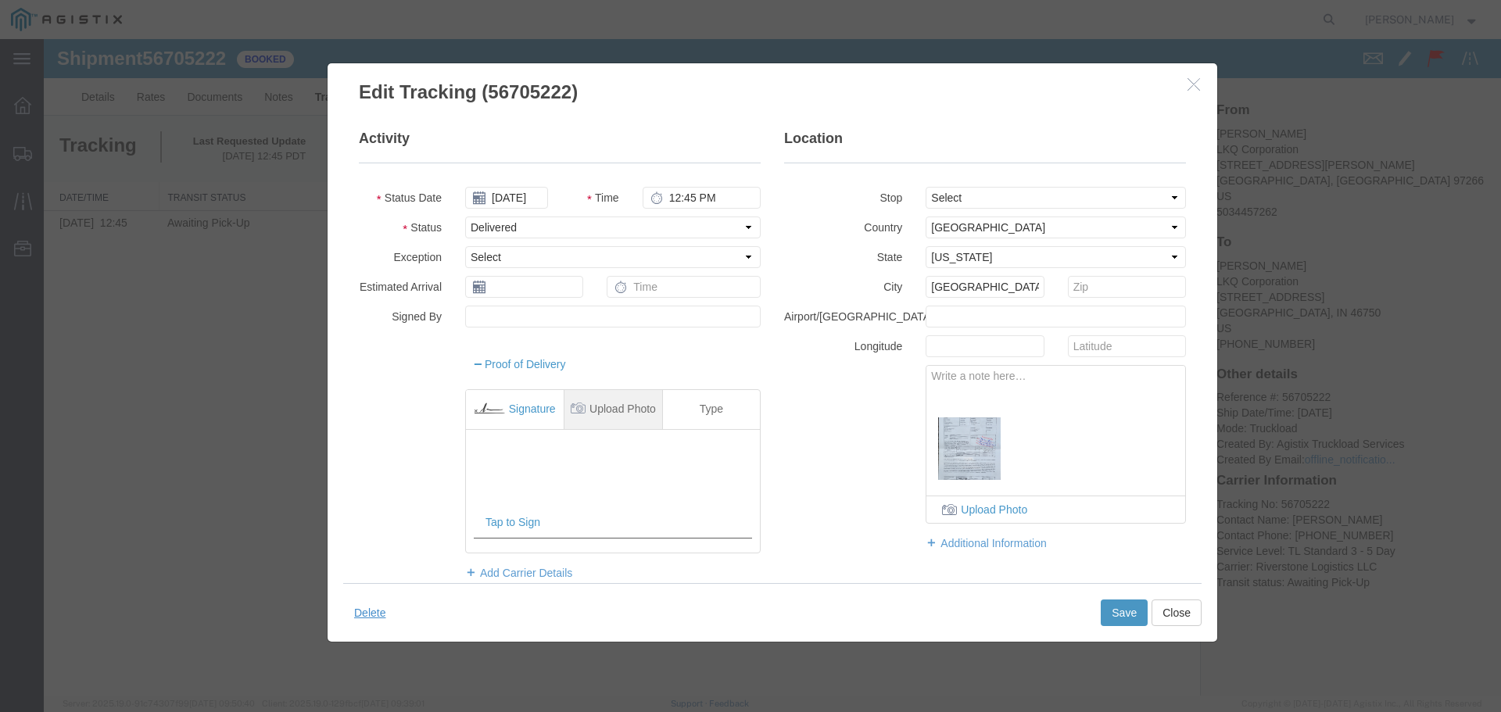
click at [599, 407] on link "Upload Photo" at bounding box center [612, 409] width 97 height 39
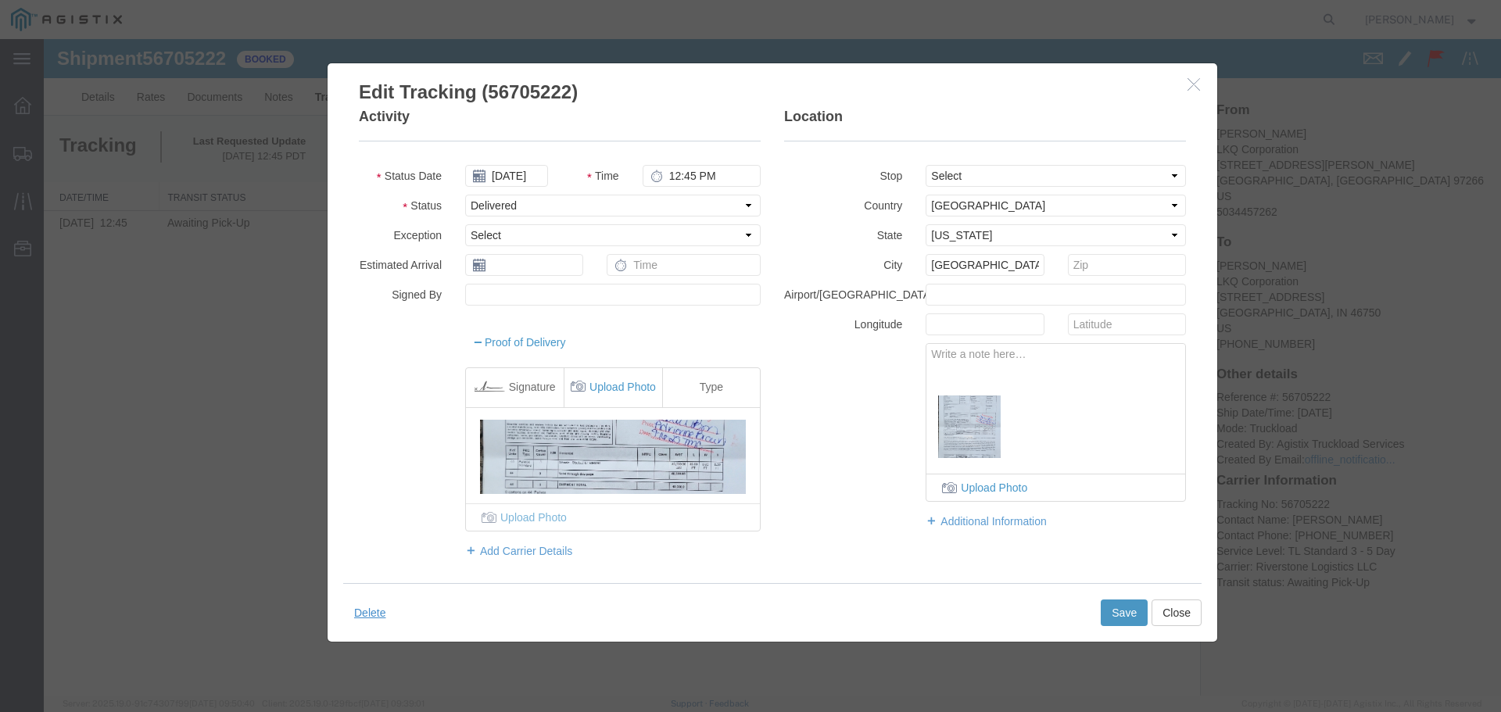
scroll to position [33, 0]
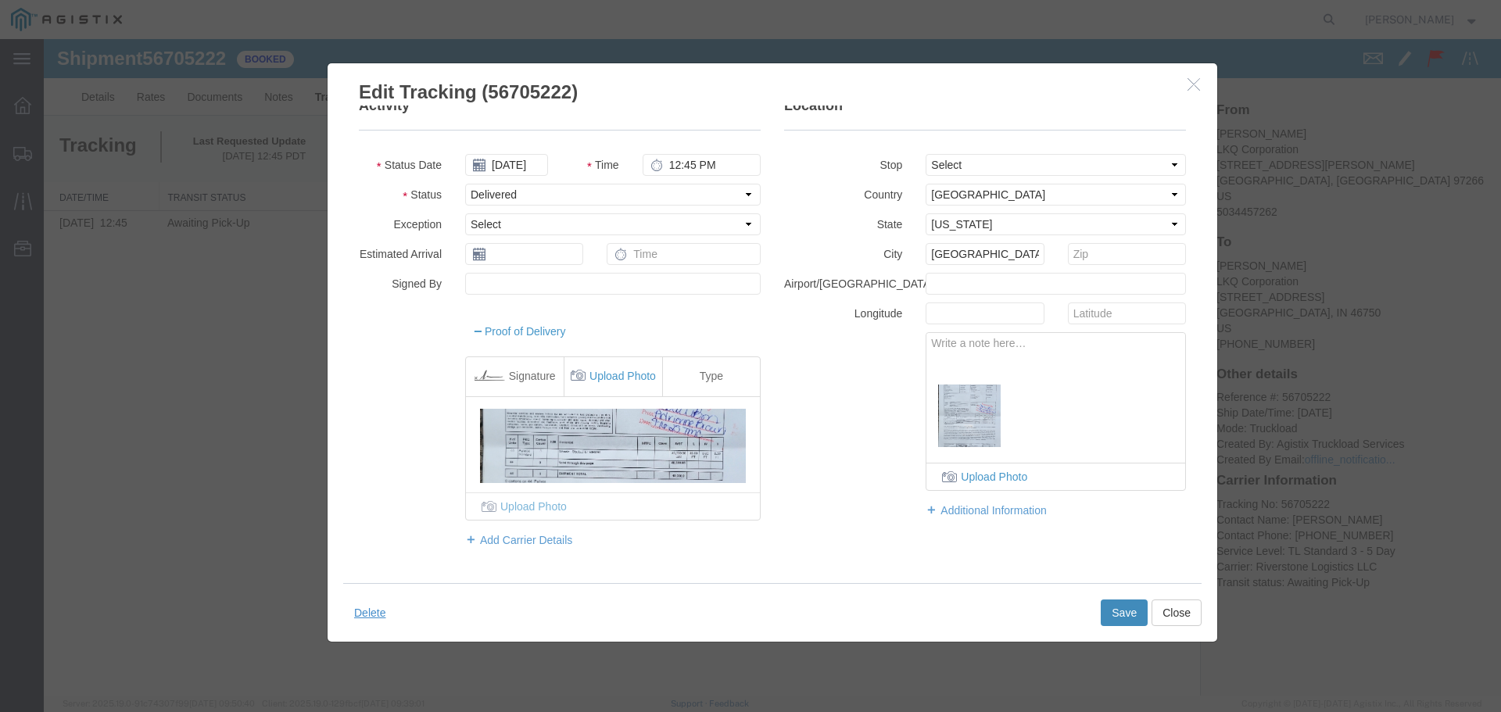
click at [1133, 608] on button "Save" at bounding box center [1123, 612] width 47 height 27
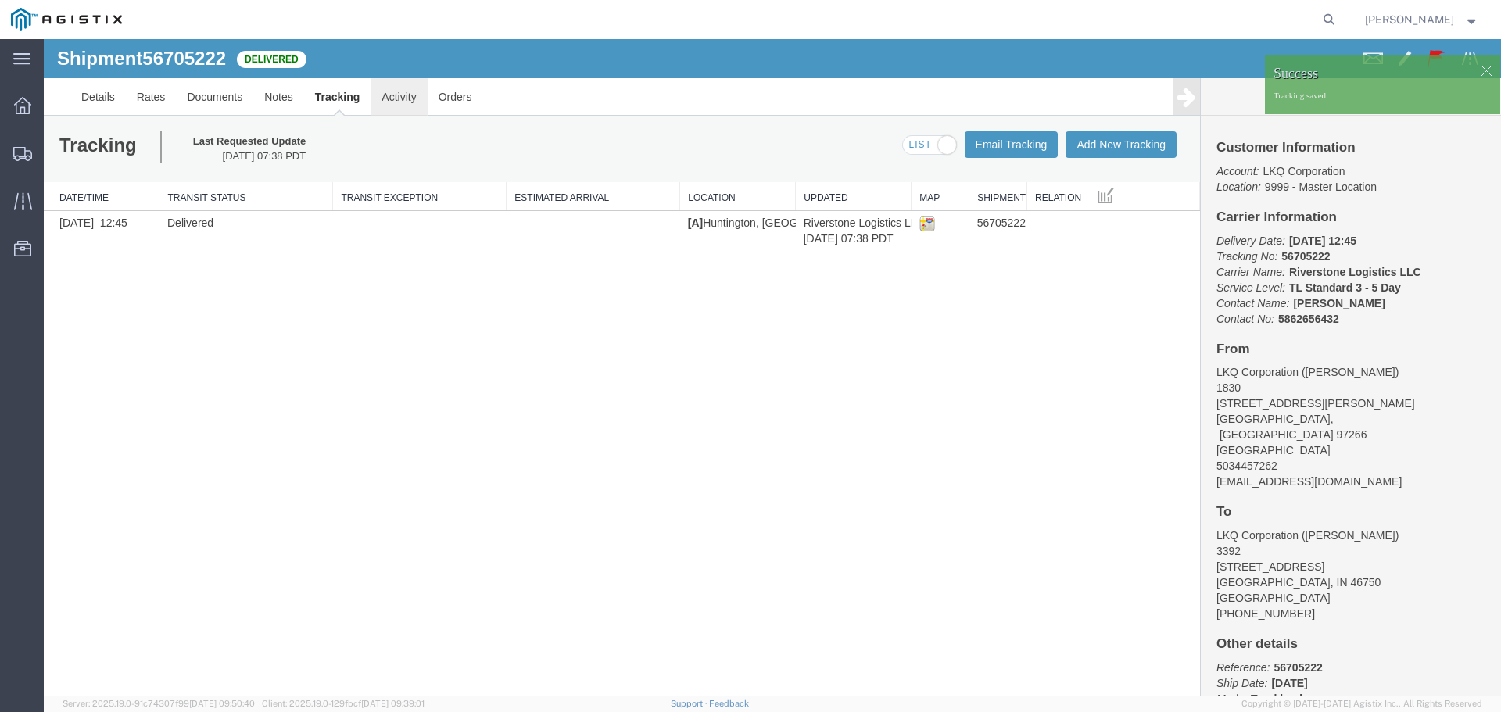
click at [397, 95] on link "Activity" at bounding box center [398, 97] width 56 height 38
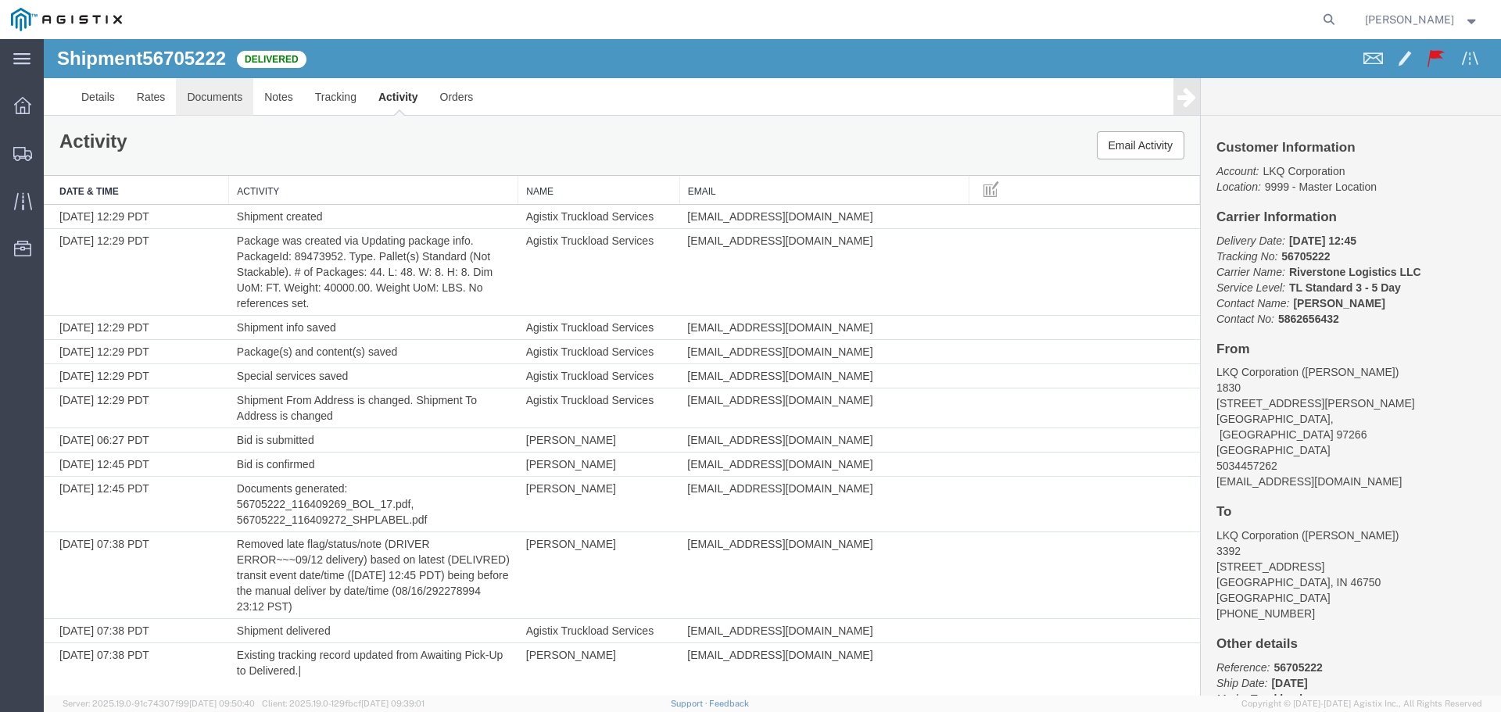
click at [199, 88] on link "Documents" at bounding box center [214, 97] width 77 height 38
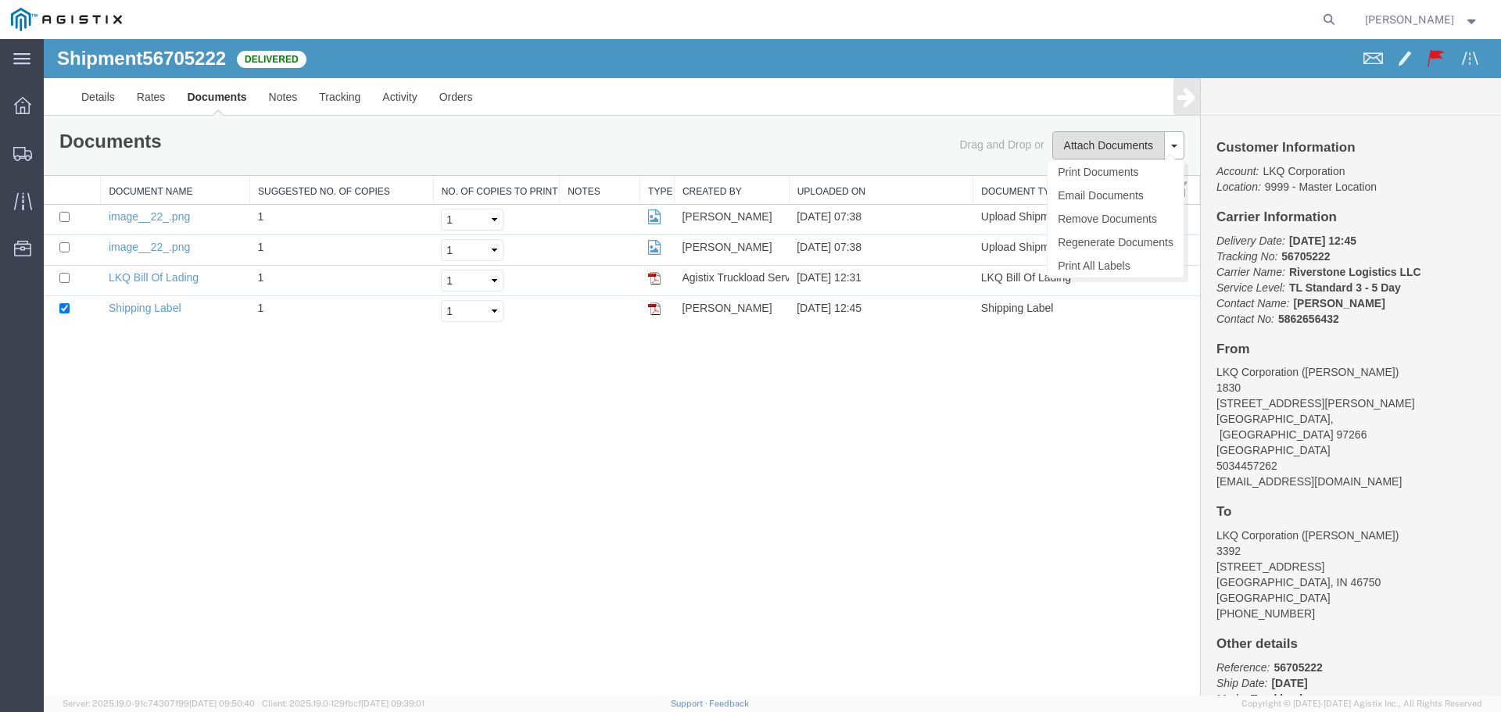
click at [1100, 145] on button "Attach Documents" at bounding box center [1108, 145] width 113 height 28
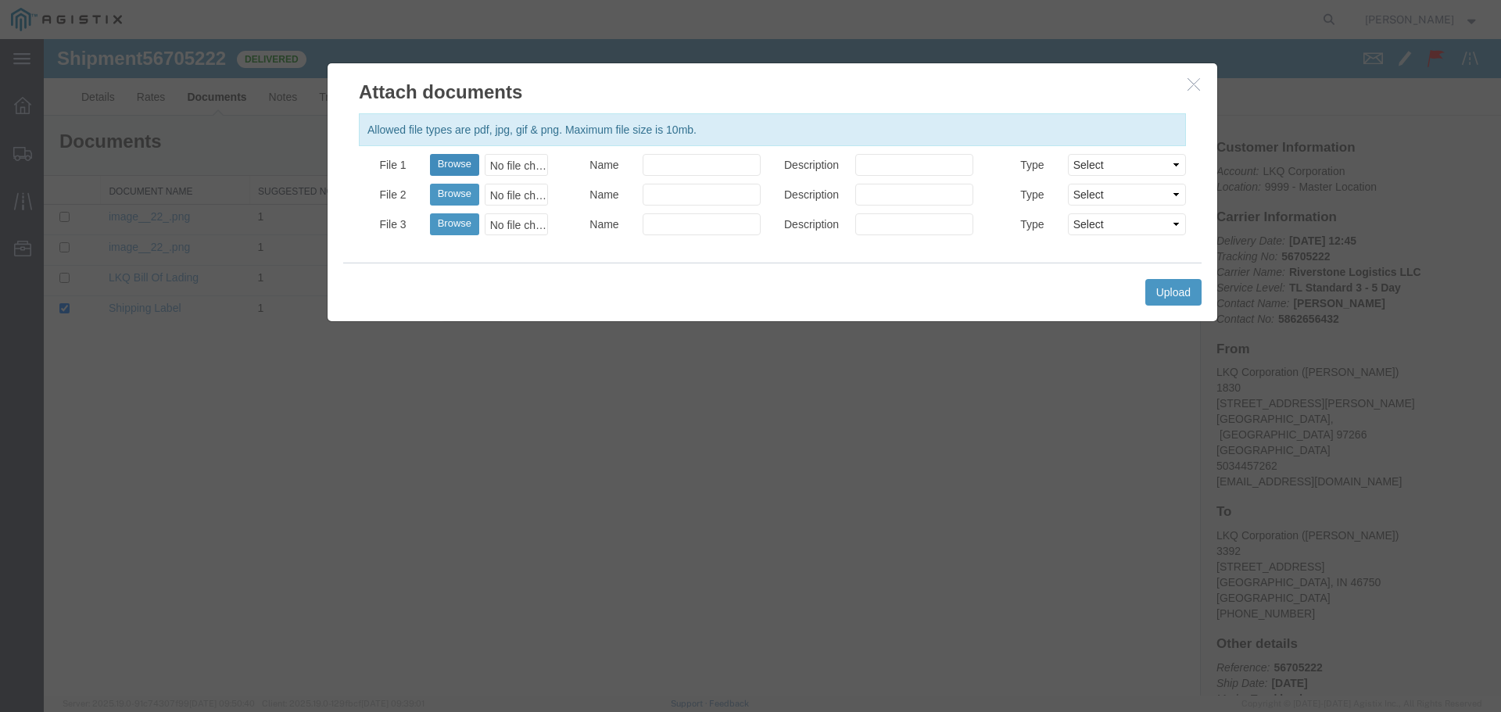
click at [452, 165] on button "Browse" at bounding box center [454, 165] width 49 height 22
type input "C:\fakepath\image (22).png"
click at [671, 170] on input "Name" at bounding box center [701, 165] width 118 height 22
type input "POD"
click at [951, 166] on input "Description" at bounding box center [914, 165] width 118 height 22
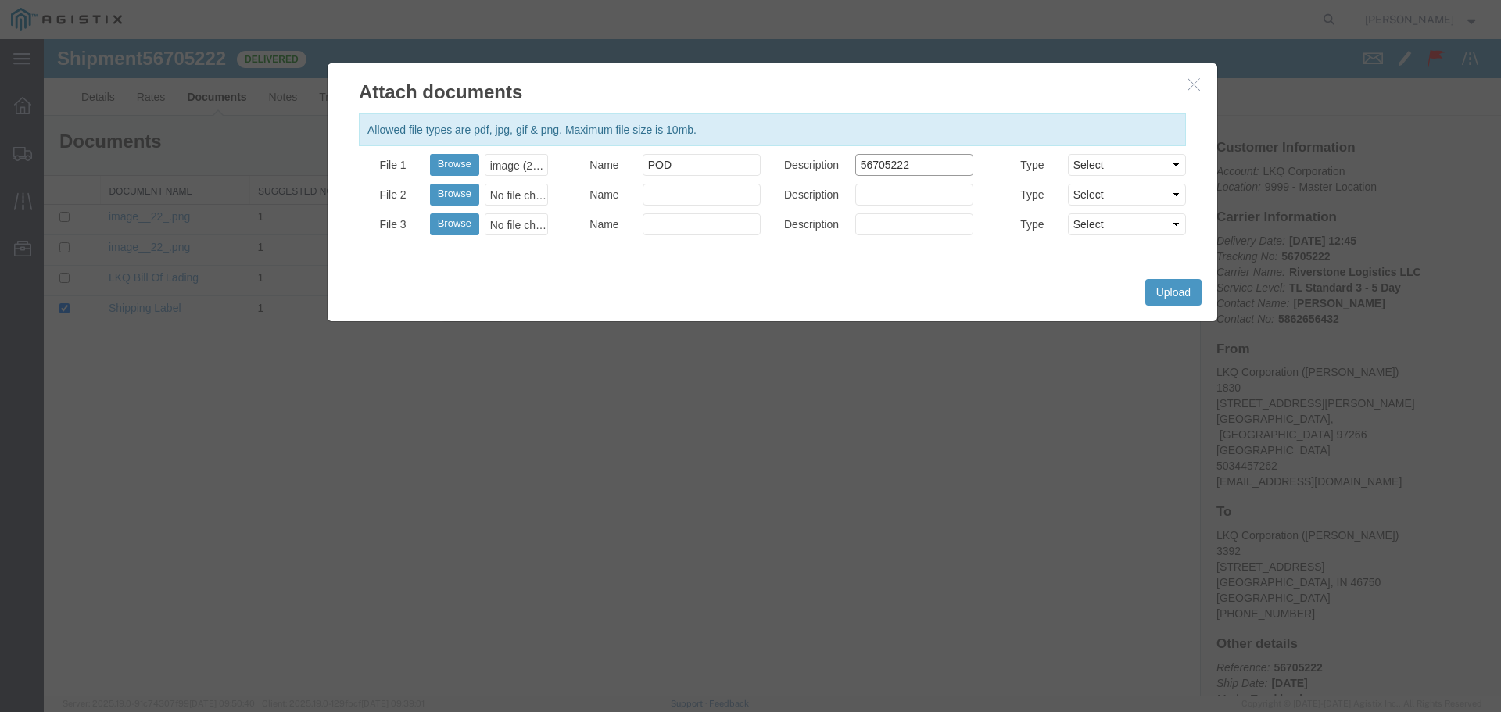
type input "56705222"
click at [1100, 163] on select "Select AWB Label Bill of Lading/Air Waybill Certificate of Origin (English) Cla…" at bounding box center [1127, 165] width 118 height 22
select select "PROOF_OF_DELIVERY"
click at [1068, 154] on select "Select AWB Label Bill of Lading/Air Waybill Certificate of Origin (English) Cla…" at bounding box center [1127, 165] width 118 height 22
click at [1171, 284] on button "Upload" at bounding box center [1173, 292] width 56 height 27
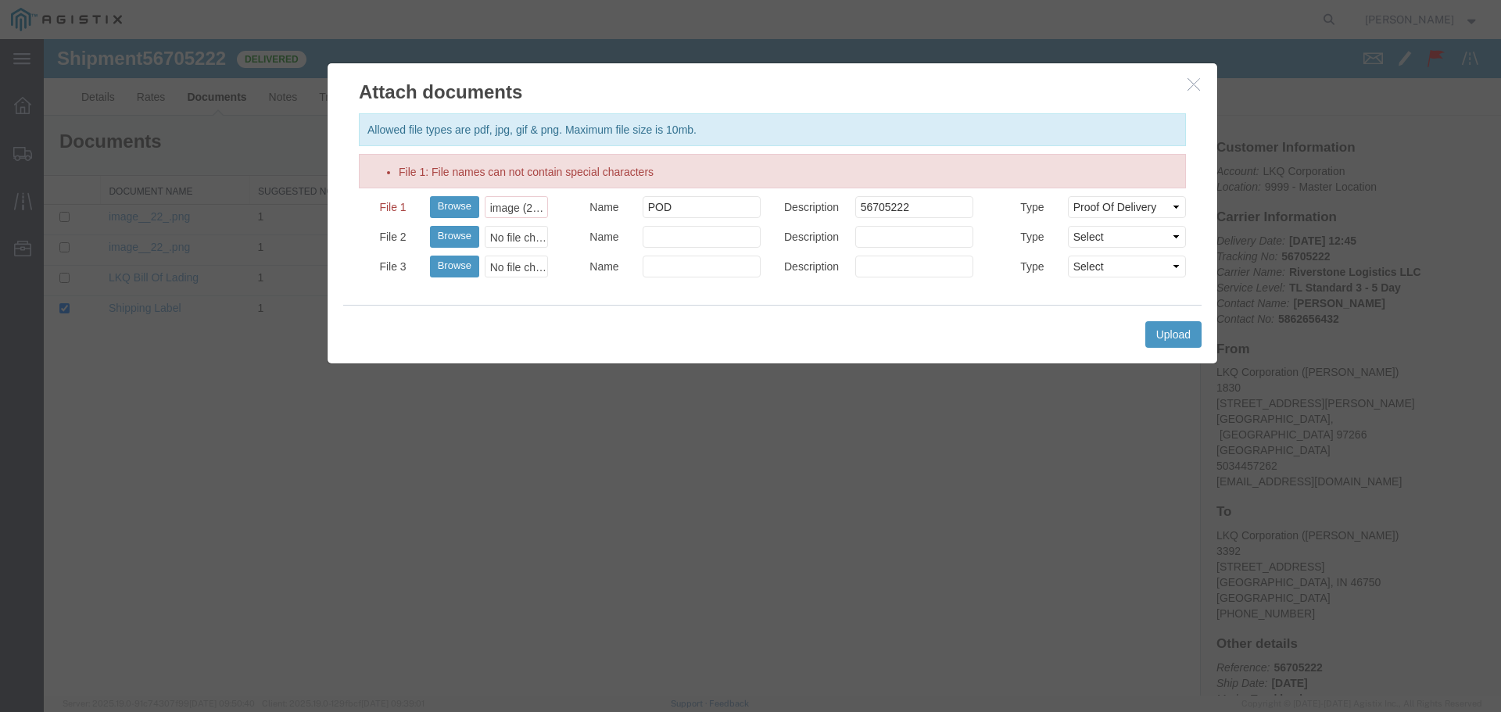
click at [522, 207] on div "image (22).png" at bounding box center [516, 207] width 63 height 22
click at [1182, 92] on h2 "Attach documents" at bounding box center [771, 84] width 889 height 42
click at [1193, 91] on button "button" at bounding box center [1196, 85] width 20 height 20
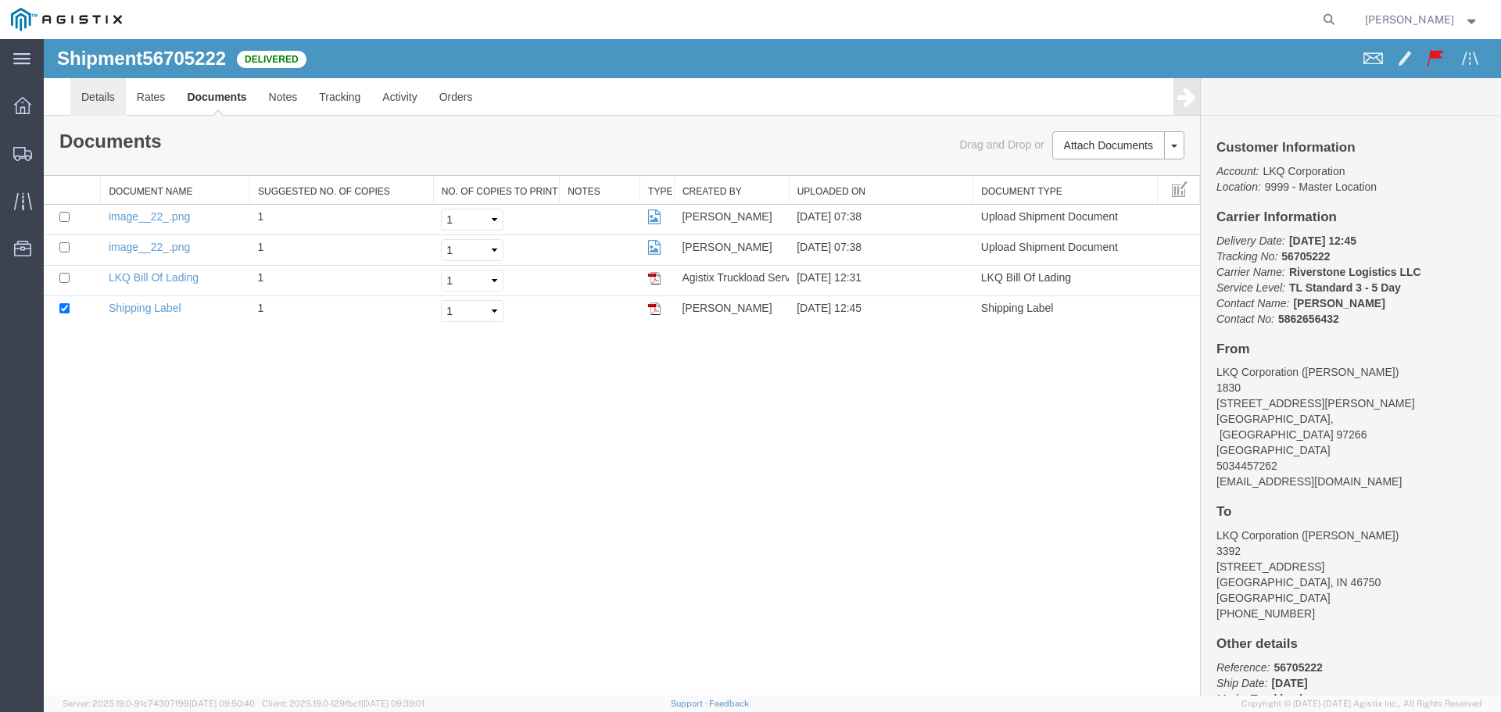
click at [93, 95] on link "Details" at bounding box center [97, 97] width 55 height 38
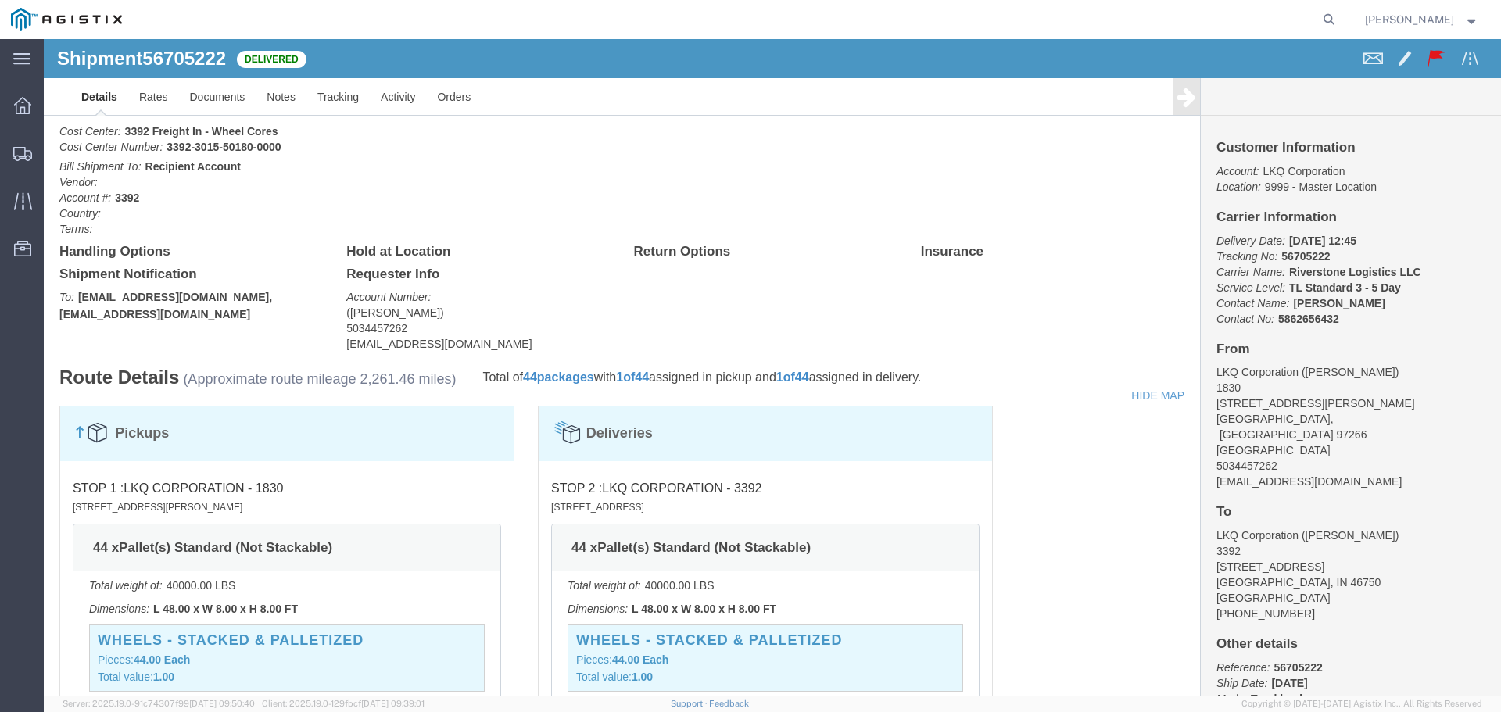
scroll to position [860, 0]
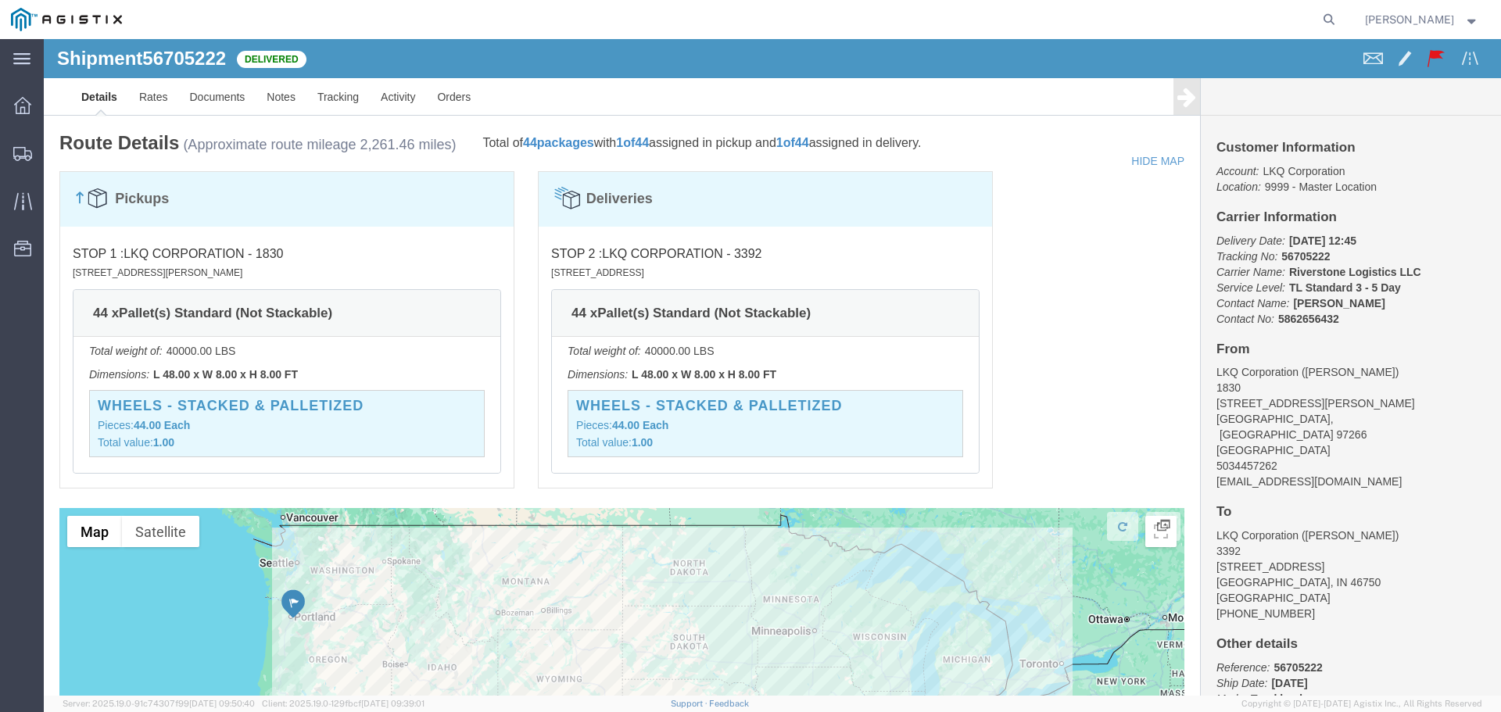
click at [24, 23] on img at bounding box center [66, 19] width 111 height 23
